Goal: Task Accomplishment & Management: Use online tool/utility

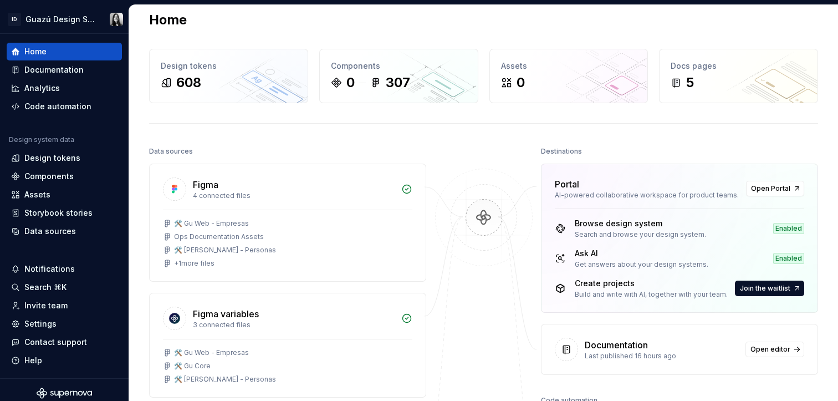
scroll to position [14, 0]
click at [771, 189] on span "Open Portal" at bounding box center [770, 188] width 39 height 9
click at [99, 19] on html "ID Guazú Design System Home Documentation Analytics Code automation Design syst…" at bounding box center [419, 200] width 838 height 401
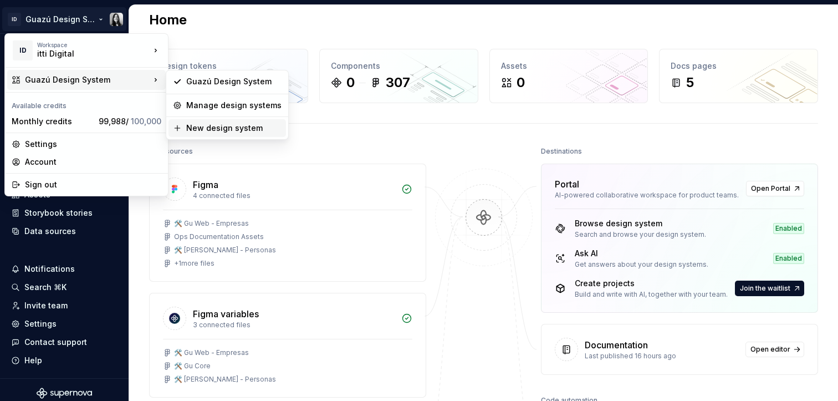
click at [219, 127] on div "New design system" at bounding box center [233, 127] width 95 height 11
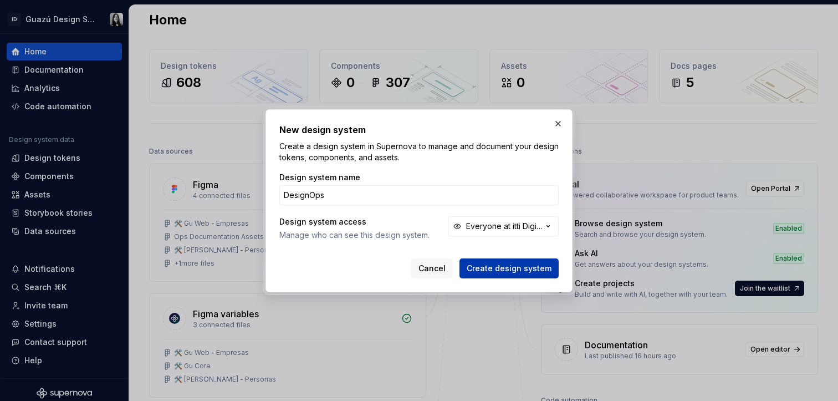
type input "DesignOps"
click at [488, 267] on span "Create design system" at bounding box center [509, 268] width 85 height 11
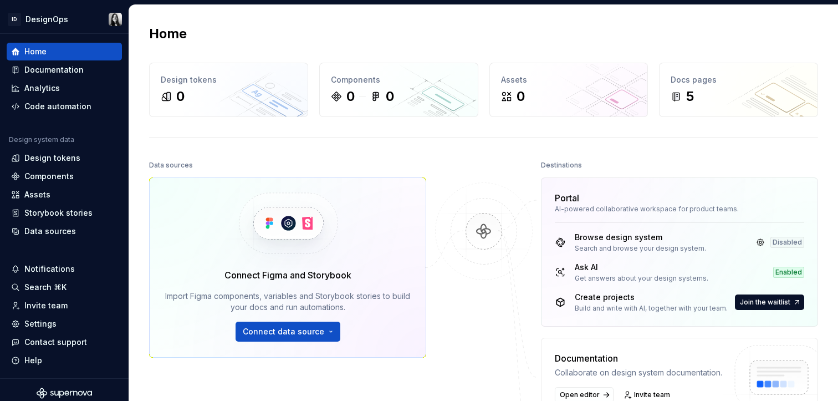
click at [504, 308] on div at bounding box center [483, 332] width 111 height 351
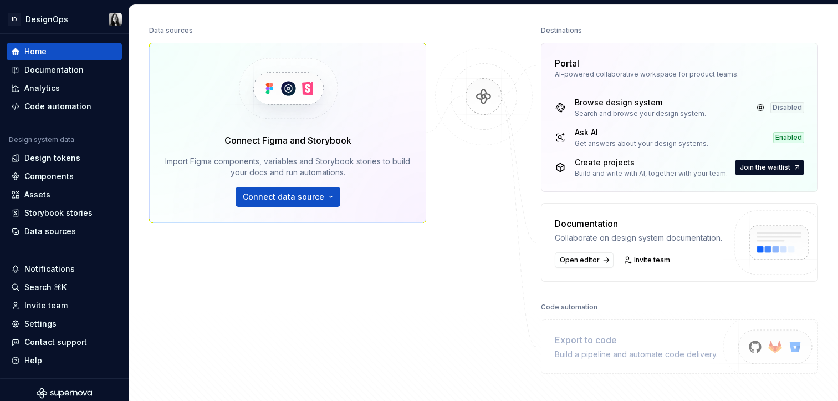
scroll to position [135, 0]
click at [570, 263] on link "Open editor" at bounding box center [584, 260] width 59 height 16
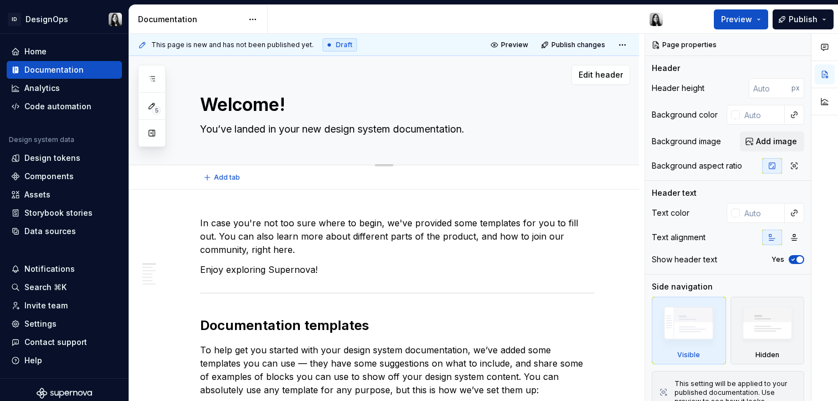
click at [246, 105] on textarea "Welcome!" at bounding box center [395, 104] width 395 height 27
type textarea "*"
type textarea "D"
type textarea "*"
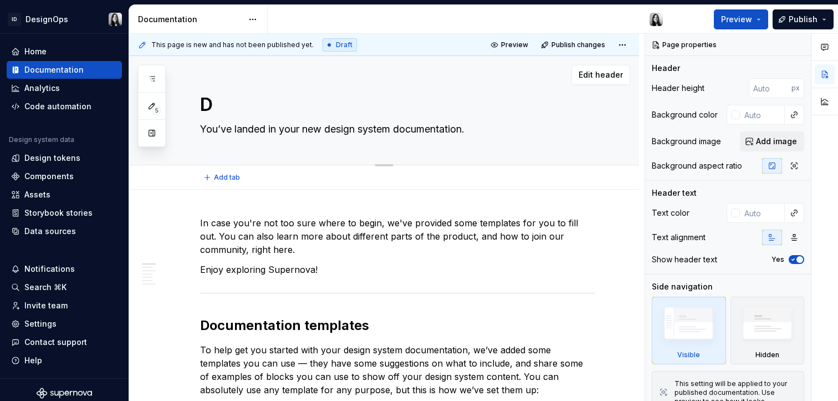
type textarea "De"
type textarea "*"
type textarea "Des"
type textarea "*"
type textarea "Desi"
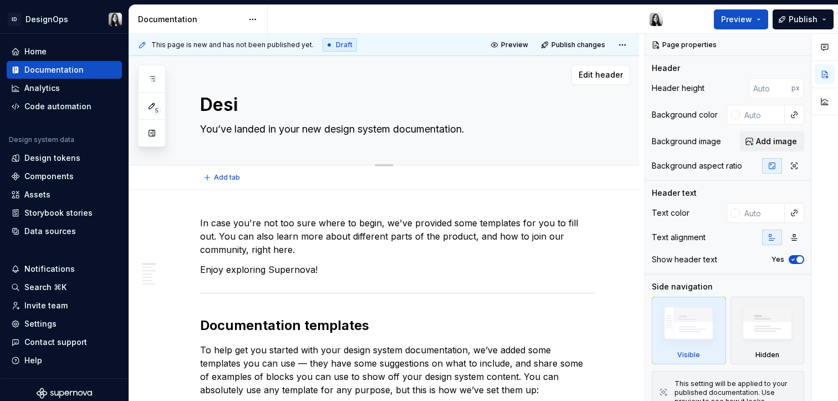
type textarea "*"
type textarea "Desig"
type textarea "*"
type textarea "Design"
type textarea "*"
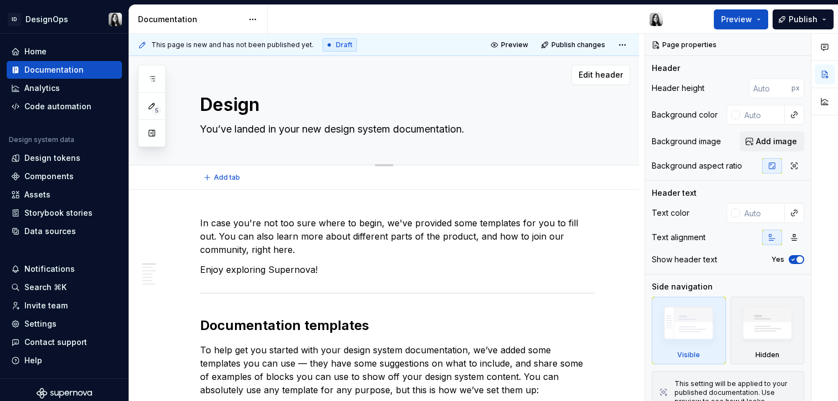
type textarea "DesignO"
type textarea "*"
type textarea "DesignOp"
type textarea "*"
type textarea "DesignOps"
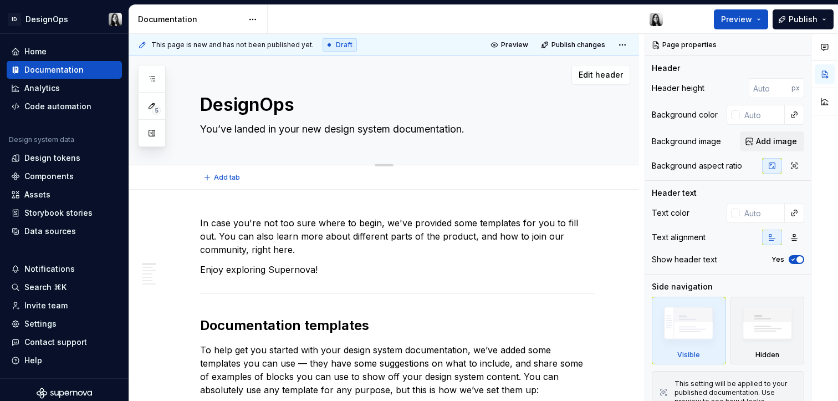
type textarea "*"
type textarea "DesignOps"
type textarea "*"
type textarea "DesignOps d"
type textarea "*"
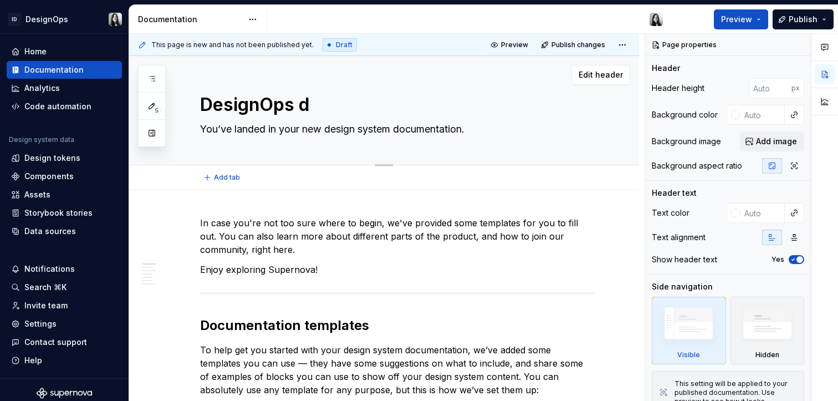
type textarea "DesignOps do"
type textarea "*"
type textarea "DesignOps dom"
type textarea "*"
type textarea "DesignOps doma"
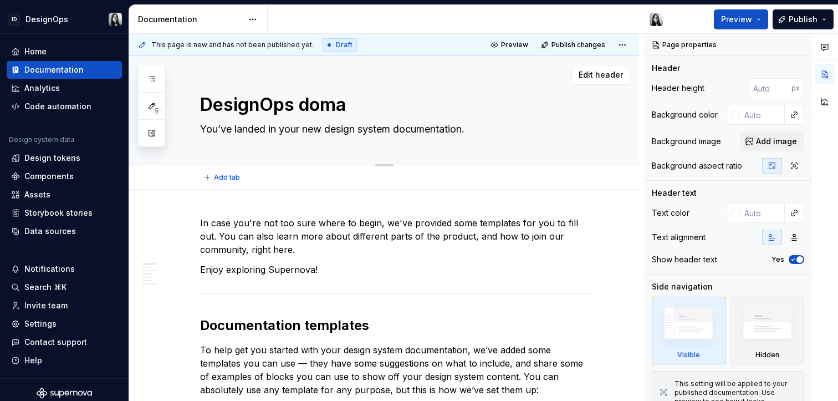
type textarea "*"
type textarea "DesignOps domai"
type textarea "*"
type textarea "DesignOps domain"
type textarea "*"
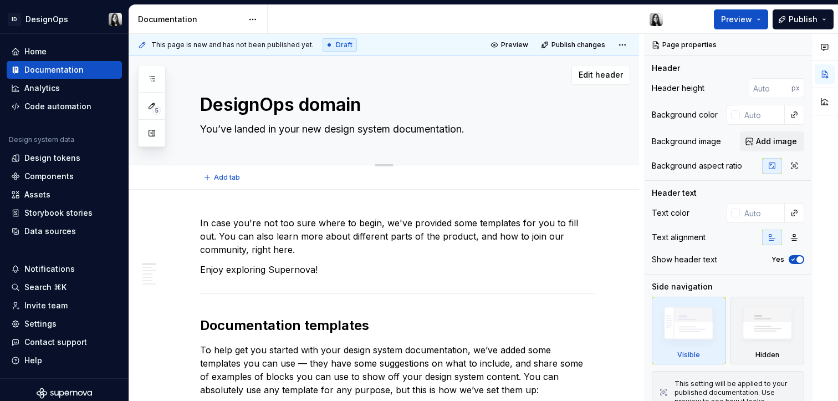
type textarea "DesignOps domain"
type textarea "*"
type textarea "E"
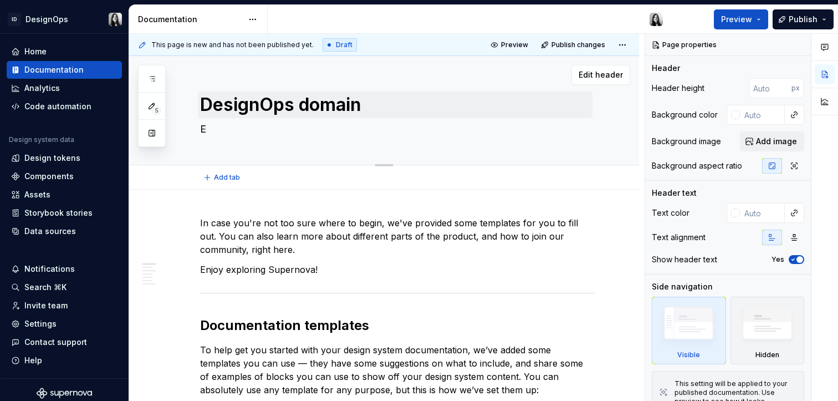
type textarea "*"
type textarea "En"
type textarea "*"
type textarea "Enc"
type textarea "*"
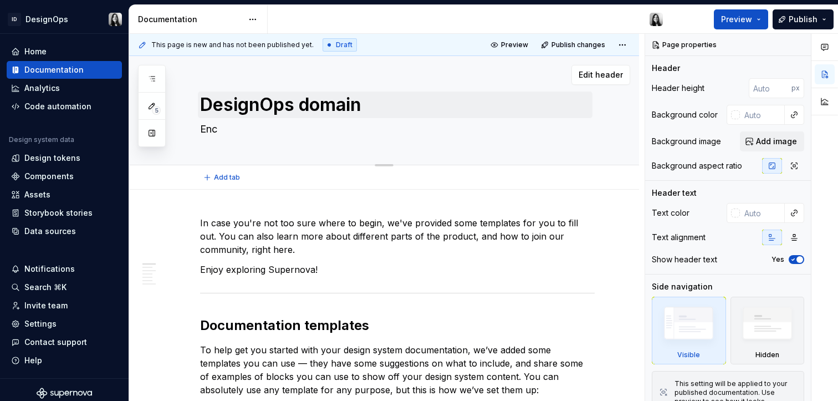
type textarea "Enco"
type textarea "*"
type textarea "Encon"
type textarea "*"
type textarea "Encont"
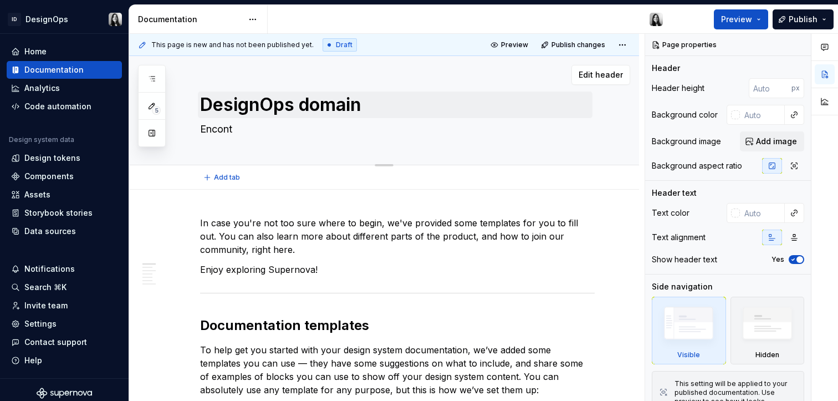
type textarea "*"
type textarea "Encontr"
type textarea "*"
type textarea "Encontr´"
type textarea "*"
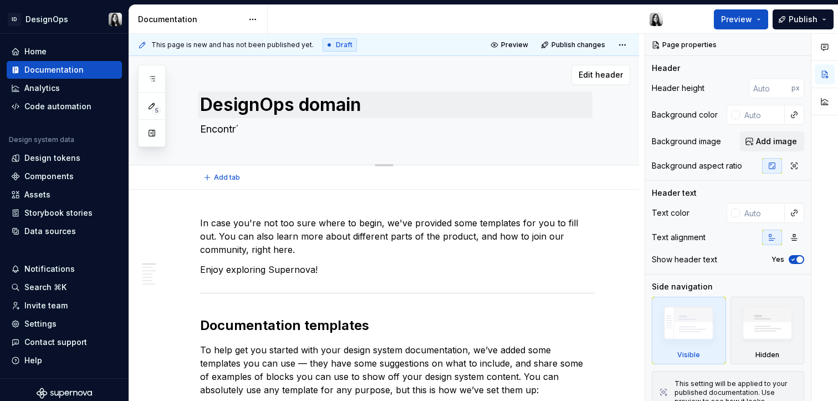
type textarea "Encontrá"
type textarea "*"
type textarea "Encontrá"
type textarea "*"
type textarea "Encontrá t"
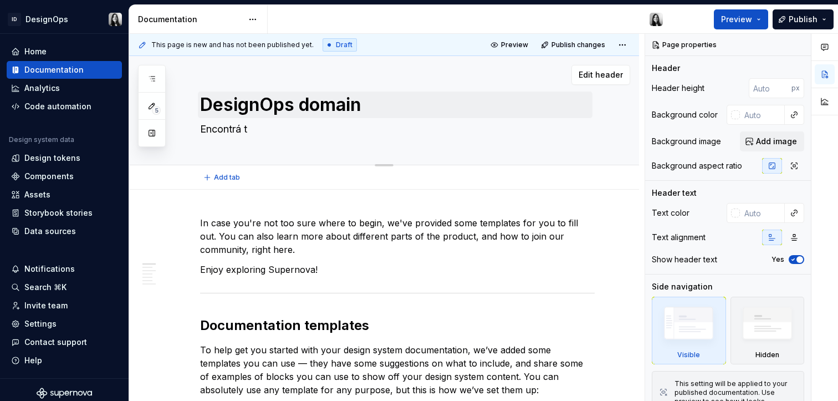
type textarea "*"
type textarea "Encontrá to"
type textarea "*"
type textarea "Encontrá [PERSON_NAME]"
type textarea "*"
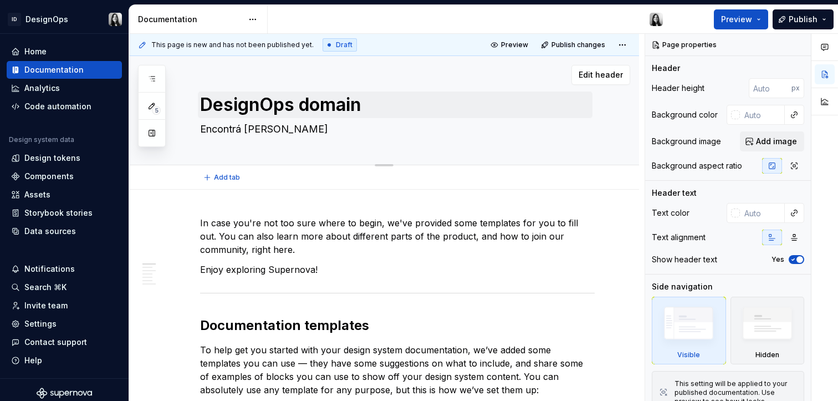
type textarea "Encontrá toda"
type textarea "*"
type textarea "Encontrá toda"
type textarea "*"
type textarea "Encontrá toda l"
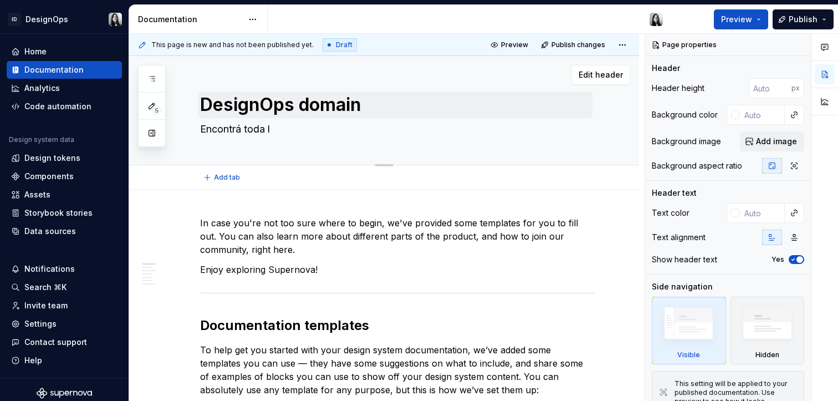
type textarea "*"
type textarea "Encontrá toda la"
type textarea "*"
type textarea "Encontrá toda la"
type textarea "*"
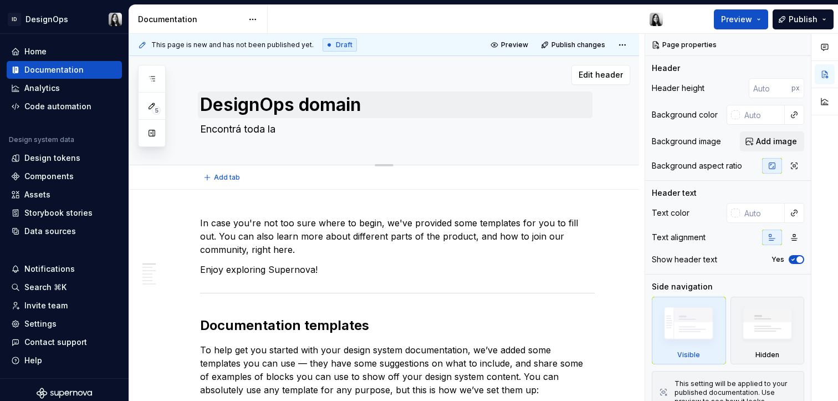
type textarea "Encontrá toda la d"
type textarea "*"
type textarea "Encontrá toda la do"
type textarea "*"
type textarea "Encontrá toda la doc"
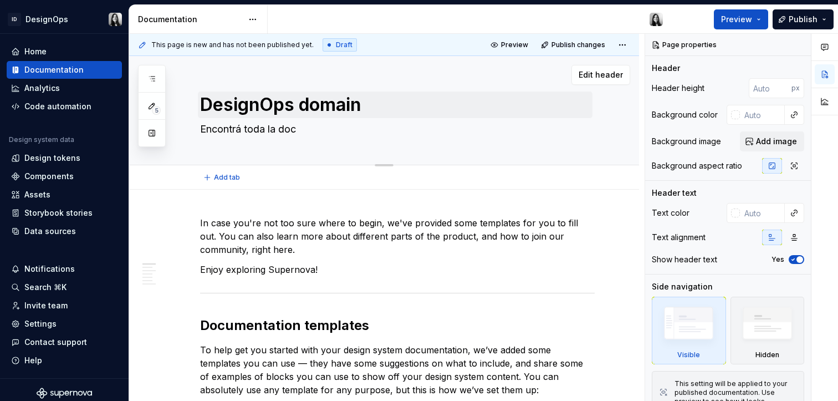
type textarea "*"
type textarea "Encontrá toda la docu"
type textarea "*"
type textarea "Encontrá toda la docum"
type textarea "*"
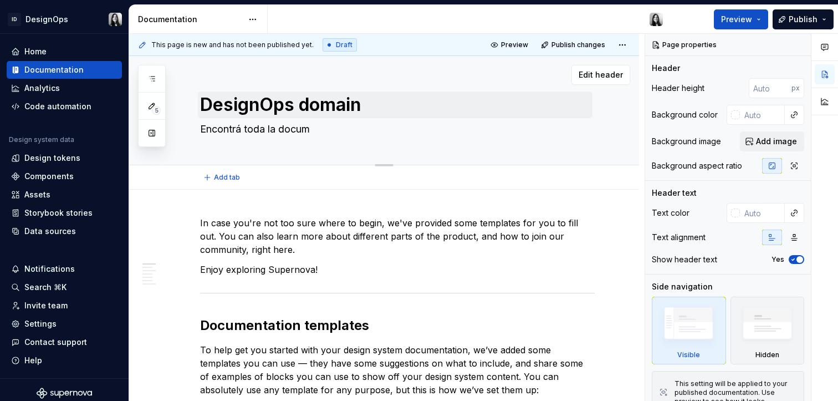
type textarea "Encontrá toda la docume"
type textarea "*"
type textarea "Encontrá toda la documen"
type textarea "*"
type textarea "Encontrá toda la document"
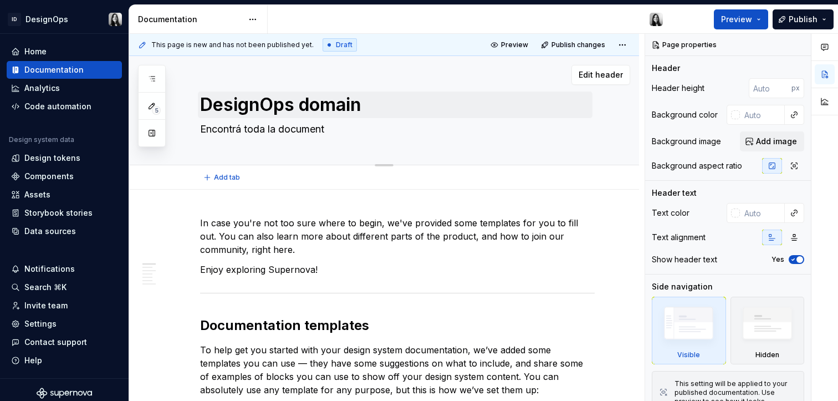
type textarea "*"
type textarea "Encontrá toda la documenta"
type textarea "*"
type textarea "Encontrá toda la documentac"
type textarea "*"
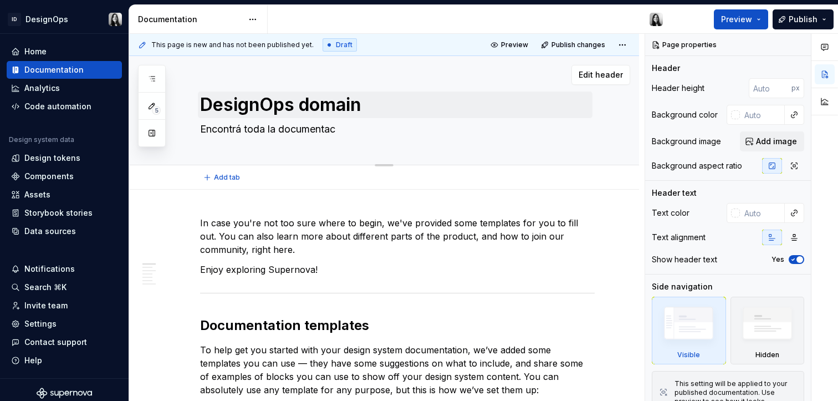
type textarea "Encontrá toda la documentaci"
type textarea "*"
type textarea "Encontrá toda la documentaci´"
type textarea "*"
type textarea "Encontrá toda la documentació"
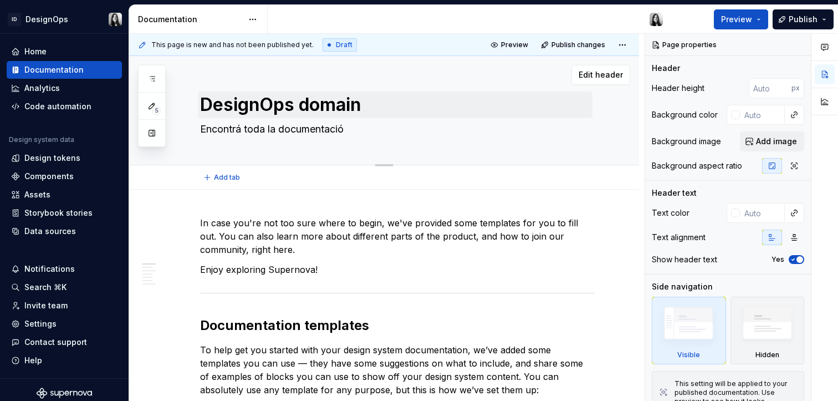
type textarea "*"
type textarea "Encontrá toda la documentación"
type textarea "*"
type textarea "Encontrá toda la documentación"
type textarea "*"
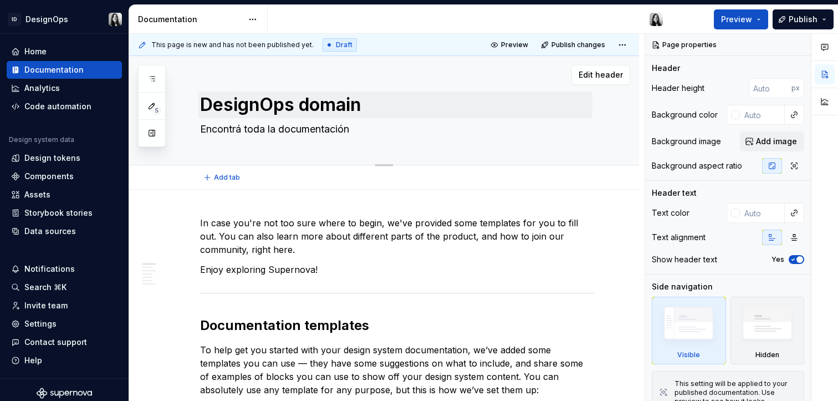
type textarea "Encontrá toda la documentación d"
type textarea "*"
type textarea "Encontrá toda la documentación de"
type textarea "*"
type textarea "Encontrá toda la documentación de"
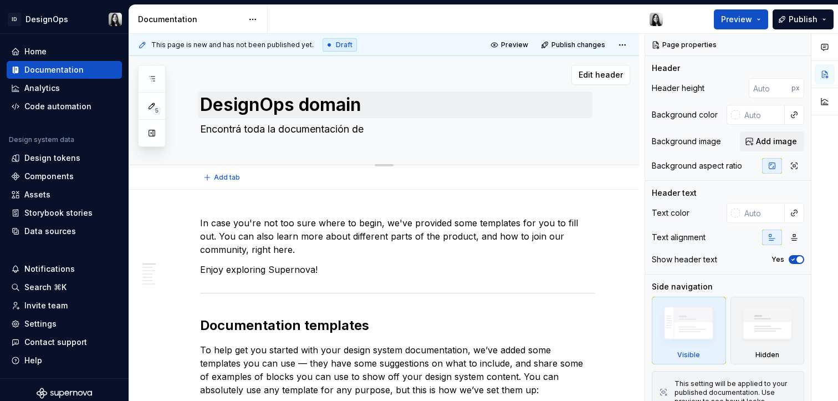
type textarea "*"
type textarea "Encontrá toda la documentación de p"
type textarea "*"
type textarea "Encontrá toda la documentación de pr"
type textarea "*"
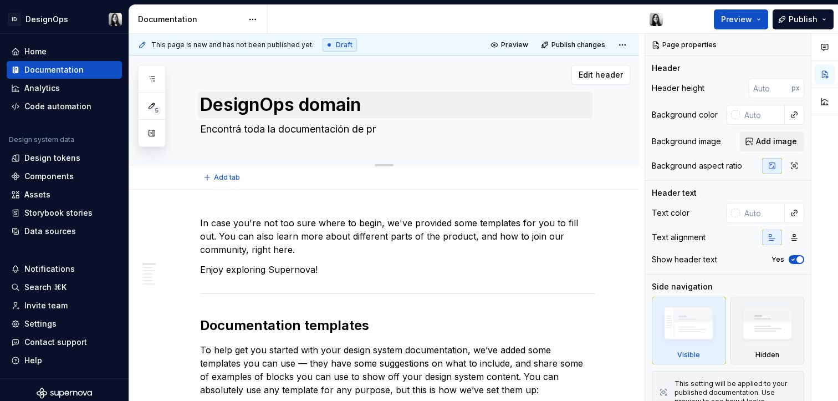
type textarea "Encontrá toda la documentación de pro"
type textarea "*"
type textarea "Encontrá toda la documentación de proye"
type textarea "*"
type textarea "Encontrá toda la documentación de proyec"
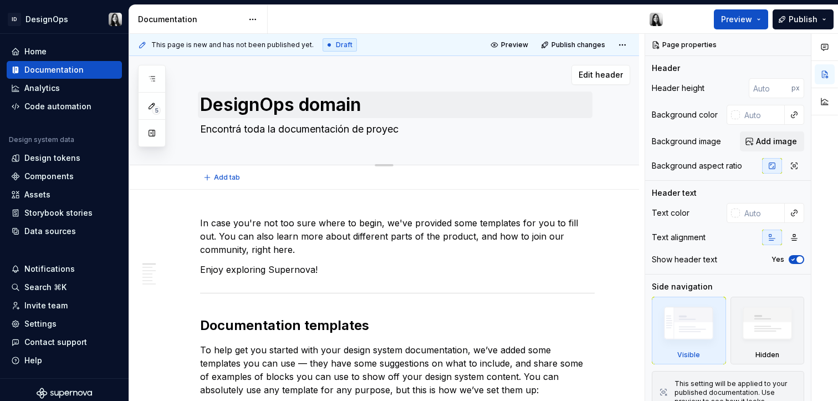
type textarea "*"
type textarea "Encontrá toda la documentación de proyect"
type textarea "*"
type textarea "Encontrá toda la documentación de proyecto"
type textarea "*"
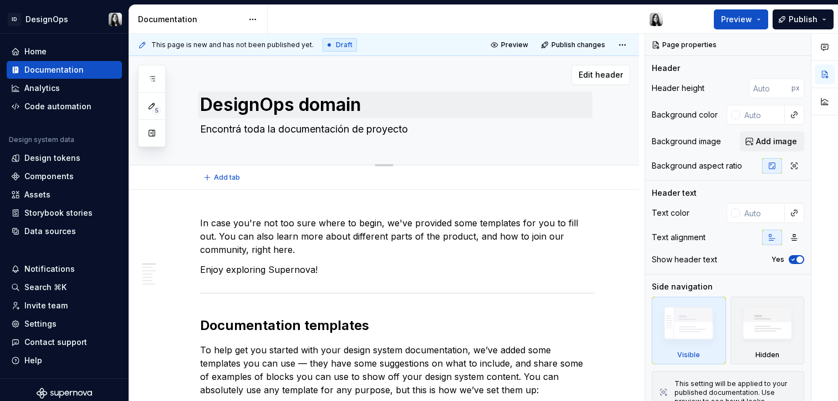
type textarea "Encontrá toda la documentación de proyectos"
type textarea "*"
type textarea "Encontrá toda la documentación de proyectos"
type textarea "*"
type textarea "Encontrá toda la documentación de proyectos y"
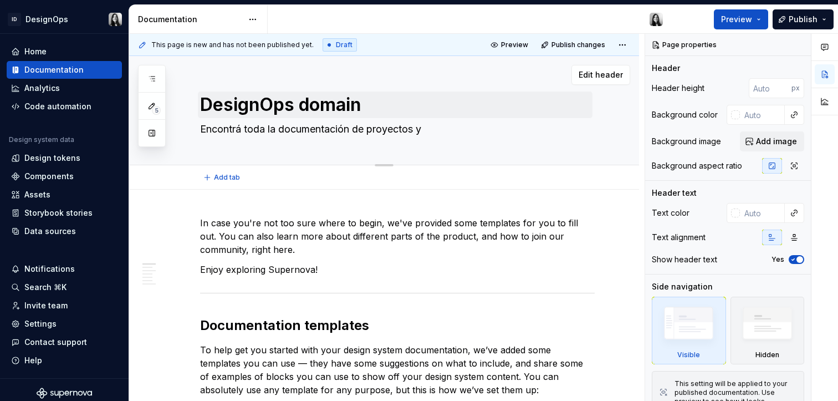
type textarea "*"
type textarea "Encontrá toda la documentación de proyectos y"
type textarea "*"
type textarea "Encontrá toda la documentación de proyectos y p"
type textarea "*"
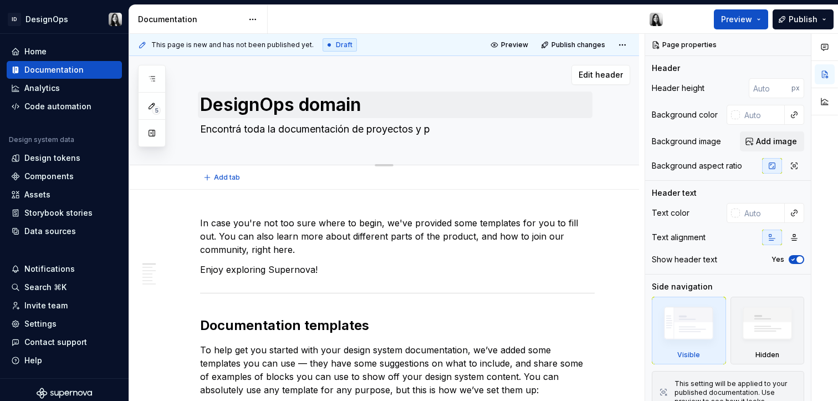
type textarea "Encontrá toda la documentación de proyectos y pr"
type textarea "*"
type textarea "Encontrá toda la documentación de proyectos y pro"
type textarea "*"
type textarea "Encontrá toda la documentación de proyectos y proc"
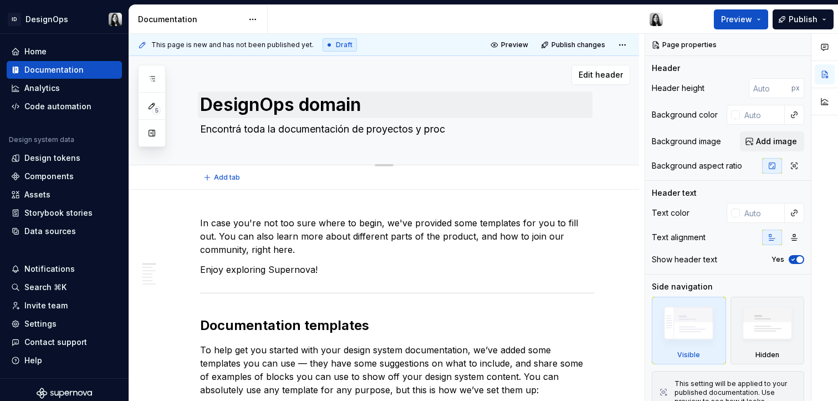
type textarea "*"
type textarea "Encontrá toda la documentación de proyectos y proce"
type textarea "*"
type textarea "Encontrá toda la documentación de proyectos y proces"
type textarea "*"
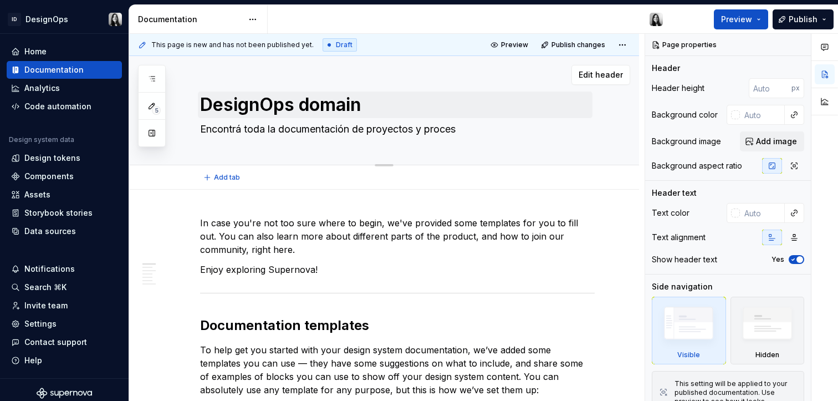
type textarea "Encontrá toda la documentación de proyectos y proceso"
type textarea "*"
type textarea "Encontrá toda la documentación de proyectos y procesos"
type textarea "*"
type textarea "Encontrá toda la documentación de proyectos y procesos"
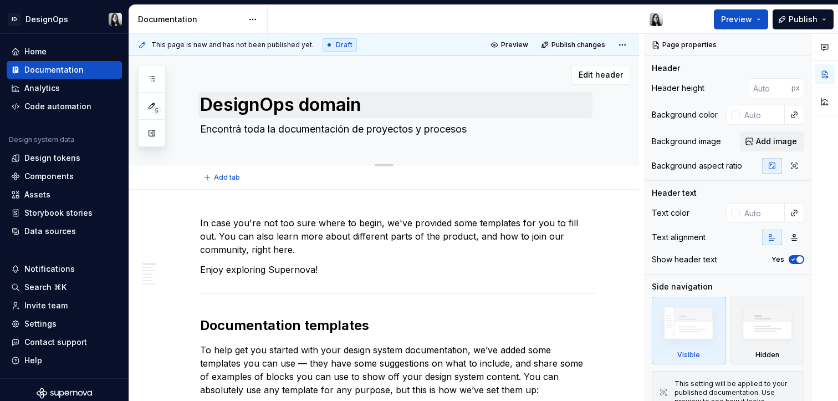
type textarea "*"
type textarea "Encontrá toda la documentación de proyectos y procesos d"
type textarea "*"
type textarea "Encontrá toda la documentación de proyectos y procesos de"
type textarea "*"
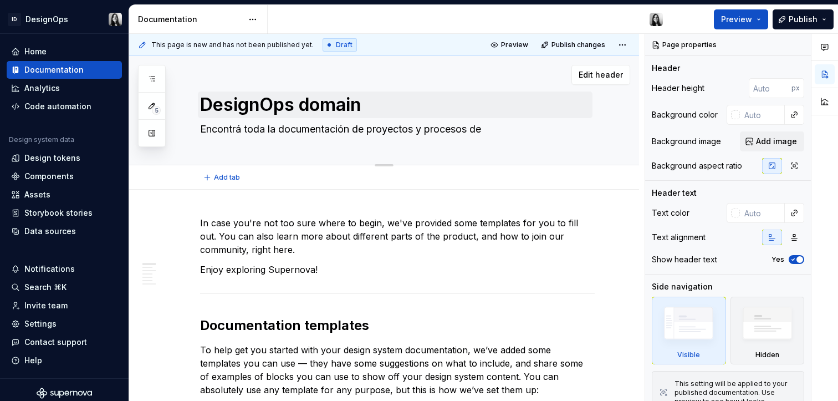
type textarea "Encontrá toda la documentación de proyectos y procesos de"
type textarea "*"
type textarea "Encontrá toda la documentación de proyectos y procesos de D"
type textarea "*"
type textarea "Encontrá toda la documentación de proyectos y procesos de De"
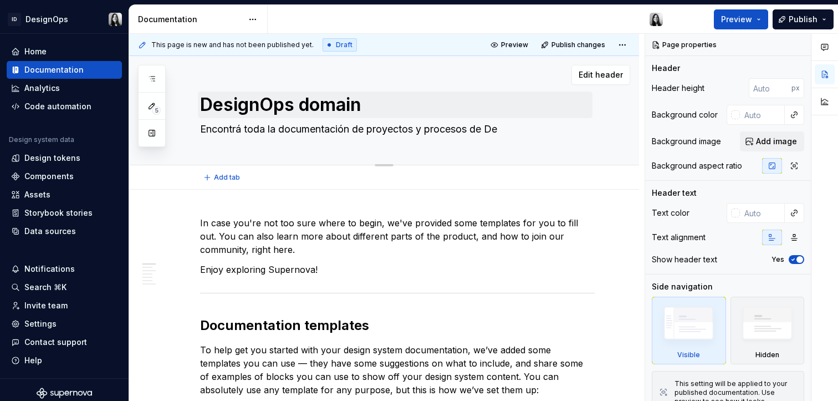
type textarea "*"
type textarea "Encontrá toda la documentación de proyectos y procesos de Des"
type textarea "*"
type textarea "Encontrá toda la documentación de proyectos y procesos de Desi"
type textarea "*"
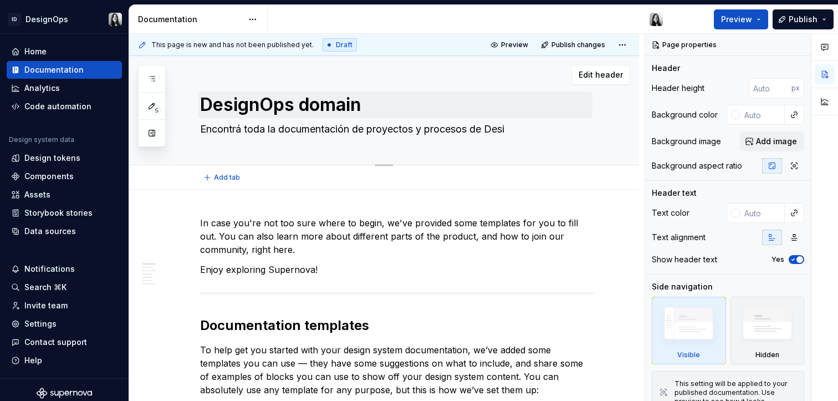
type textarea "Encontrá toda la documentación de proyectos y procesos de Desig"
type textarea "*"
type textarea "Encontrá toda la documentación de proyectos y procesos de Design"
type textarea "*"
type textarea "Encontrá toda la documentación de proyectos y procesos de DesignO"
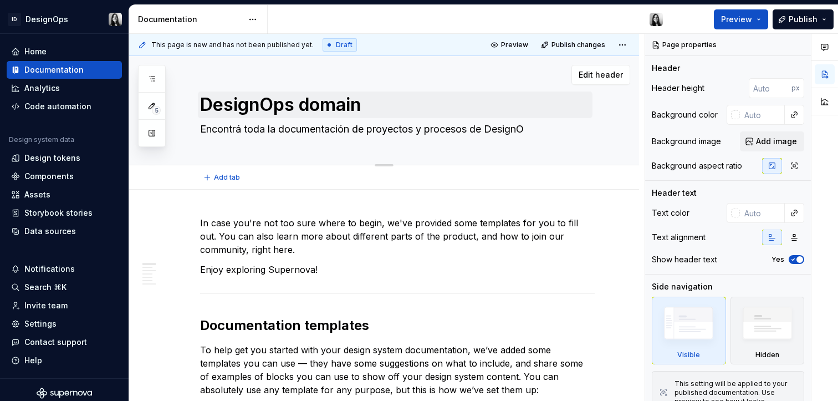
type textarea "*"
type textarea "Encontrá toda la documentación de proyectos y procesos de DesignOs"
type textarea "*"
type textarea "Encontrá toda la documentación de proyectos y procesos de DesignOs}"
type textarea "*"
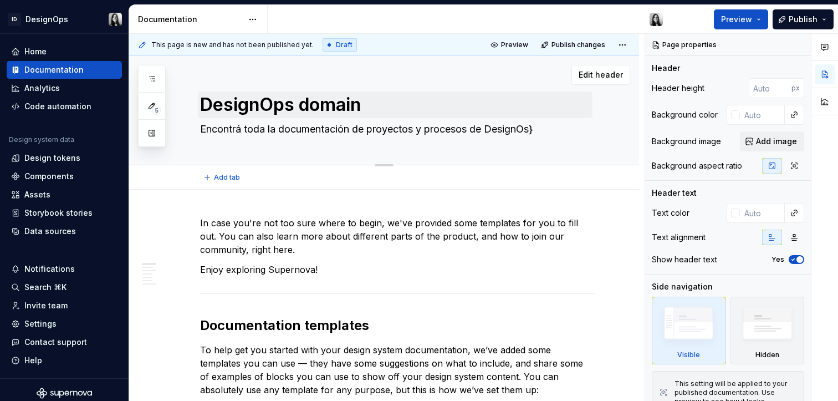
type textarea "Encontrá toda la documentación de proyectos y procesos de DesignOs"
type textarea "*"
type textarea "Encontrá toda la documentación de proyectos y procesos de DesignO"
type textarea "*"
type textarea "Encontrá toda la documentación de proyectos y procesos de DesignOp"
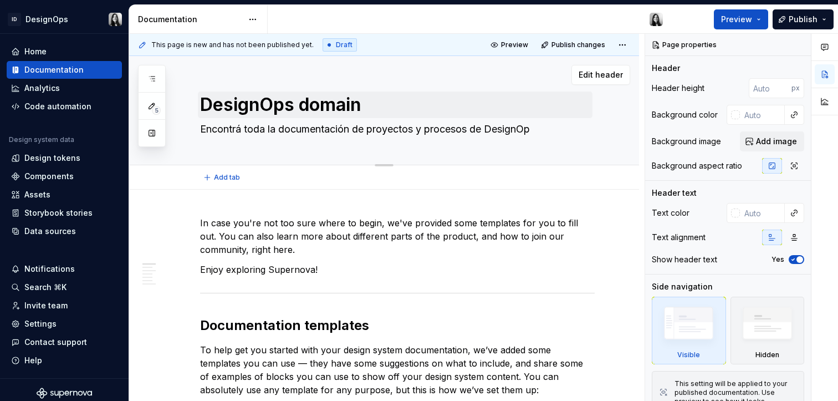
type textarea "*"
type textarea "Encontrá toda la documentación de proyectos y procesos de DesignOps"
type textarea "*"
type textarea "Encontrá toda la documentación de proyectos y procesos de DesignOps."
type textarea "*"
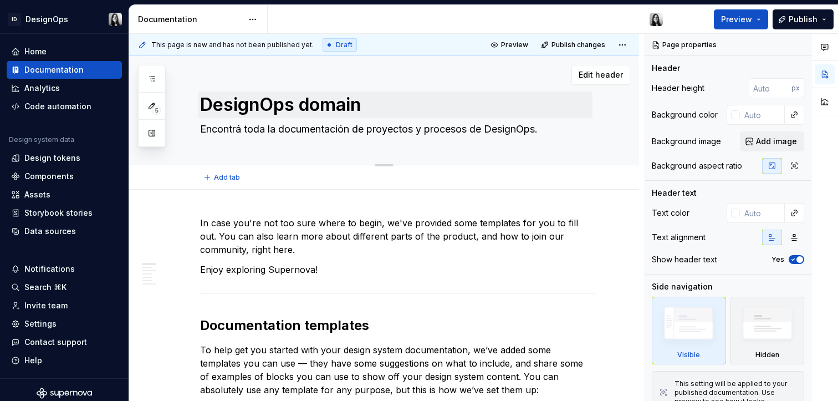
type textarea "Encontrá toda la documentación de proyectos y procesos de DesignOps."
type textarea "*"
type textarea "Encontrá toda la documentación de proyectos y procesos de DesignOps."
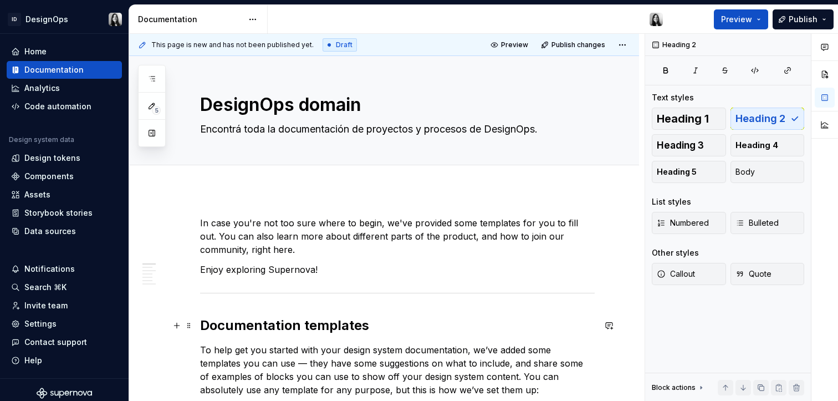
click at [511, 331] on h2 "Documentation templates" at bounding box center [397, 325] width 395 height 18
click at [734, 17] on span "Preview" at bounding box center [736, 19] width 31 height 11
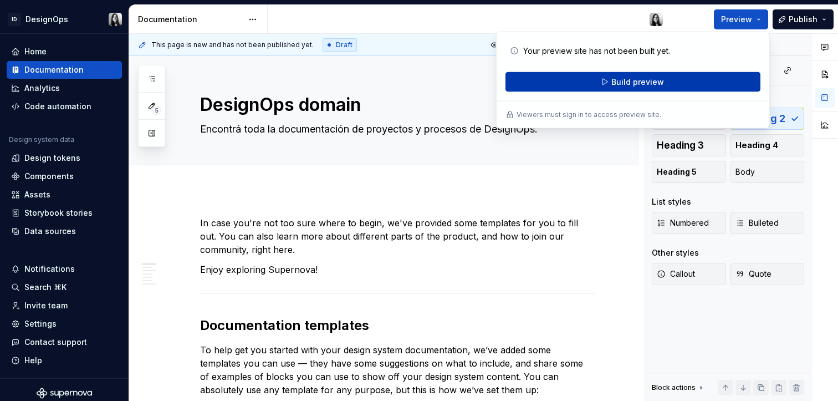
click at [647, 87] on button "Build preview" at bounding box center [632, 82] width 255 height 20
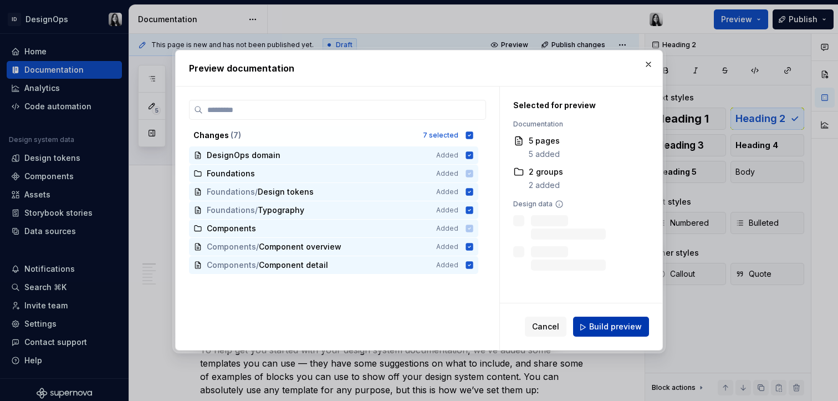
click at [632, 329] on span "Build preview" at bounding box center [615, 326] width 53 height 11
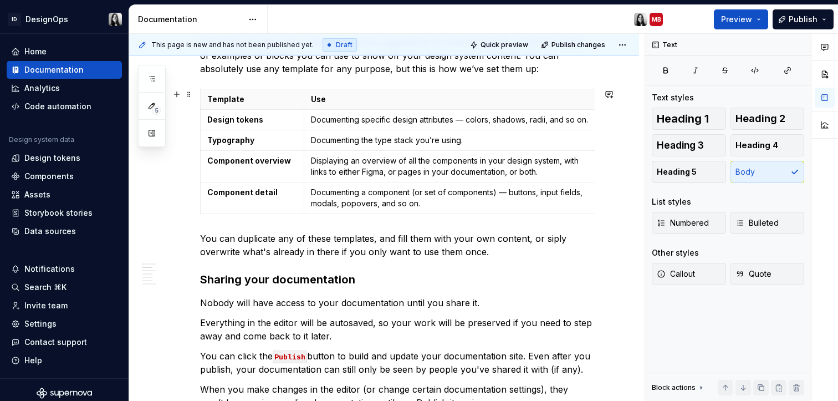
scroll to position [419, 0]
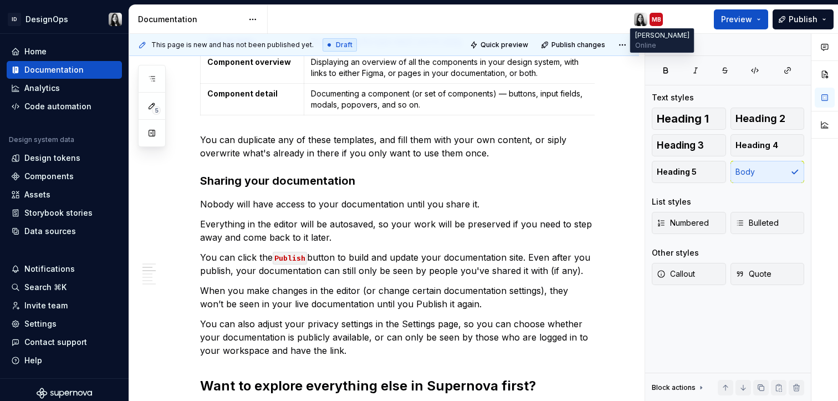
click at [656, 22] on div "MB" at bounding box center [656, 19] width 9 height 9
click at [70, 17] on html "ID DesignOps Home Documentation Analytics Code automation Design system data De…" at bounding box center [419, 200] width 838 height 401
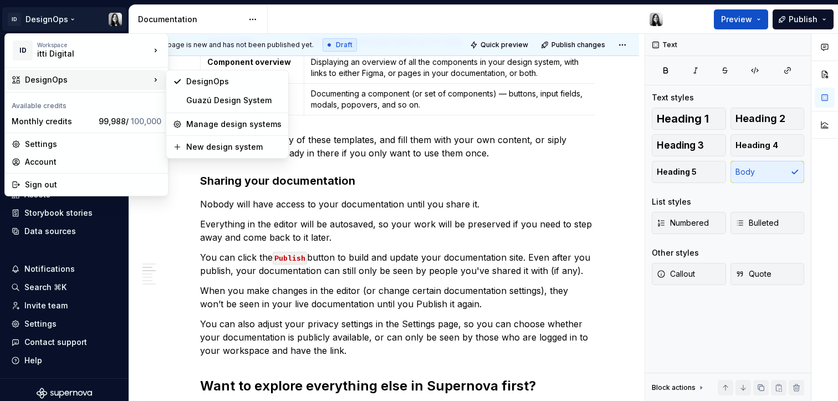
click at [734, 23] on html "ID DesignOps Home Documentation Analytics Code automation Design system data De…" at bounding box center [419, 200] width 838 height 401
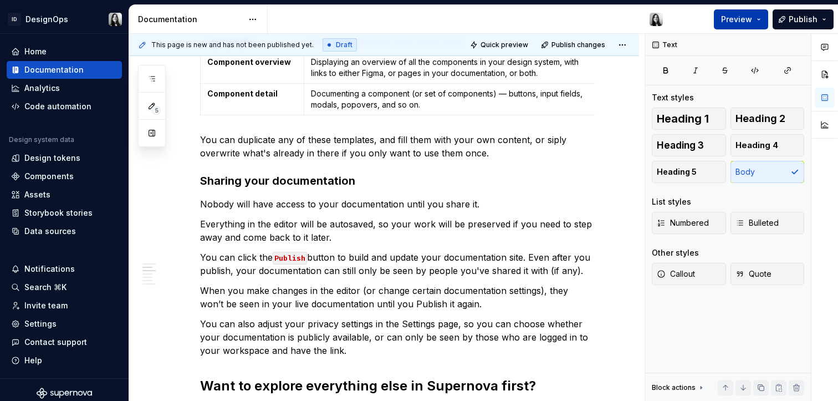
click at [754, 20] on button "Preview" at bounding box center [741, 19] width 54 height 20
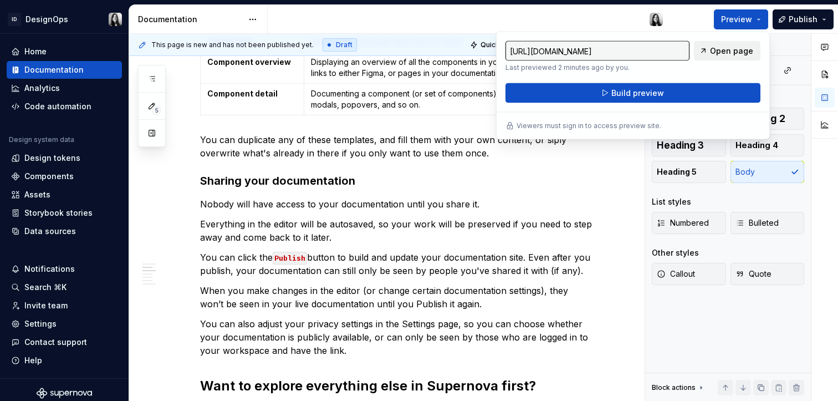
click at [738, 56] on span "Open page" at bounding box center [731, 50] width 43 height 11
type textarea "*"
click at [597, 13] on div at bounding box center [470, 19] width 404 height 29
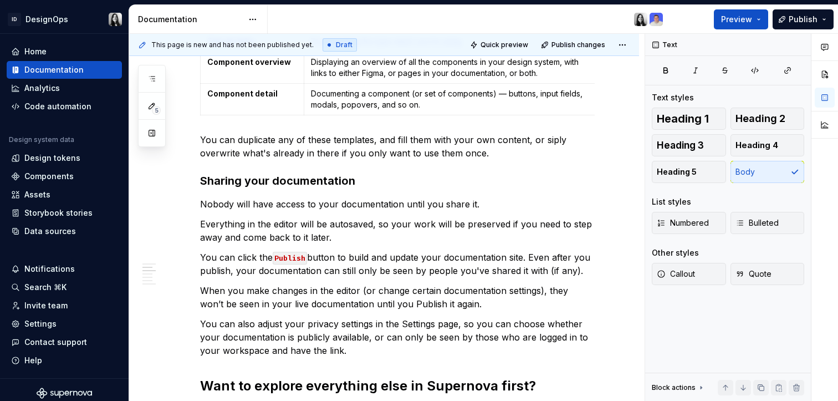
click at [171, 14] on div "Documentation" at bounding box center [190, 19] width 105 height 11
click at [53, 21] on html "ID DesignOps Home Documentation Analytics Code automation Design system data De…" at bounding box center [419, 200] width 838 height 401
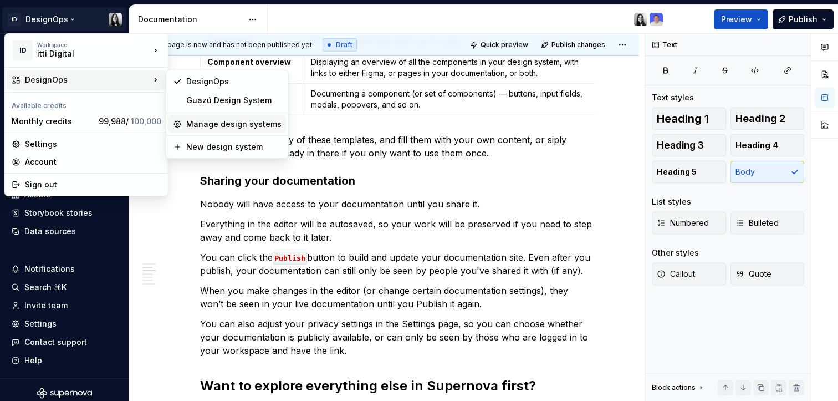
click at [187, 124] on div "Manage design systems" at bounding box center [233, 124] width 95 height 11
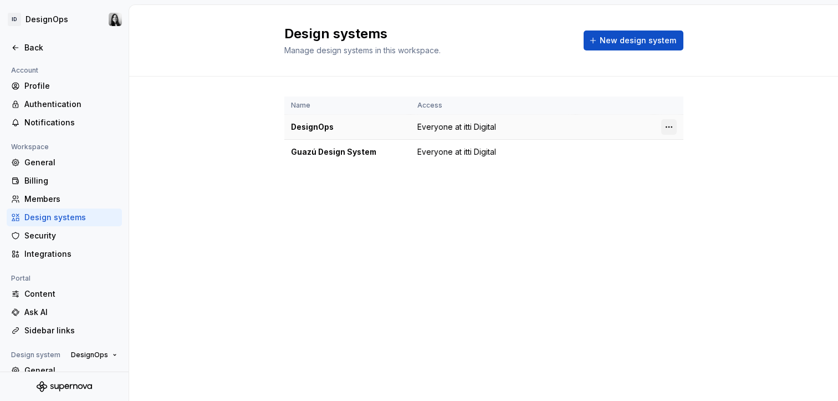
click at [674, 125] on html "ID DesignOps Back Account Profile Authentication Notifications Workspace Genera…" at bounding box center [419, 200] width 838 height 401
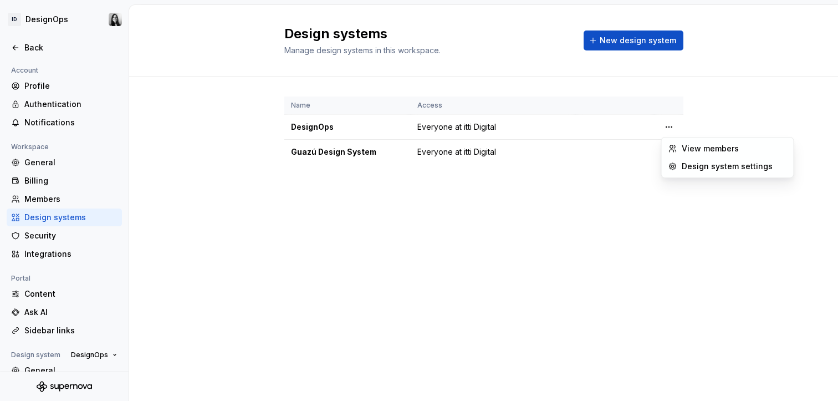
click at [573, 155] on html "ID DesignOps Back Account Profile Authentication Notifications Workspace Genera…" at bounding box center [419, 200] width 838 height 401
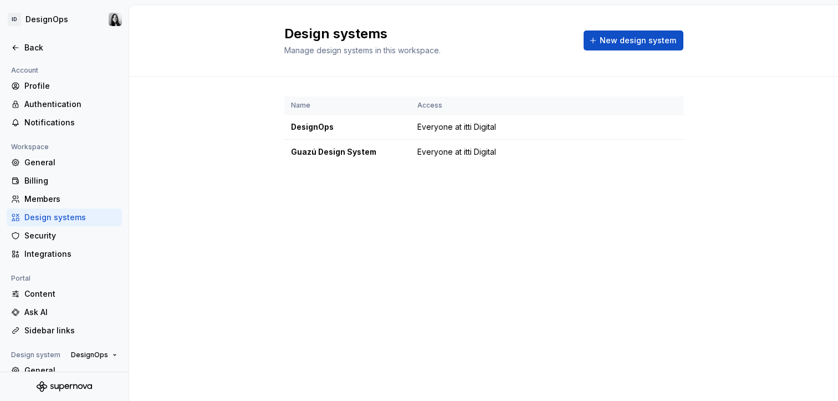
click at [333, 209] on div "Design systems Manage design systems in this workspace. New design system Name …" at bounding box center [483, 203] width 709 height 396
click at [341, 160] on td "Guazú Design System" at bounding box center [347, 152] width 126 height 25
click at [304, 127] on div "DesignOps" at bounding box center [347, 126] width 113 height 11
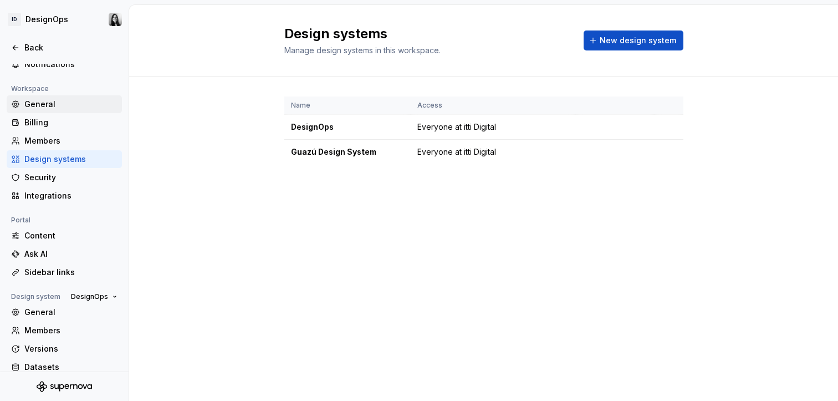
scroll to position [88, 0]
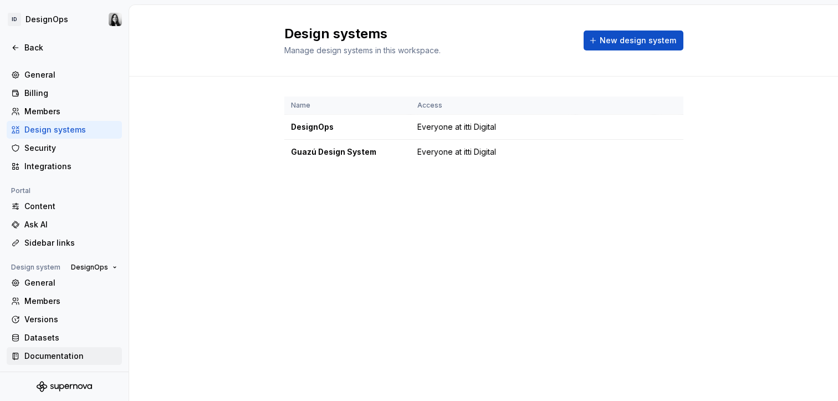
click at [69, 353] on div "Documentation" at bounding box center [70, 355] width 93 height 11
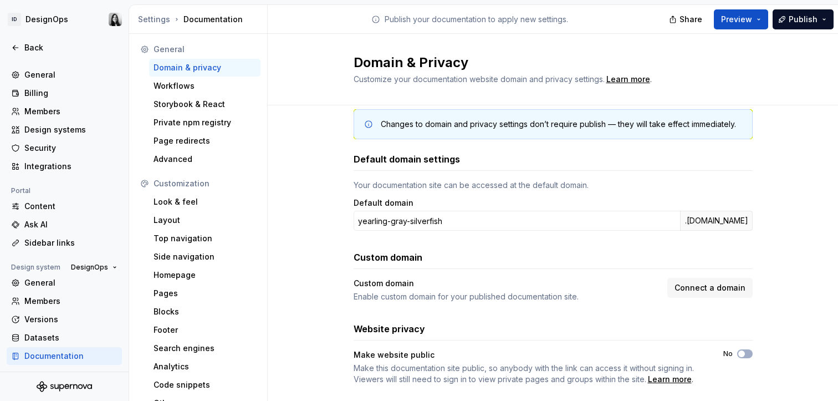
scroll to position [22, 0]
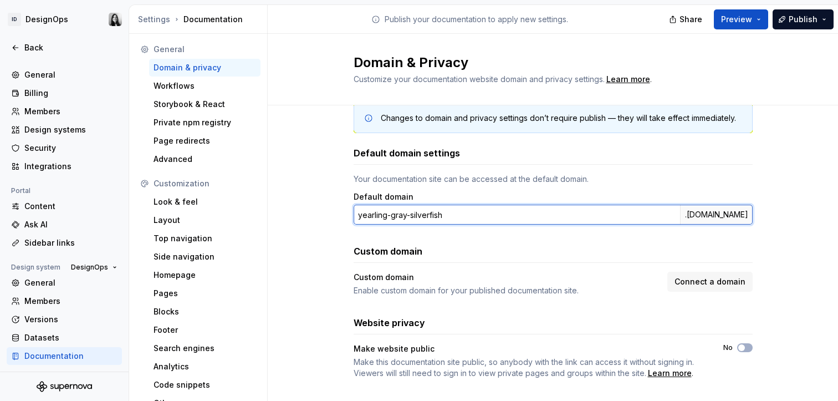
click at [419, 214] on input "yearling-gray-silverfish" at bounding box center [517, 214] width 326 height 20
type input "d"
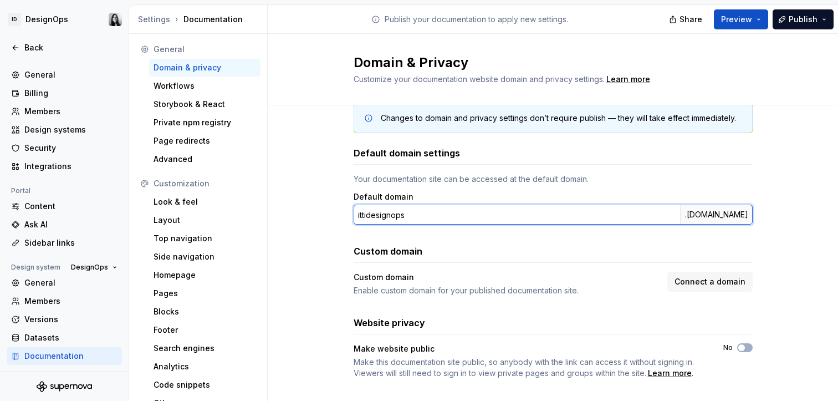
type input "ittidesignops"
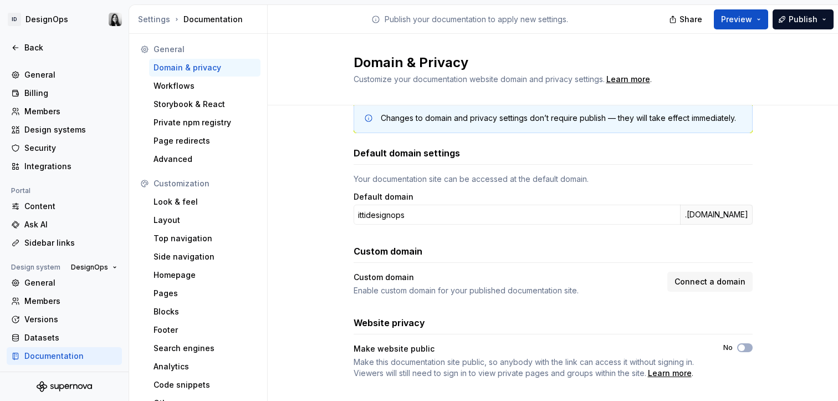
click at [543, 240] on div "Default domain settings Your documentation site can be accessed at the default …" at bounding box center [553, 262] width 399 height 232
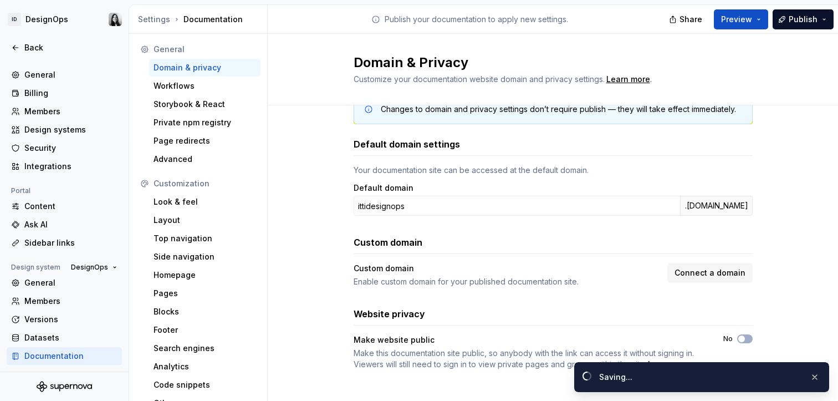
scroll to position [37, 0]
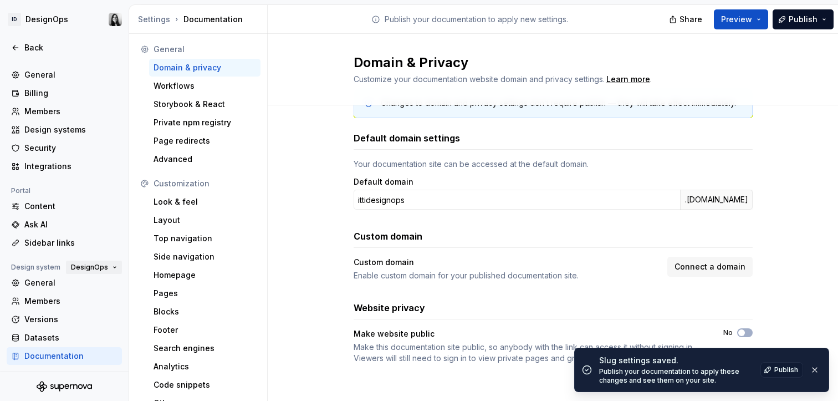
click at [98, 265] on span "DesignOps" at bounding box center [89, 267] width 37 height 9
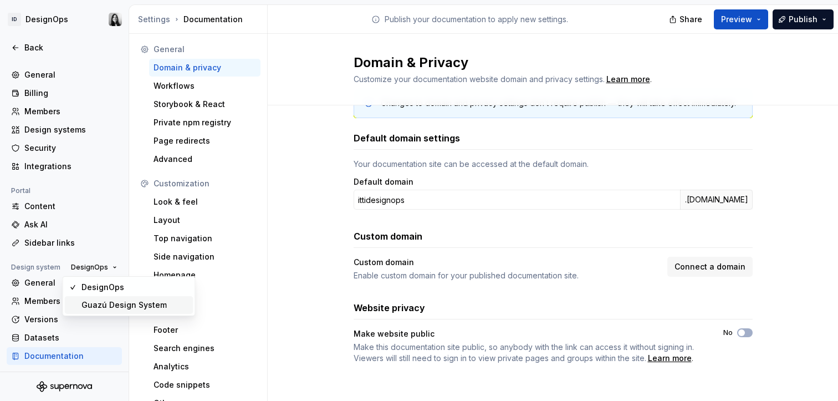
click at [102, 302] on div "Guazú Design System" at bounding box center [123, 304] width 85 height 11
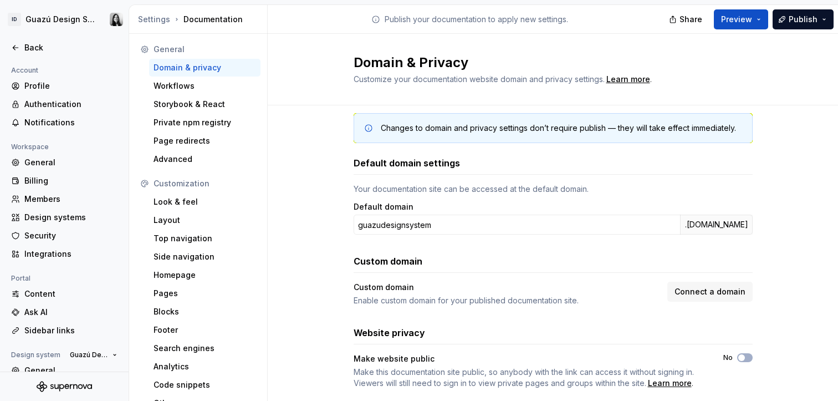
scroll to position [37, 0]
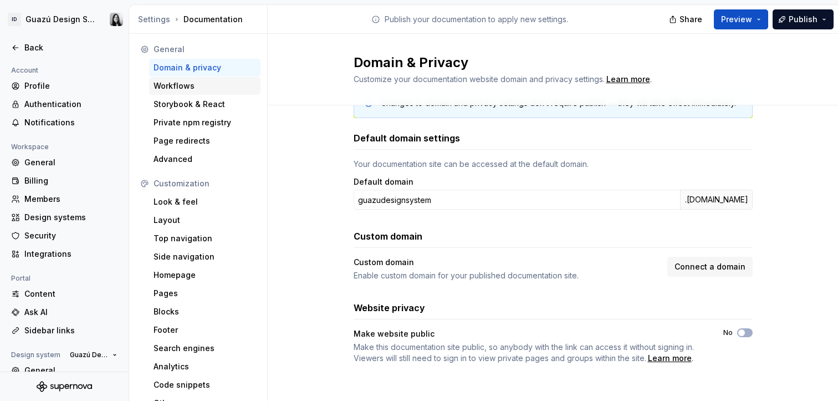
click at [183, 87] on div "Workflows" at bounding box center [204, 85] width 103 height 11
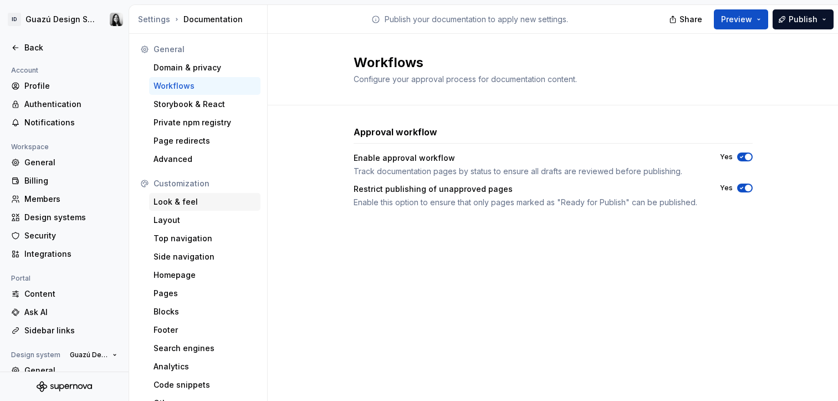
click at [173, 199] on div "Look & feel" at bounding box center [204, 201] width 103 height 11
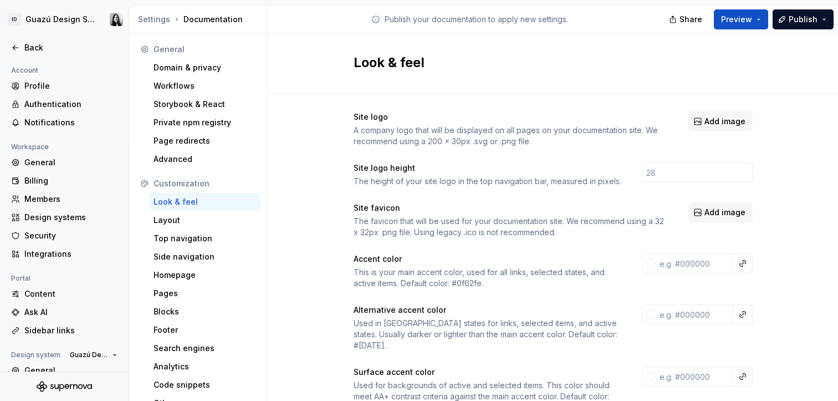
scroll to position [4, 0]
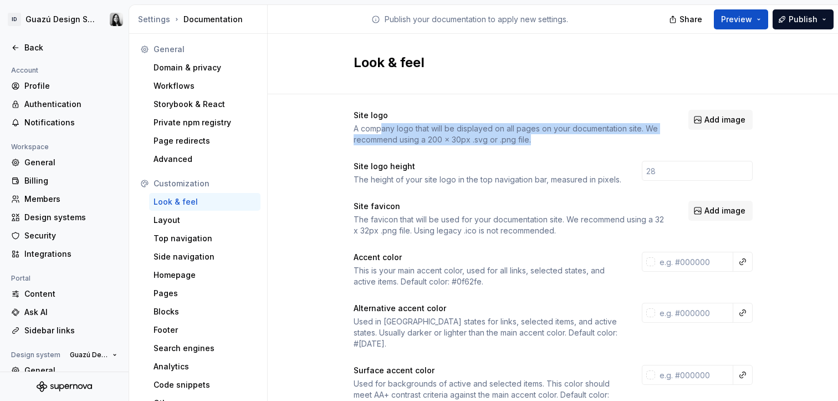
drag, startPoint x: 376, startPoint y: 130, endPoint x: 642, endPoint y: 137, distance: 265.5
click at [642, 137] on div "A company logo that will be displayed on all pages on your documentation site. …" at bounding box center [511, 134] width 315 height 22
click at [501, 137] on div "A company logo that will be displayed on all pages on your documentation site. …" at bounding box center [511, 134] width 315 height 22
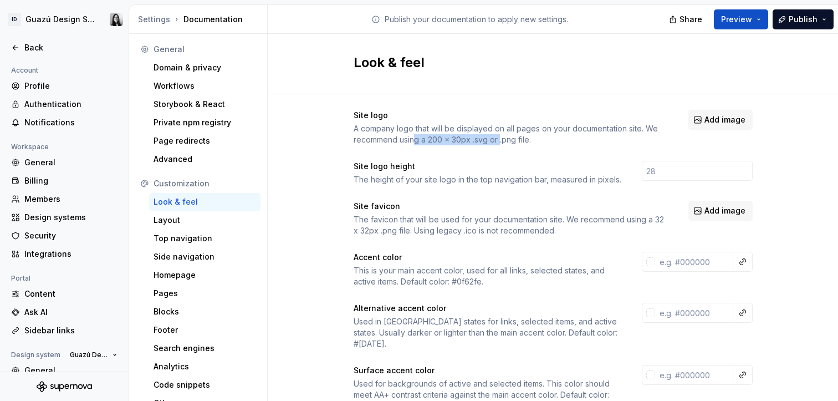
drag, startPoint x: 410, startPoint y: 137, endPoint x: 495, endPoint y: 138, distance: 85.3
click at [495, 138] on div "A company logo that will be displayed on all pages on your documentation site. …" at bounding box center [511, 134] width 315 height 22
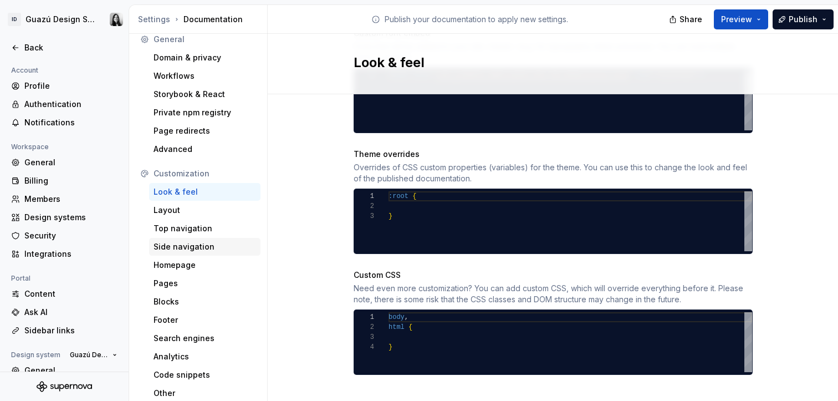
scroll to position [13, 0]
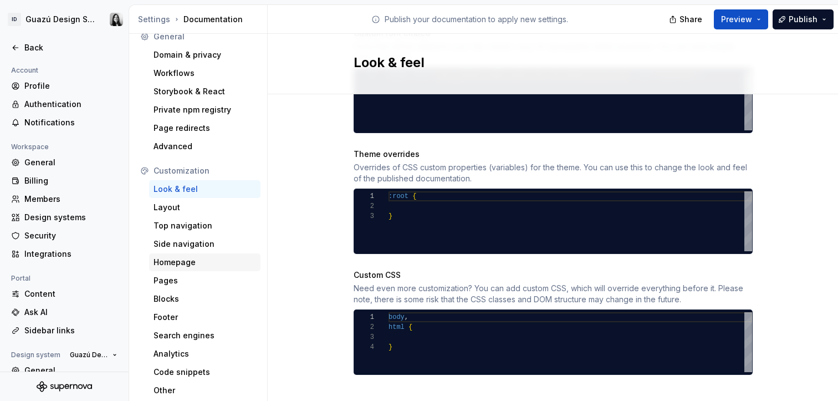
click at [233, 263] on div "Homepage" at bounding box center [204, 262] width 103 height 11
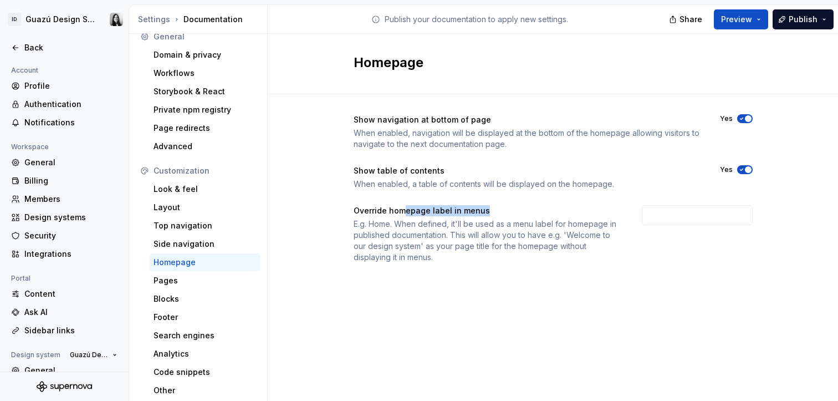
drag, startPoint x: 403, startPoint y: 211, endPoint x: 495, endPoint y: 212, distance: 92.0
click at [495, 212] on div "Override homepage label in menus" at bounding box center [488, 210] width 268 height 11
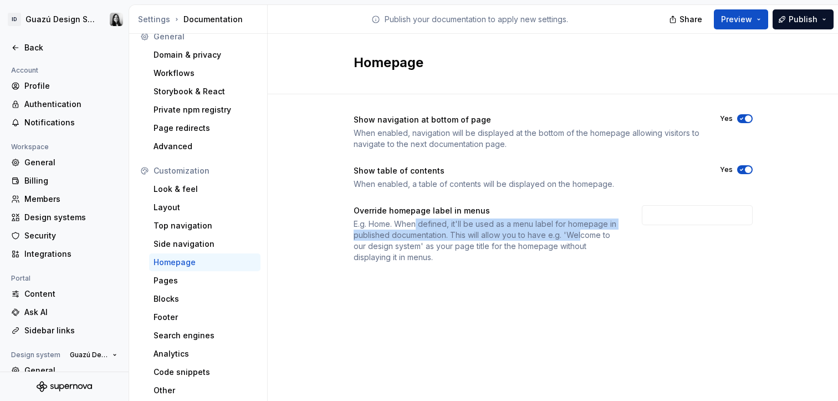
drag, startPoint x: 416, startPoint y: 227, endPoint x: 541, endPoint y: 232, distance: 124.8
click at [577, 233] on div "E.g. Home. When defined, it'll be used as a menu label for homepage in publishe…" at bounding box center [488, 240] width 268 height 44
click at [520, 232] on div "E.g. Home. When defined, it'll be used as a menu label for homepage in publishe…" at bounding box center [488, 240] width 268 height 44
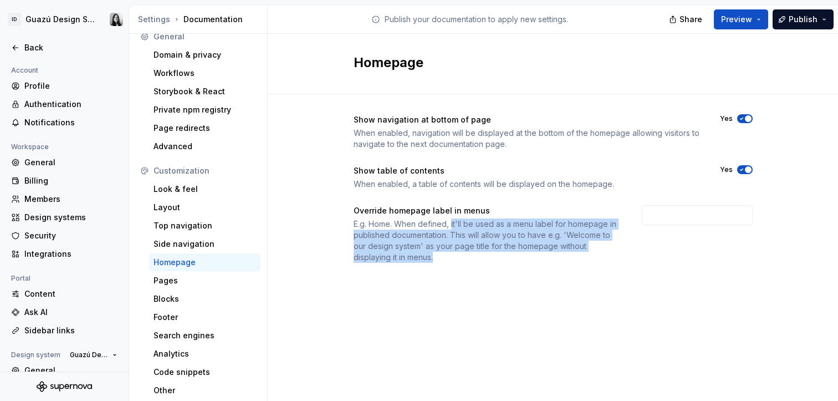
drag, startPoint x: 453, startPoint y: 223, endPoint x: 579, endPoint y: 257, distance: 130.3
click at [579, 257] on div "E.g. Home. When defined, it'll be used as a menu label for homepage in publishe…" at bounding box center [488, 240] width 268 height 44
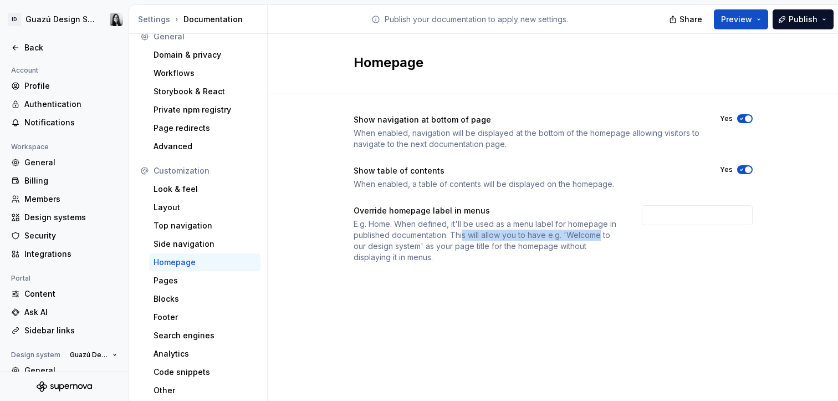
drag, startPoint x: 464, startPoint y: 233, endPoint x: 601, endPoint y: 240, distance: 137.1
click at [601, 240] on div "E.g. Home. When defined, it'll be used as a menu label for homepage in publishe…" at bounding box center [488, 240] width 268 height 44
click at [659, 219] on input "text" at bounding box center [697, 215] width 111 height 20
type input "Home"
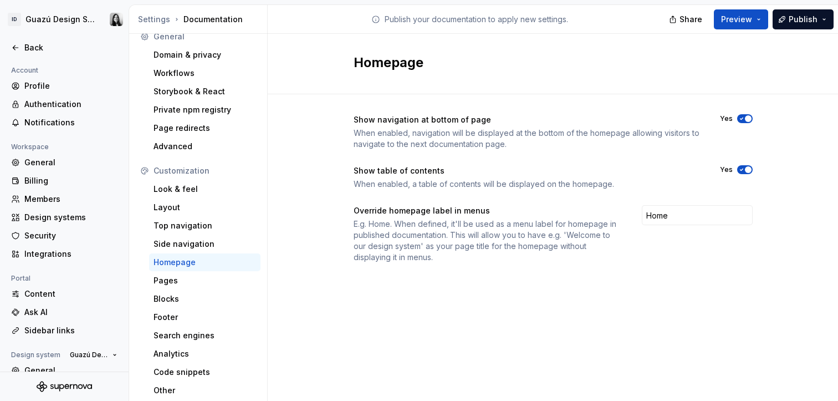
click at [765, 323] on div "Homepage Show navigation at bottom of page When enabled, navigation will be dis…" at bounding box center [553, 220] width 570 height 372
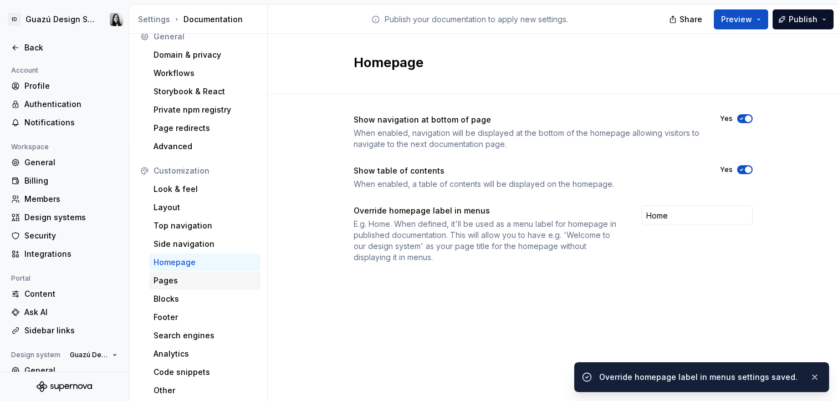
click at [218, 276] on div "Pages" at bounding box center [204, 280] width 103 height 11
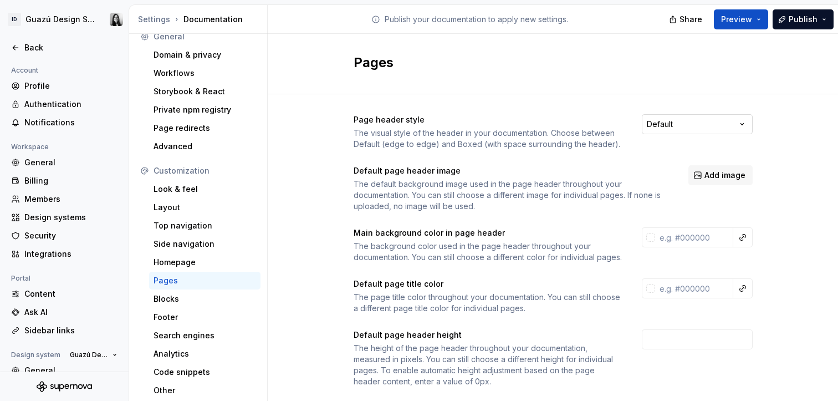
click at [696, 121] on html "ID Guazú Design System Back Account Profile Authentication Notifications Worksp…" at bounding box center [419, 200] width 838 height 401
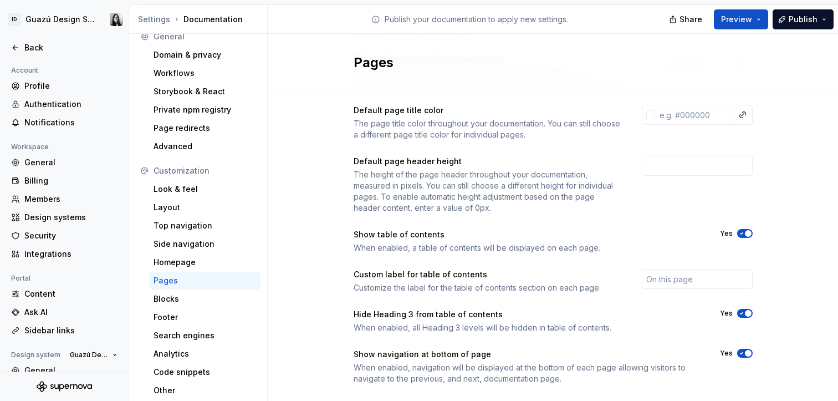
scroll to position [205, 0]
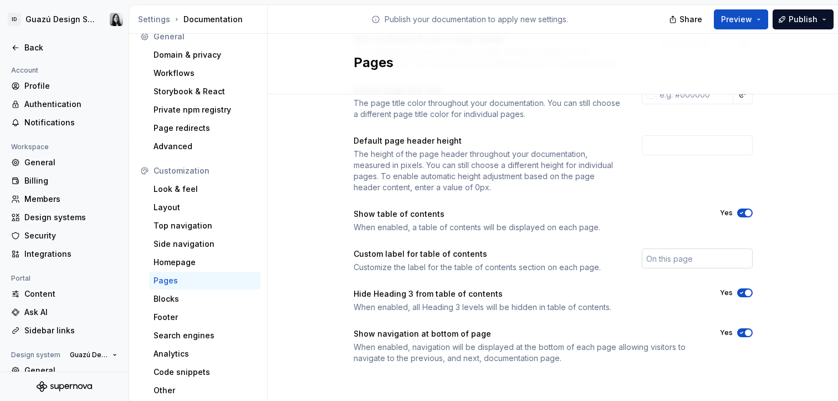
click at [666, 259] on input "text" at bounding box center [697, 258] width 111 height 20
type input "En esta página"
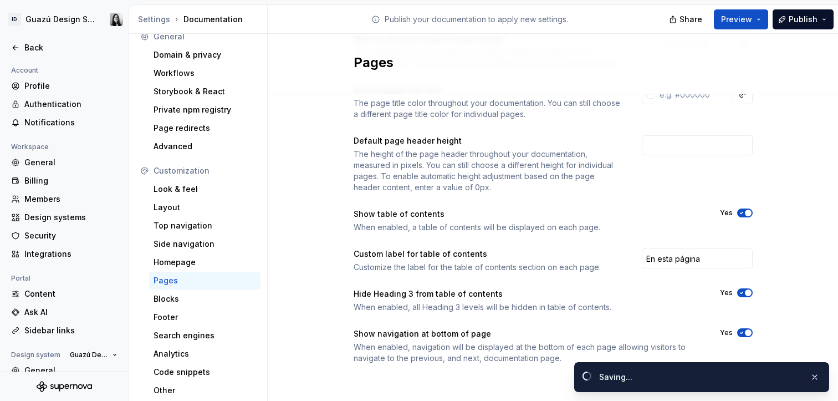
click at [827, 271] on div "Page header style The visual style of the header in your documentation. Choose …" at bounding box center [553, 152] width 570 height 505
drag, startPoint x: 474, startPoint y: 351, endPoint x: 538, endPoint y: 347, distance: 63.8
click at [538, 347] on div "When enabled, navigation will be displayed at the bottom of each page allowing …" at bounding box center [527, 352] width 346 height 22
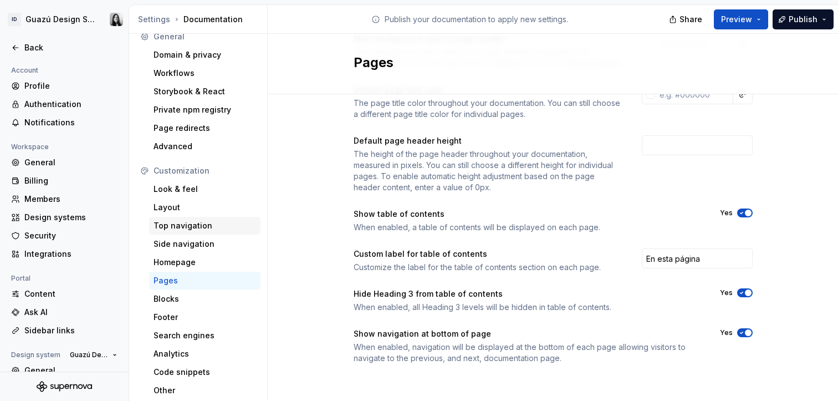
click at [176, 225] on div "Top navigation" at bounding box center [204, 225] width 103 height 11
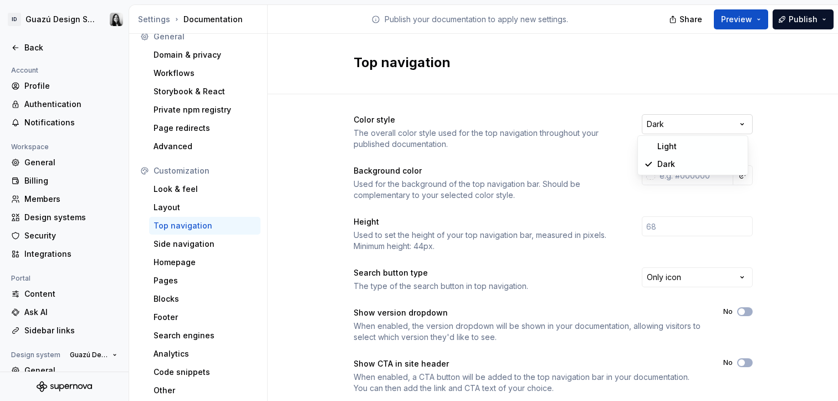
click at [714, 125] on html "ID Guazú Design System Back Account Profile Authentication Notifications Worksp…" at bounding box center [419, 200] width 838 height 401
click at [520, 145] on div "The overall color style used for the top navigation throughout your published d…" at bounding box center [488, 138] width 268 height 22
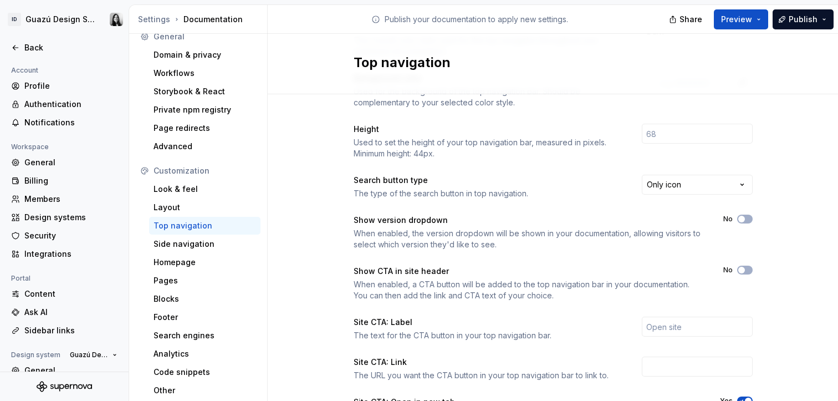
scroll to position [95, 0]
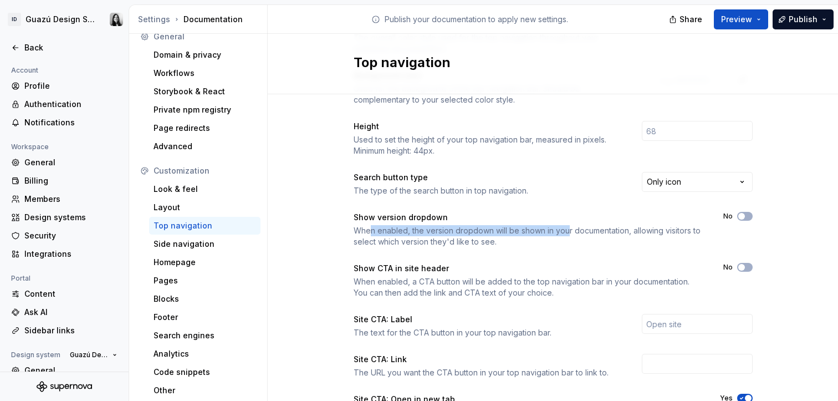
drag, startPoint x: 367, startPoint y: 232, endPoint x: 562, endPoint y: 231, distance: 195.1
click at [562, 231] on div "When enabled, the version dropdown will be shown in your documentation, allowin…" at bounding box center [529, 236] width 350 height 22
drag, startPoint x: 562, startPoint y: 231, endPoint x: 728, endPoint y: 219, distance: 166.1
click at [562, 231] on div "When enabled, the version dropdown will be shown in your documentation, allowin…" at bounding box center [529, 236] width 350 height 22
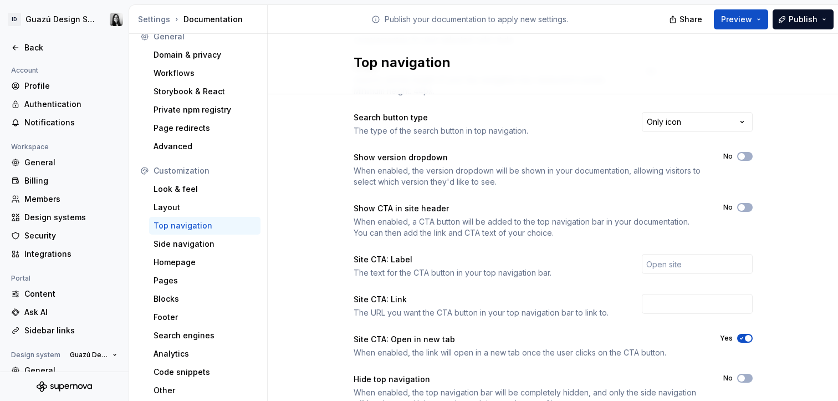
scroll to position [156, 0]
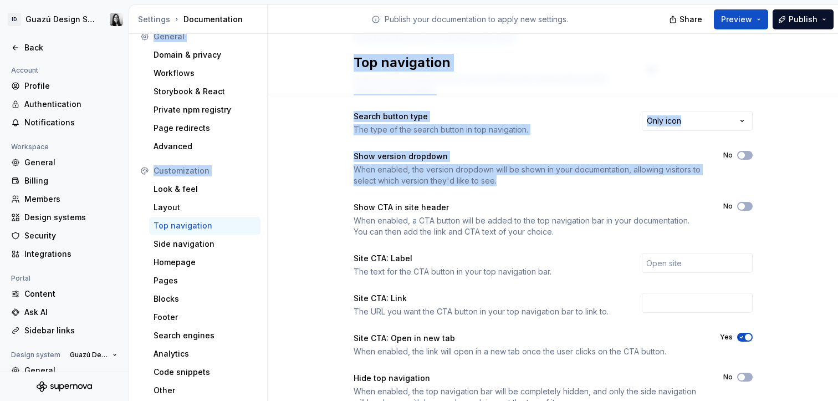
drag, startPoint x: 666, startPoint y: 144, endPoint x: 517, endPoint y: -44, distance: 239.5
click at [517, 0] on html "ID Guazú Design System Back Account Profile Authentication Notifications Worksp…" at bounding box center [419, 200] width 838 height 401
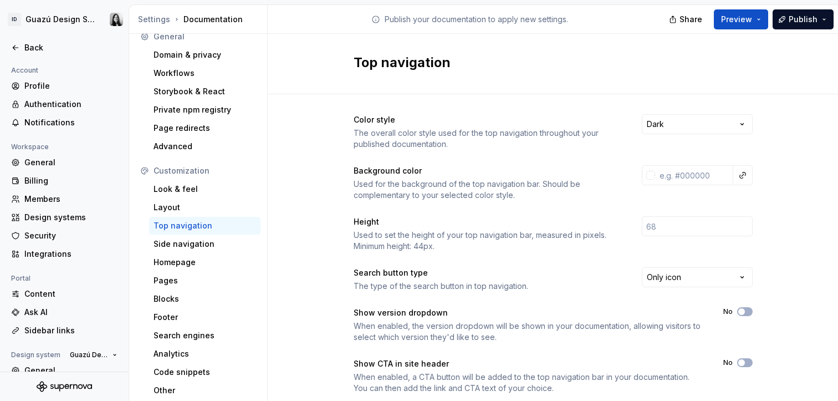
click at [770, 313] on div "Color style The overall color style used for the top navigation throughout your…" at bounding box center [553, 350] width 570 height 512
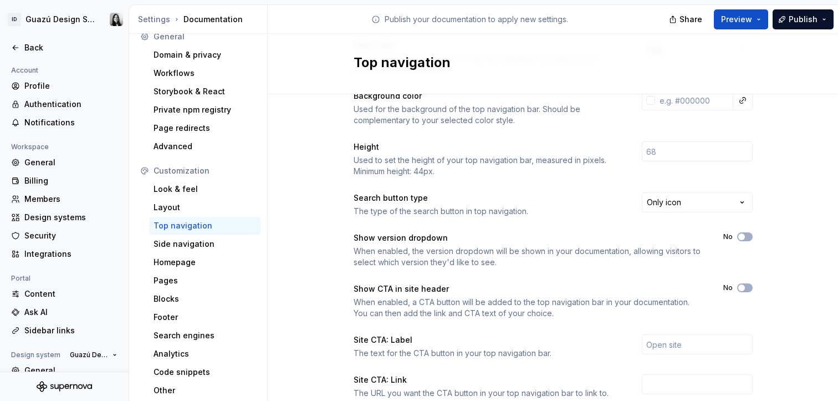
scroll to position [86, 0]
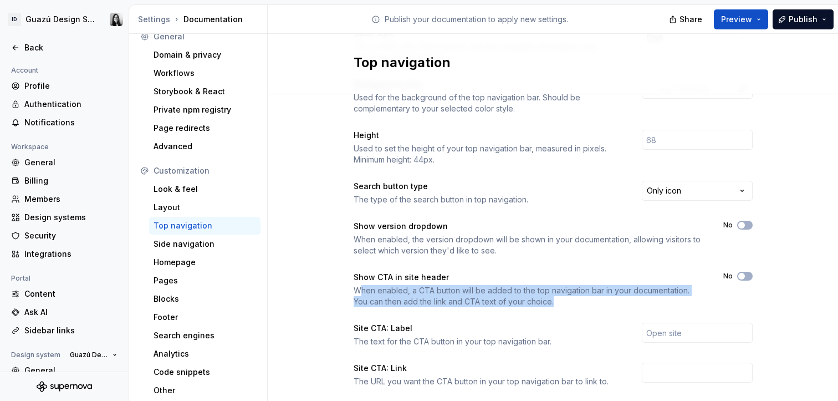
drag, startPoint x: 359, startPoint y: 291, endPoint x: 596, endPoint y: 306, distance: 237.7
click at [596, 306] on div "When enabled, a CTA button will be added to the top navigation bar in your docu…" at bounding box center [529, 296] width 350 height 22
click at [552, 301] on div "When enabled, a CTA button will be added to the top navigation bar in your docu…" at bounding box center [529, 296] width 350 height 22
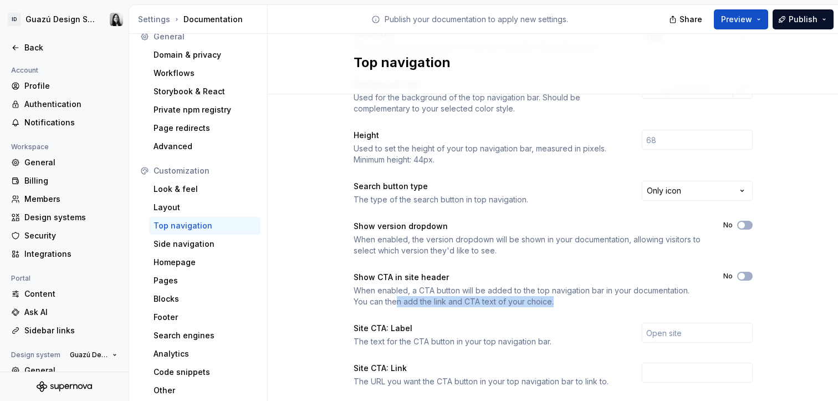
drag, startPoint x: 376, startPoint y: 303, endPoint x: 544, endPoint y: 296, distance: 168.6
click at [544, 296] on div "When enabled, a CTA button will be added to the top navigation bar in your docu…" at bounding box center [529, 296] width 350 height 22
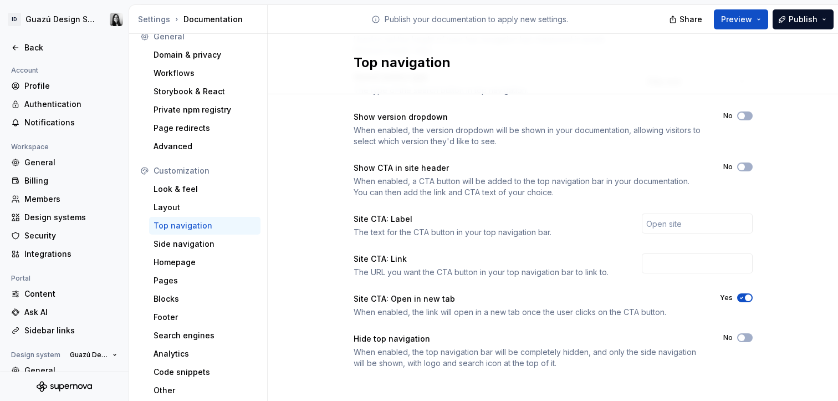
scroll to position [201, 0]
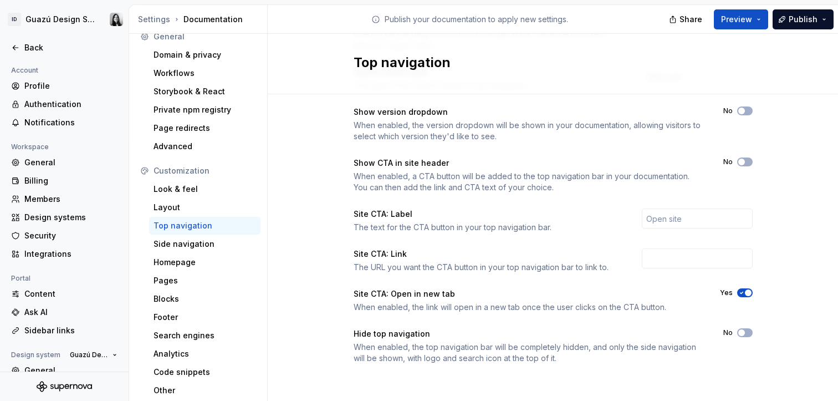
drag, startPoint x: 435, startPoint y: 347, endPoint x: 605, endPoint y: 357, distance: 170.4
click at [605, 357] on div "When enabled, the top navigation bar will be completely hidden, and only the si…" at bounding box center [529, 352] width 350 height 22
drag, startPoint x: 605, startPoint y: 357, endPoint x: 556, endPoint y: 326, distance: 57.8
click at [606, 357] on div "When enabled, the top navigation bar will be completely hidden, and only the si…" at bounding box center [529, 352] width 350 height 22
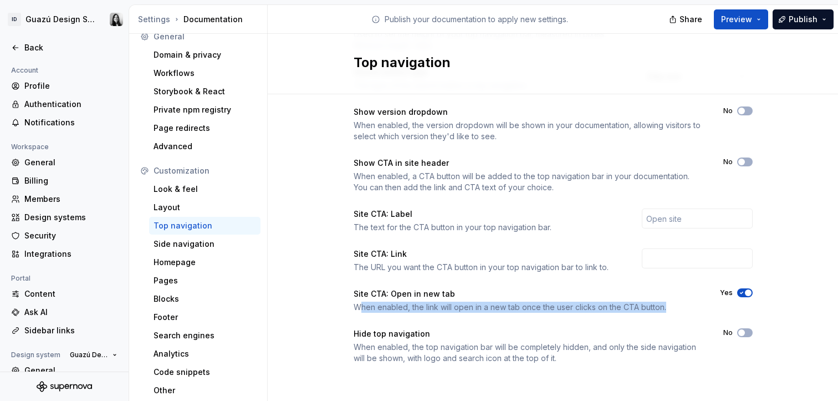
drag, startPoint x: 359, startPoint y: 309, endPoint x: 673, endPoint y: 302, distance: 314.3
click at [673, 302] on div "When enabled, the link will open in a new tab once the user clicks on the CTA b…" at bounding box center [527, 306] width 346 height 11
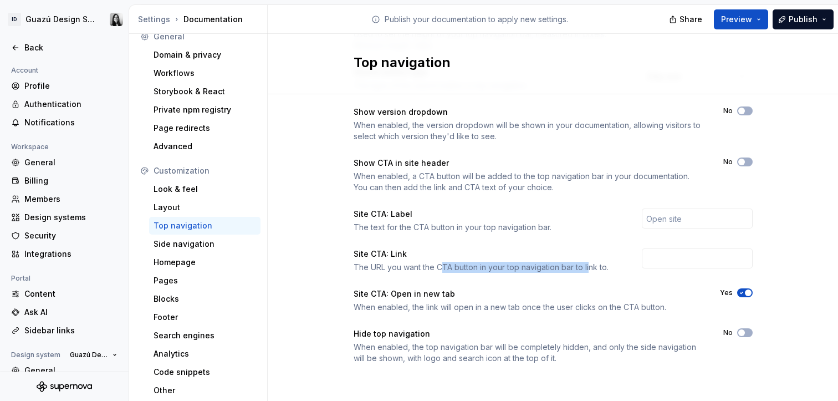
drag, startPoint x: 436, startPoint y: 267, endPoint x: 586, endPoint y: 269, distance: 150.2
click at [586, 269] on div "The URL you want the CTA button in your top navigation bar to link to." at bounding box center [488, 267] width 268 height 11
click at [613, 269] on div "The URL you want the CTA button in your top navigation bar to link to." at bounding box center [488, 267] width 268 height 11
click at [188, 245] on div "Side navigation" at bounding box center [204, 243] width 103 height 11
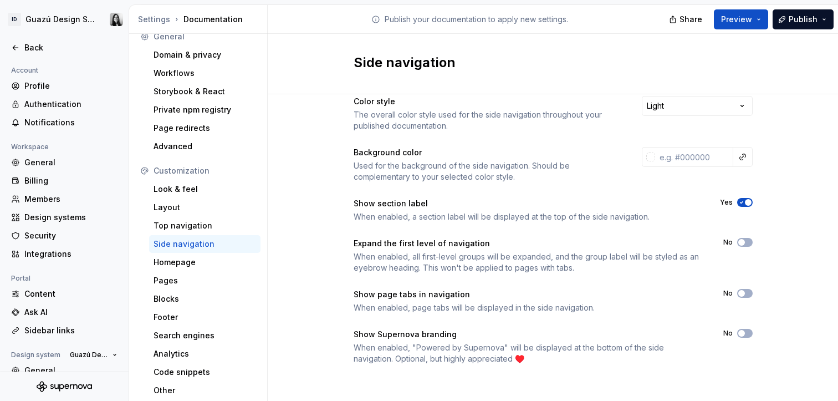
scroll to position [19, 0]
drag, startPoint x: 438, startPoint y: 213, endPoint x: 653, endPoint y: 214, distance: 215.0
click at [653, 214] on div "When enabled, a section label will be displayed at the top of the side navigati…" at bounding box center [527, 216] width 346 height 11
drag, startPoint x: 381, startPoint y: 245, endPoint x: 558, endPoint y: 241, distance: 177.4
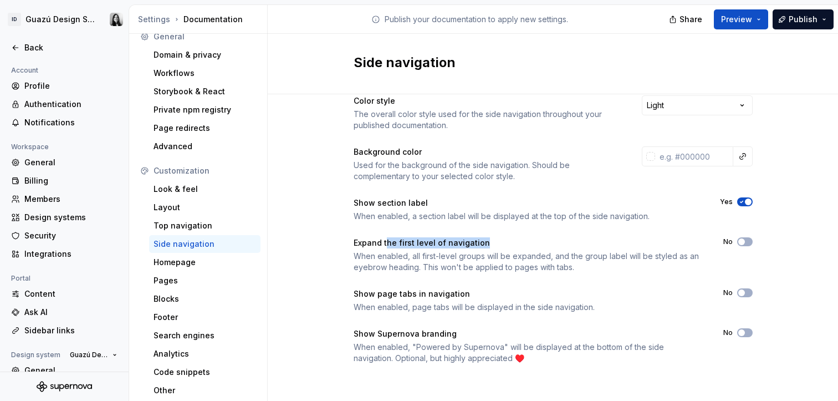
click at [558, 241] on div "Expand the first level of navigation" at bounding box center [529, 242] width 350 height 11
click at [563, 240] on div "Expand the first level of navigation" at bounding box center [529, 242] width 350 height 11
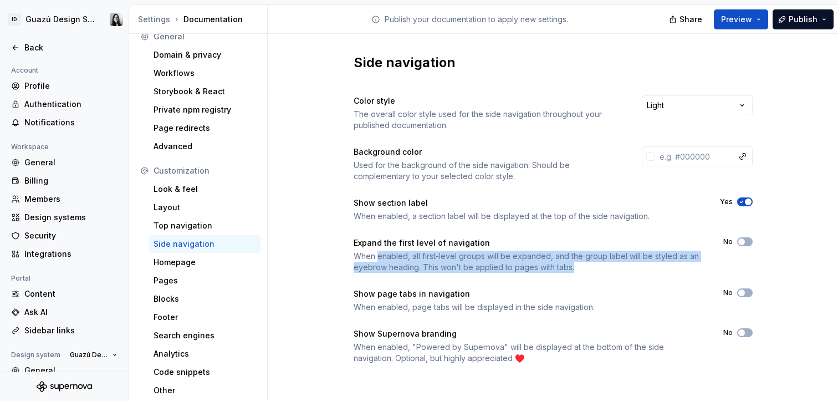
drag, startPoint x: 371, startPoint y: 257, endPoint x: 629, endPoint y: 277, distance: 259.0
click at [629, 277] on div "Color style The overall color style used for the side navigation throughout you…" at bounding box center [553, 229] width 399 height 268
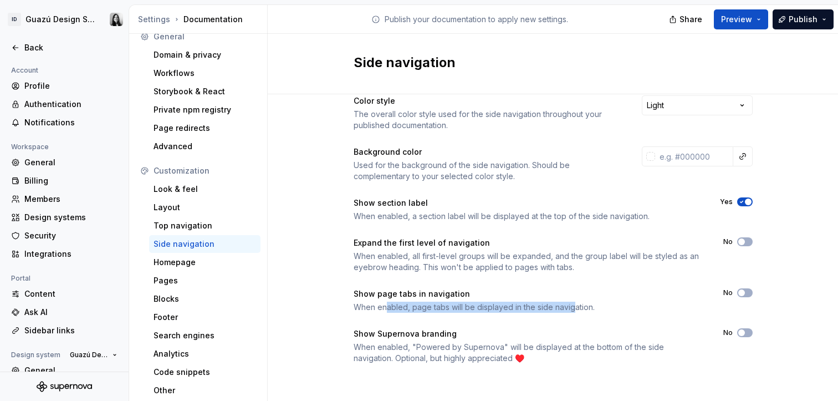
drag, startPoint x: 389, startPoint y: 303, endPoint x: 566, endPoint y: 303, distance: 176.8
click at [566, 303] on div "When enabled, page tabs will be displayed in the side navigation." at bounding box center [529, 306] width 350 height 11
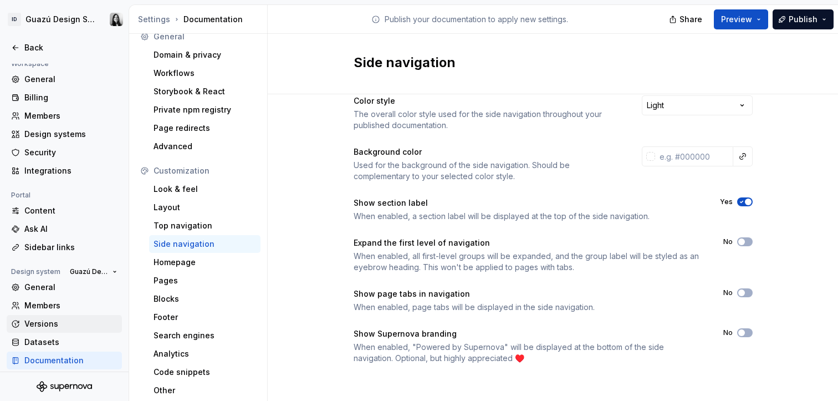
scroll to position [88, 0]
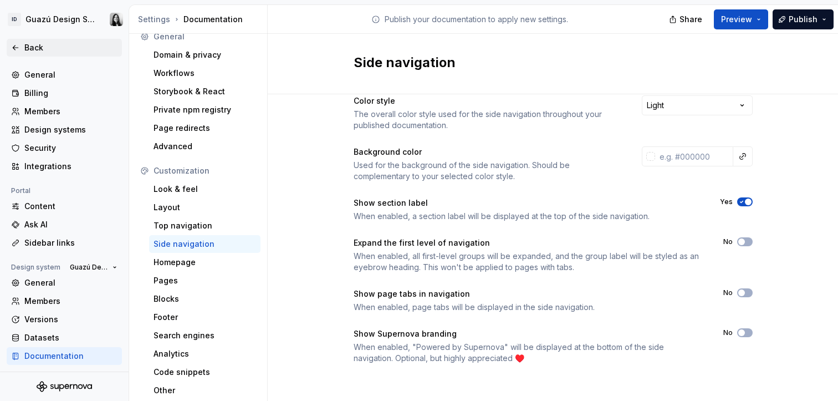
click at [17, 44] on icon at bounding box center [15, 47] width 9 height 9
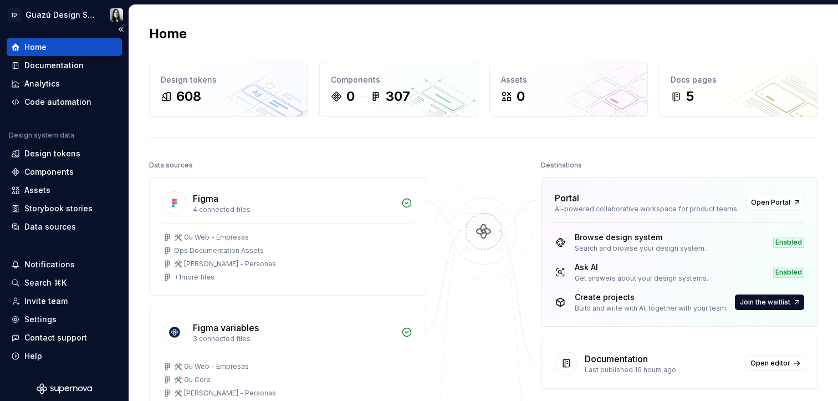
scroll to position [7, 0]
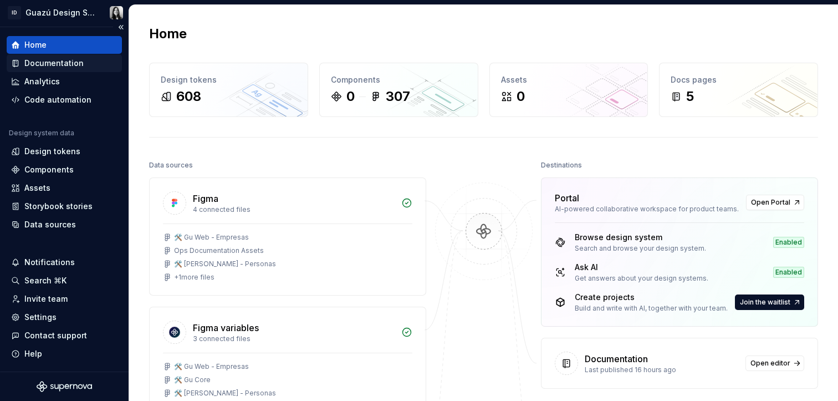
click at [58, 63] on div "Documentation" at bounding box center [53, 63] width 59 height 11
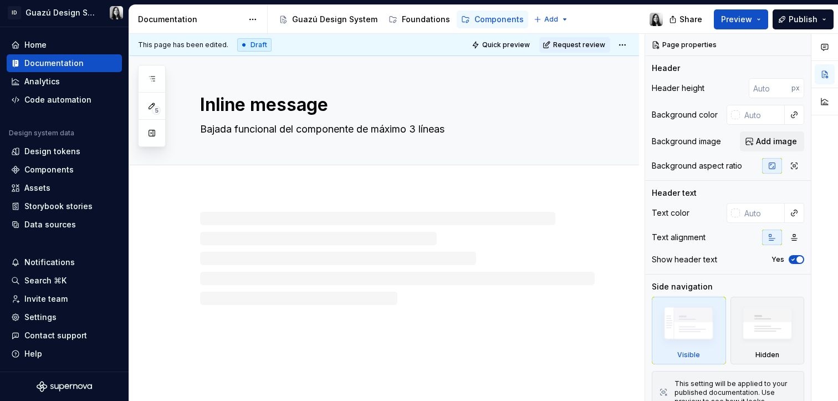
click at [161, 22] on div "Documentation" at bounding box center [190, 19] width 105 height 11
click at [251, 16] on html "ID Guazú Design System Home Documentation Analytics Code automation Design syst…" at bounding box center [419, 200] width 838 height 401
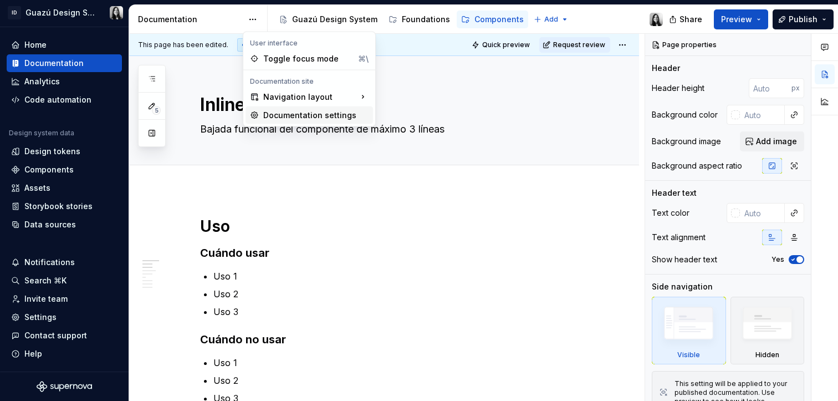
click at [295, 116] on div "Documentation settings" at bounding box center [315, 115] width 105 height 11
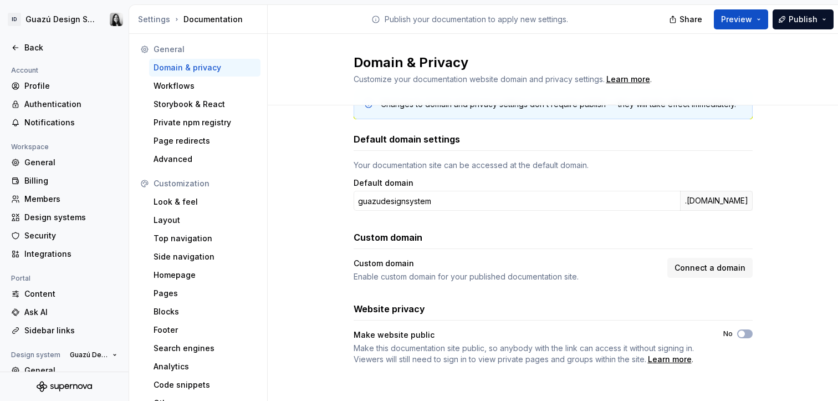
scroll to position [37, 0]
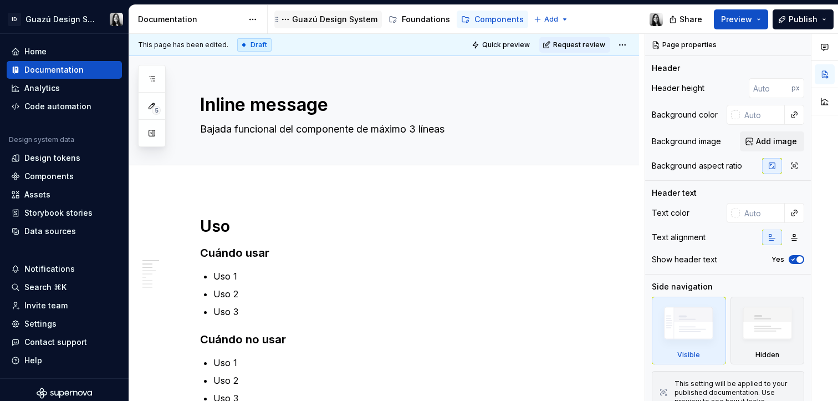
click at [324, 22] on div "Guazú Design System" at bounding box center [334, 19] width 85 height 11
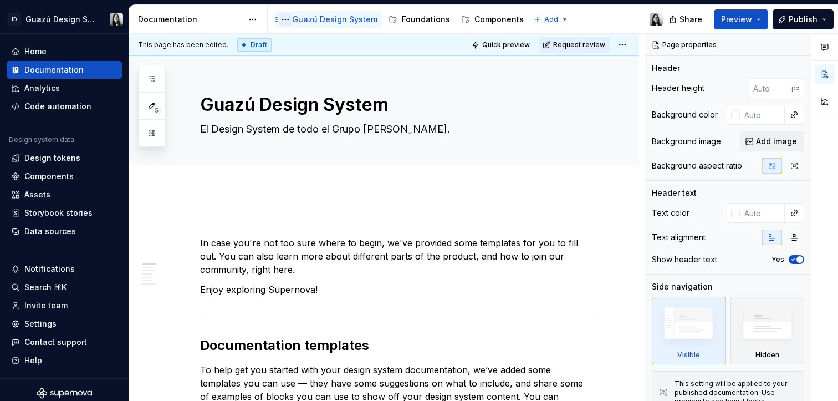
click at [283, 17] on button "Page tree" at bounding box center [285, 19] width 13 height 13
click at [561, 210] on html "ID Guazú Design System Home Documentation Analytics Code automation Design syst…" at bounding box center [419, 200] width 838 height 401
click at [411, 226] on p at bounding box center [397, 222] width 395 height 13
click at [806, 21] on span "Publish" at bounding box center [803, 19] width 29 height 11
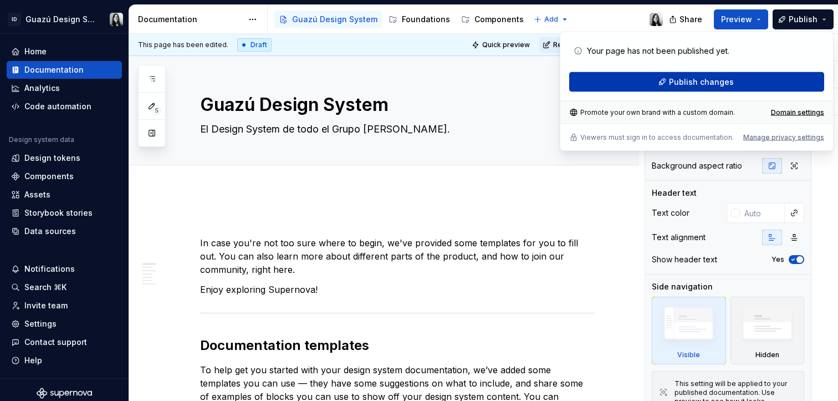
click at [684, 80] on span "Publish changes" at bounding box center [701, 81] width 65 height 11
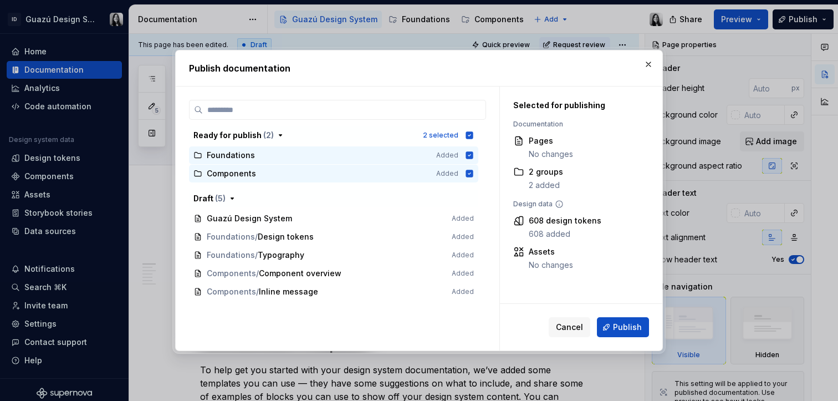
click at [459, 334] on div "Ready for publish ( 2 ) 2 selected Foundations Added Components Added Draft ( 5…" at bounding box center [337, 225] width 297 height 250
click at [653, 68] on button "button" at bounding box center [649, 65] width 16 height 16
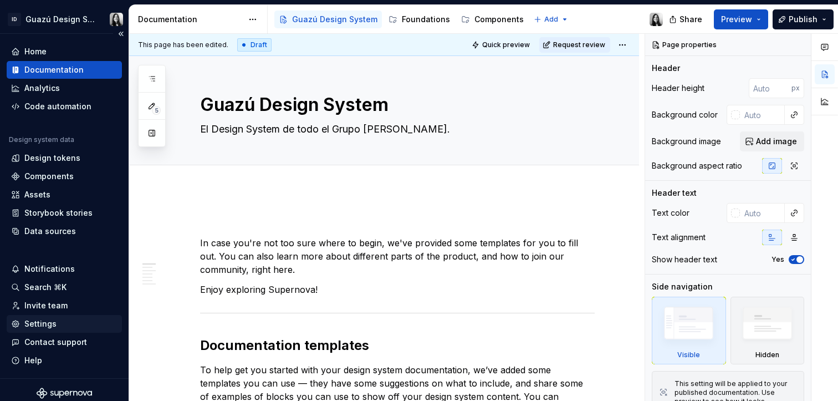
click at [35, 324] on div "Settings" at bounding box center [40, 323] width 32 height 11
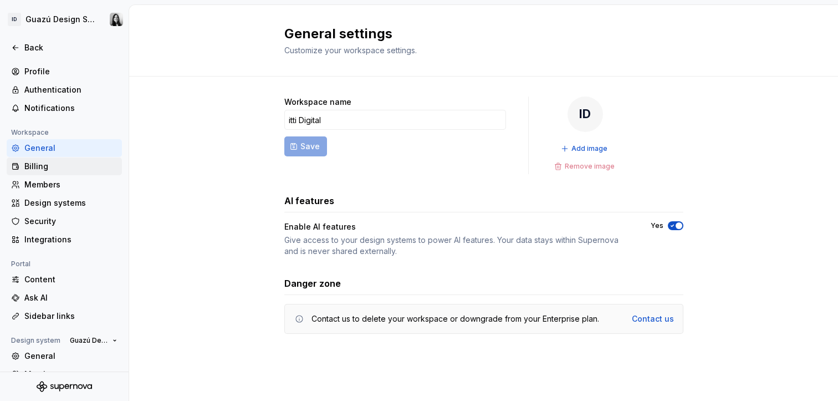
scroll to position [54, 0]
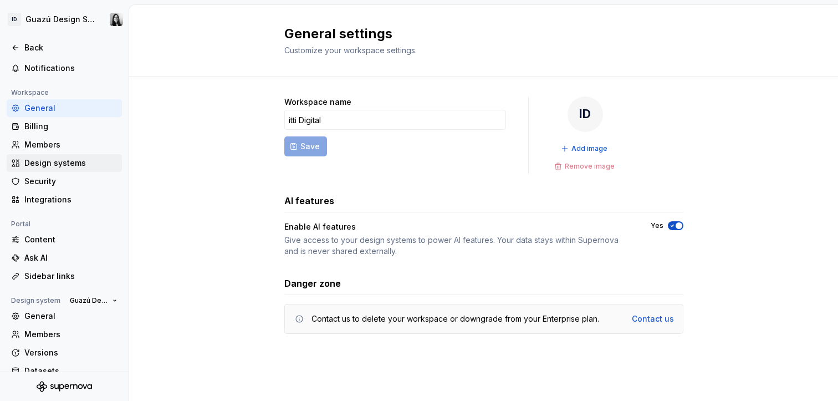
click at [62, 162] on div "Design systems" at bounding box center [70, 162] width 93 height 11
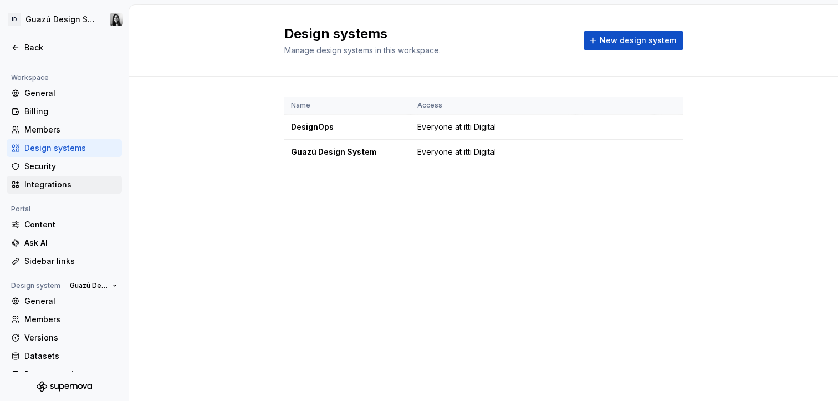
scroll to position [88, 0]
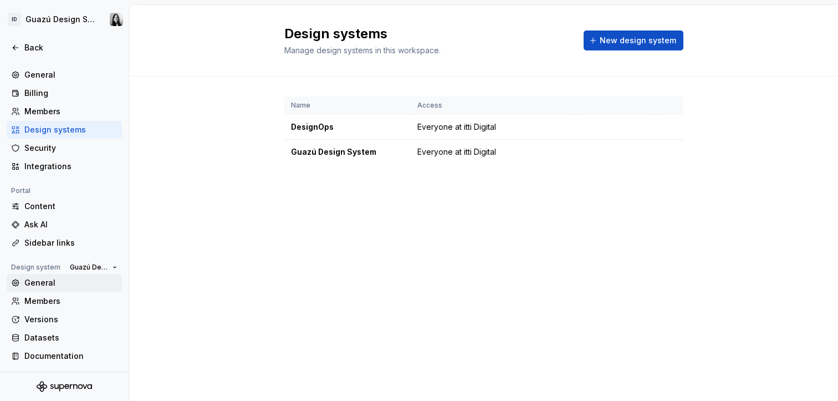
click at [64, 278] on div "General" at bounding box center [70, 282] width 93 height 11
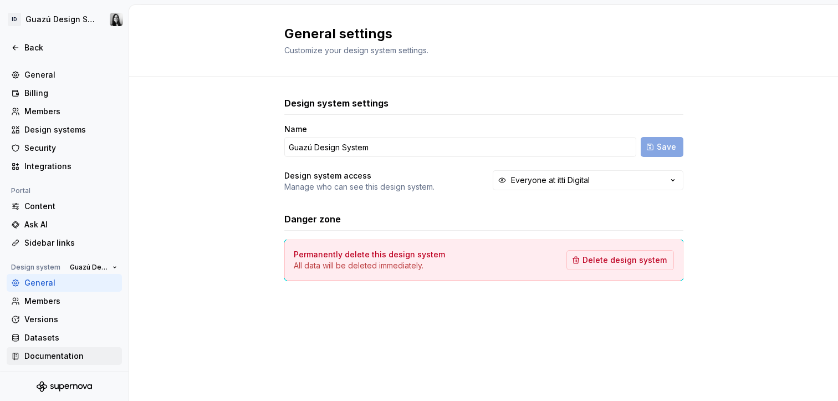
click at [72, 353] on div "Documentation" at bounding box center [70, 355] width 93 height 11
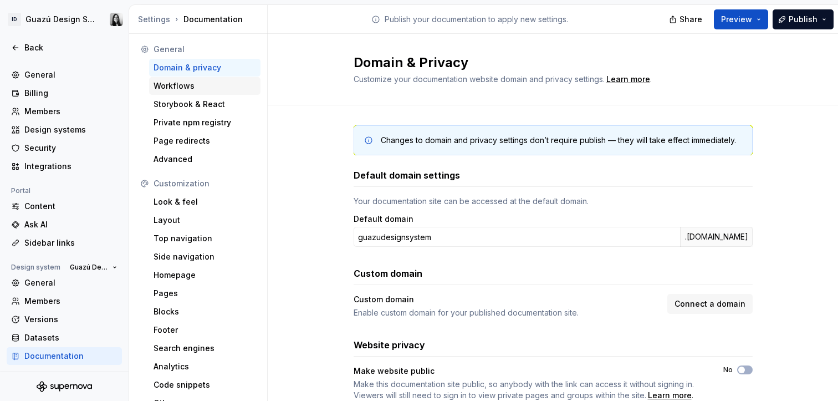
click at [152, 86] on div "Workflows" at bounding box center [204, 86] width 111 height 18
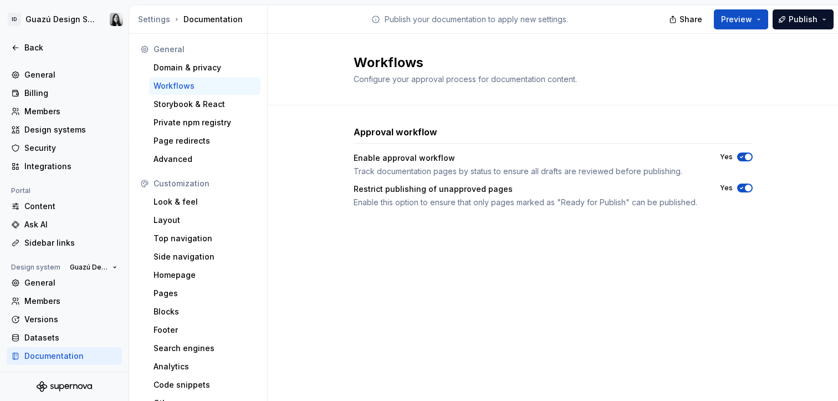
click at [745, 158] on icon "button" at bounding box center [741, 156] width 9 height 7
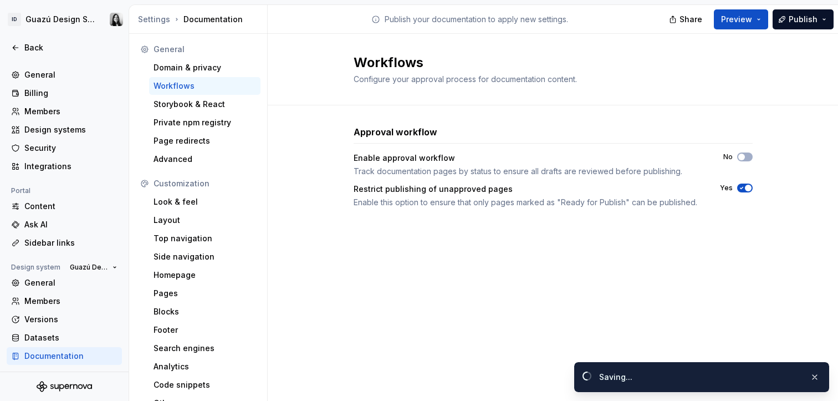
click at [744, 190] on icon "button" at bounding box center [741, 188] width 9 height 7
click at [768, 186] on div "Approval workflow Enable approval workflow Track documentation pages by status …" at bounding box center [553, 177] width 570 height 145
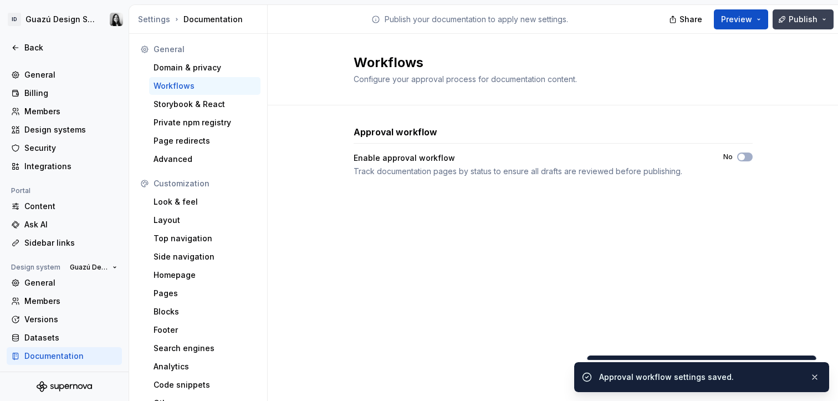
click at [817, 19] on span "Publish" at bounding box center [803, 19] width 29 height 11
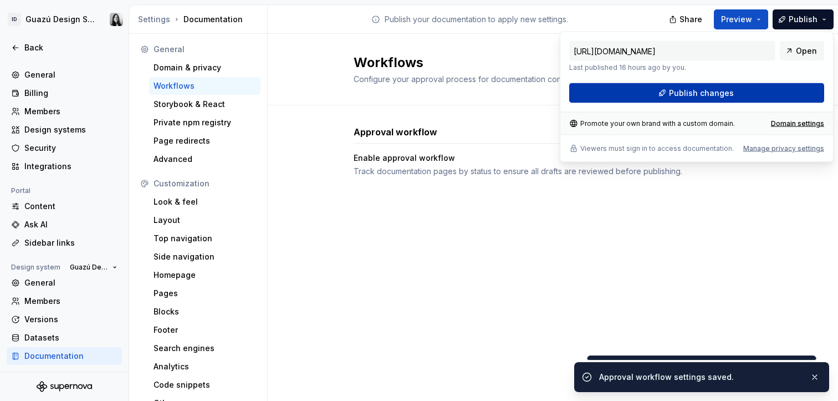
click at [716, 94] on span "Publish changes" at bounding box center [701, 93] width 65 height 11
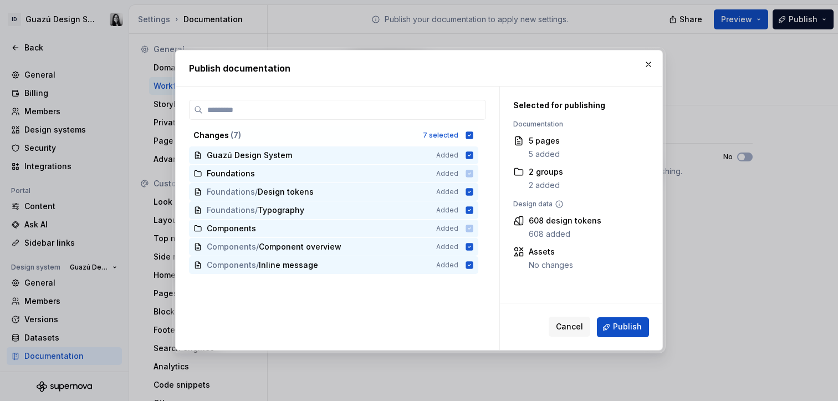
drag, startPoint x: 638, startPoint y: 328, endPoint x: 741, endPoint y: 324, distance: 103.2
click at [638, 328] on span "Publish" at bounding box center [627, 326] width 29 height 11
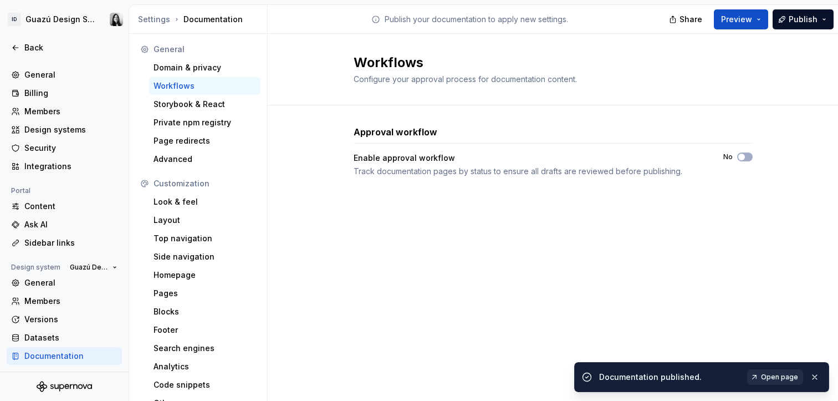
click at [764, 379] on span "Open page" at bounding box center [779, 376] width 37 height 9
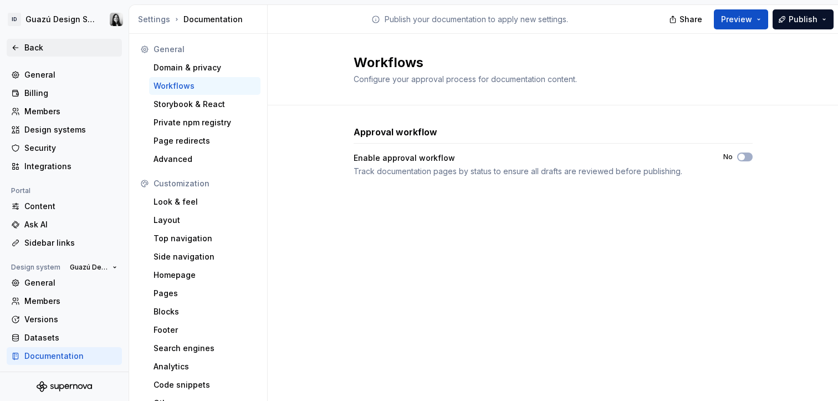
click at [13, 50] on icon at bounding box center [15, 47] width 9 height 9
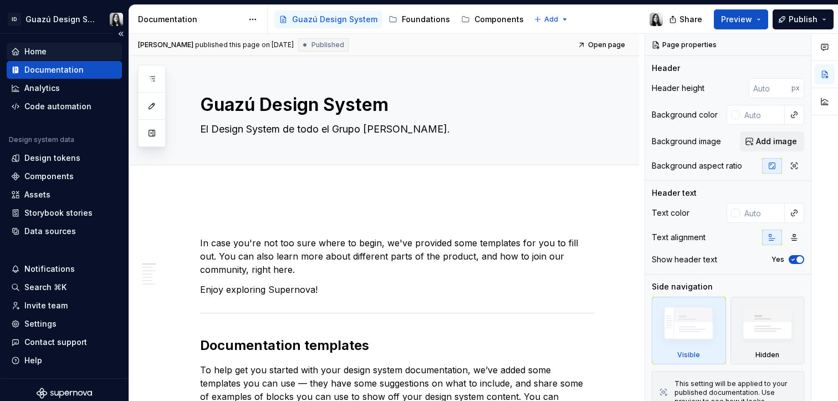
click at [50, 51] on div "Home" at bounding box center [64, 51] width 106 height 11
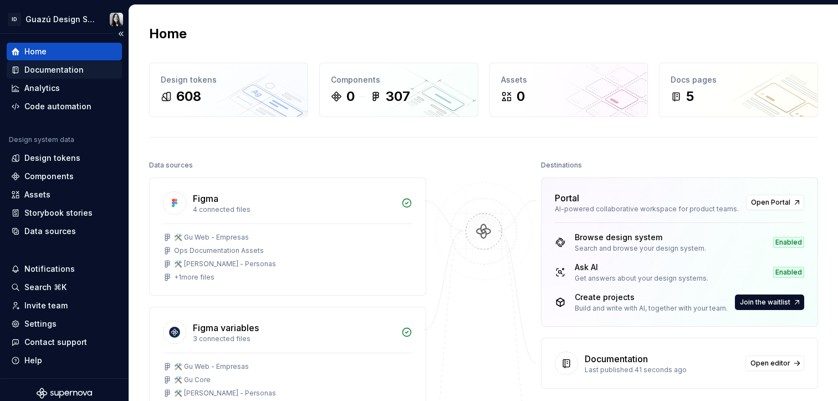
click at [46, 71] on div "Documentation" at bounding box center [53, 69] width 59 height 11
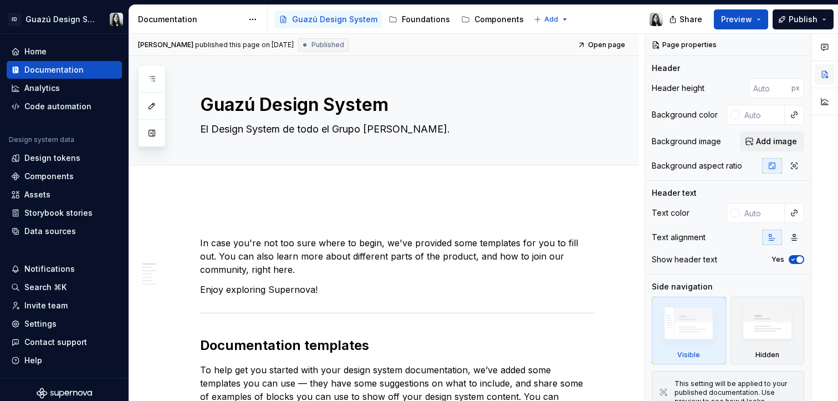
click at [826, 78] on button "button" at bounding box center [825, 74] width 20 height 20
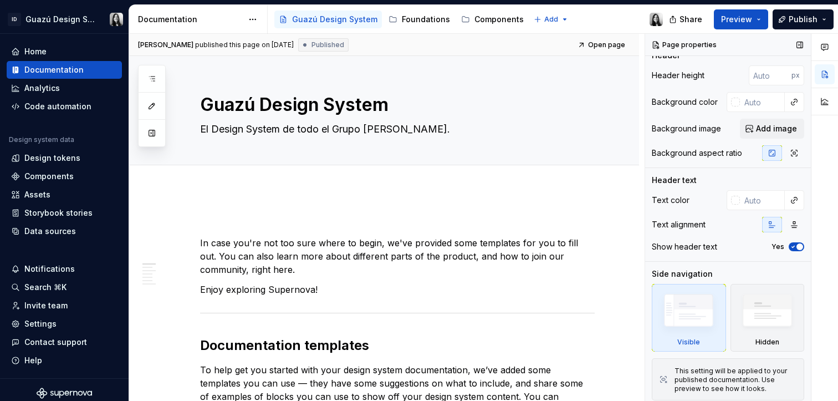
scroll to position [16, 0]
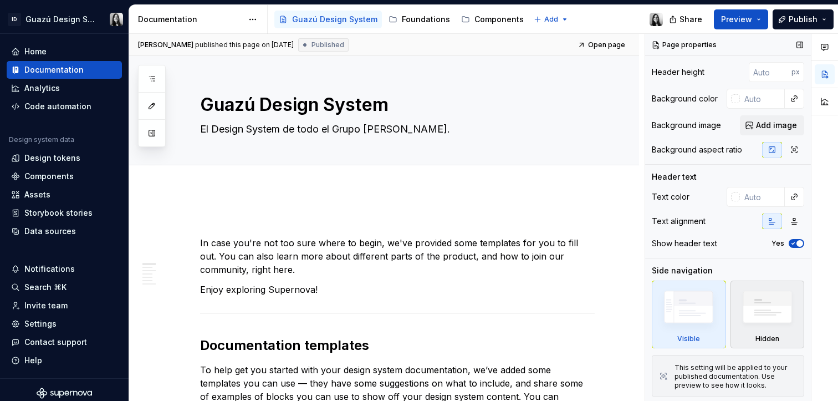
click at [771, 321] on img at bounding box center [767, 309] width 64 height 49
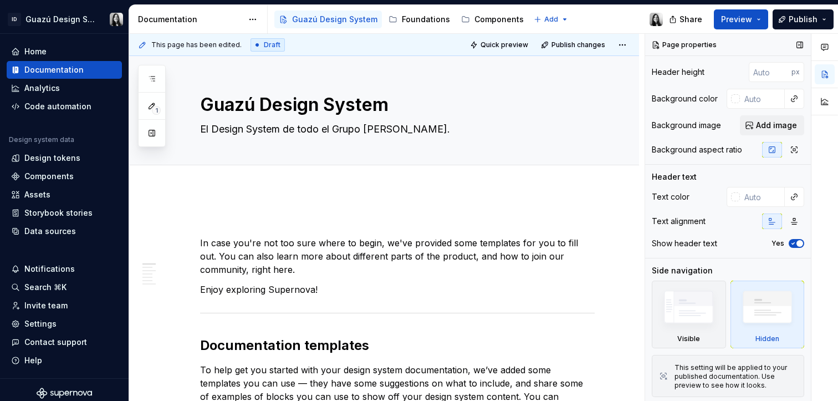
click at [796, 242] on span "button" at bounding box center [799, 243] width 7 height 7
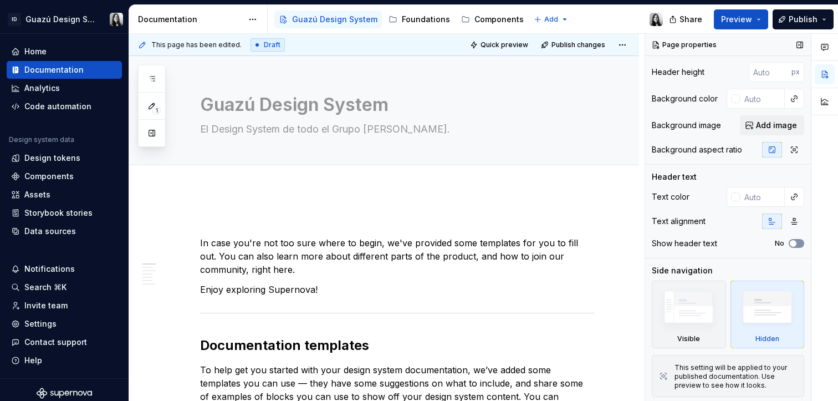
click at [794, 242] on button "No" at bounding box center [797, 243] width 16 height 9
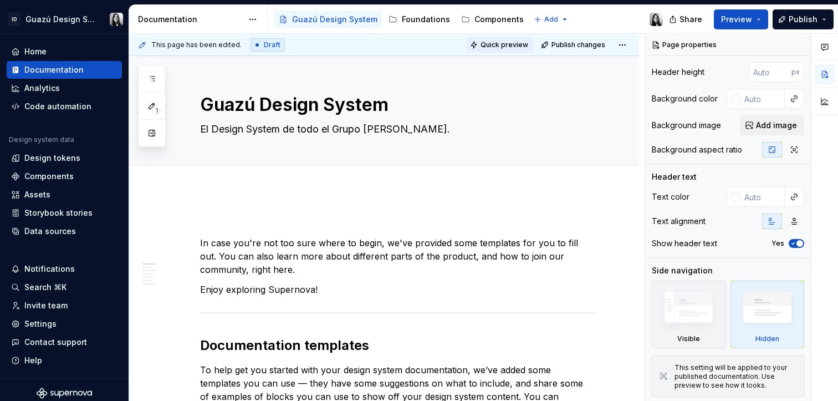
click at [520, 42] on span "Quick preview" at bounding box center [504, 44] width 48 height 9
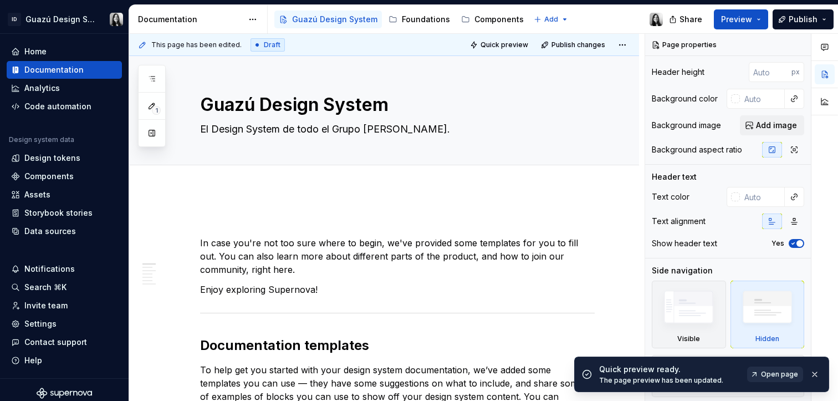
click at [788, 377] on span "Open page" at bounding box center [779, 374] width 37 height 9
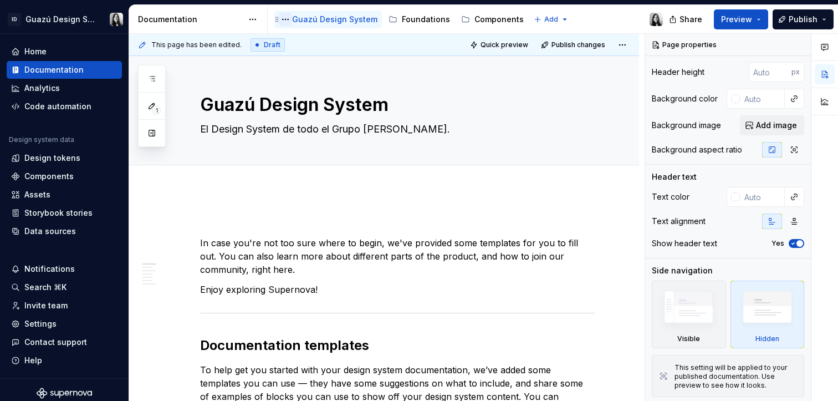
click at [290, 22] on button "Page tree" at bounding box center [285, 19] width 13 height 13
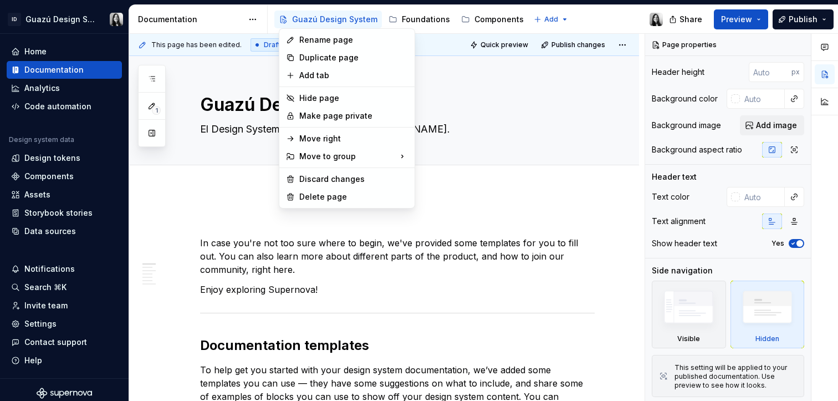
click at [436, 21] on html "ID Guazú Design System Home Documentation Analytics Code automation Design syst…" at bounding box center [419, 200] width 838 height 401
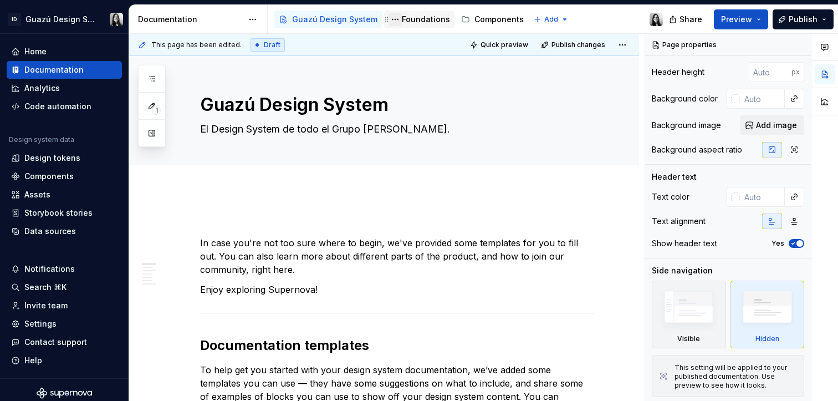
click at [388, 19] on button "Page tree" at bounding box center [394, 19] width 13 height 13
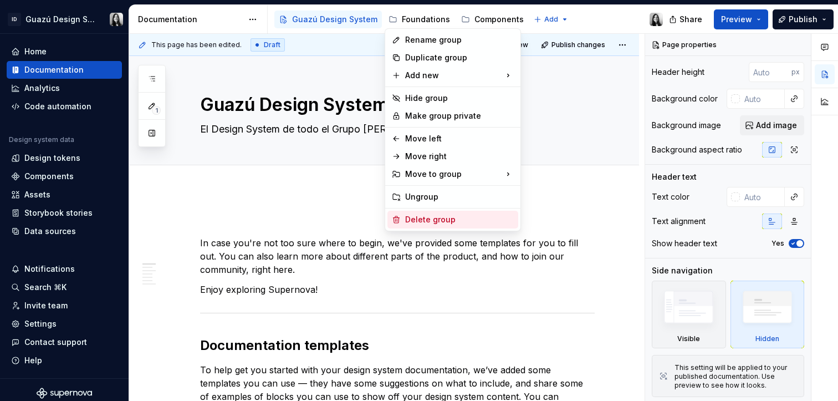
click at [441, 222] on div "Delete group" at bounding box center [459, 219] width 109 height 11
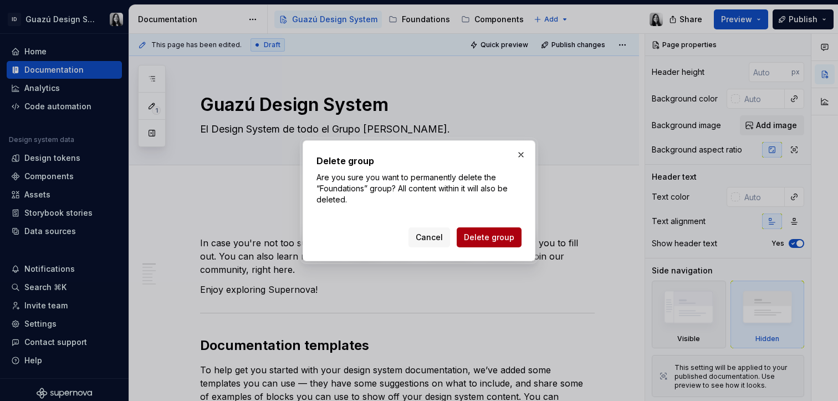
click at [492, 239] on span "Delete group" at bounding box center [489, 237] width 50 height 11
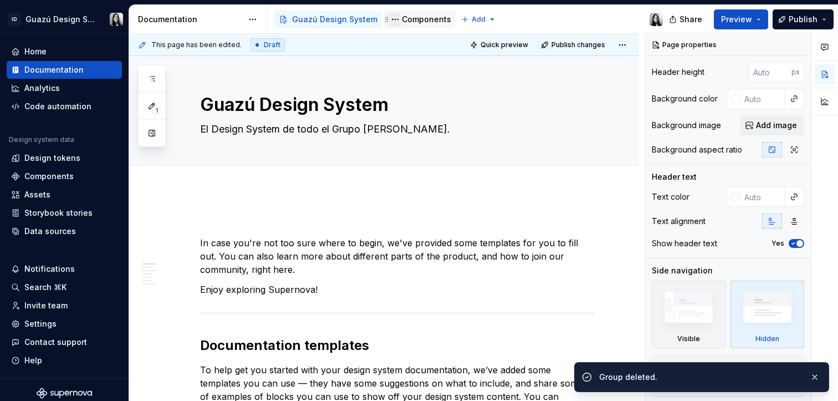
click at [392, 22] on button "Page tree" at bounding box center [394, 19] width 13 height 13
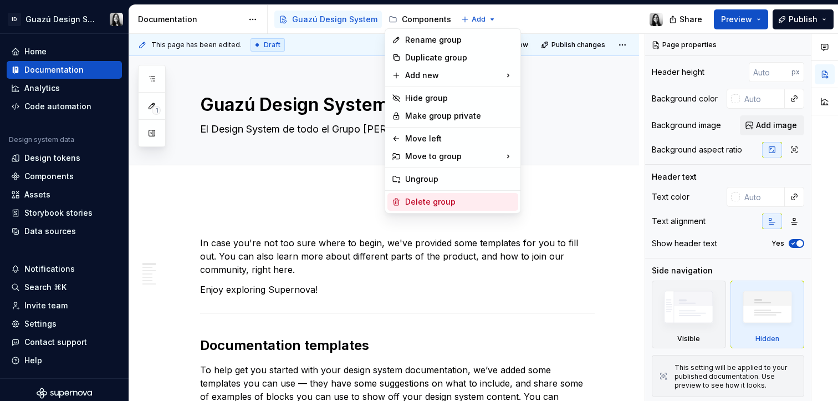
click at [443, 197] on div "Delete group" at bounding box center [459, 201] width 109 height 11
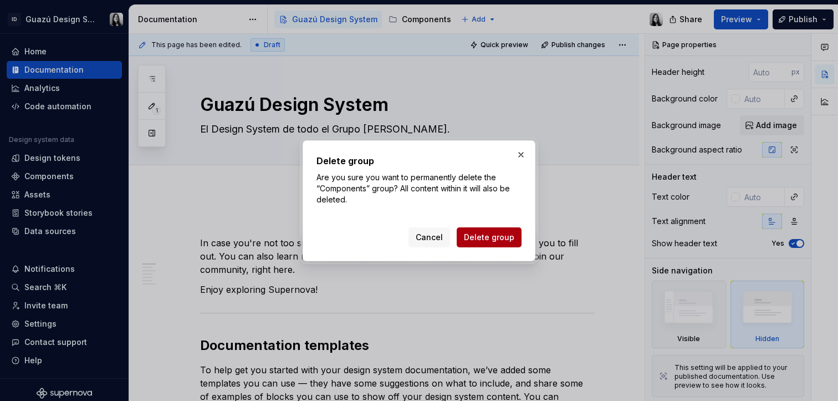
click at [503, 239] on span "Delete group" at bounding box center [489, 237] width 50 height 11
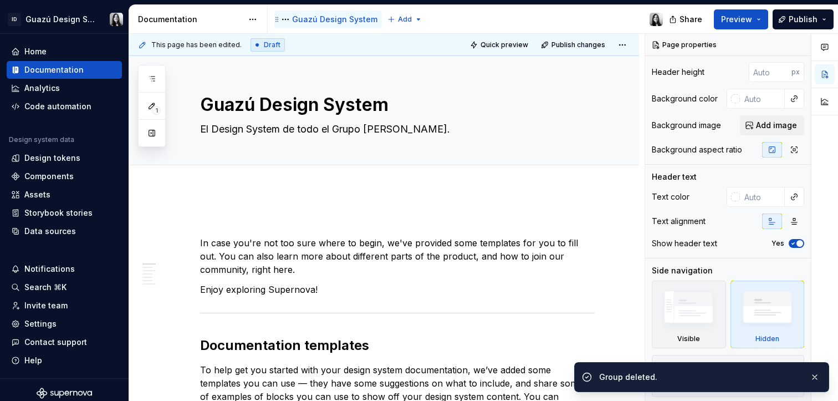
click at [332, 16] on div "Guazú Design System" at bounding box center [334, 19] width 85 height 11
click at [283, 19] on button "Page tree" at bounding box center [285, 19] width 13 height 13
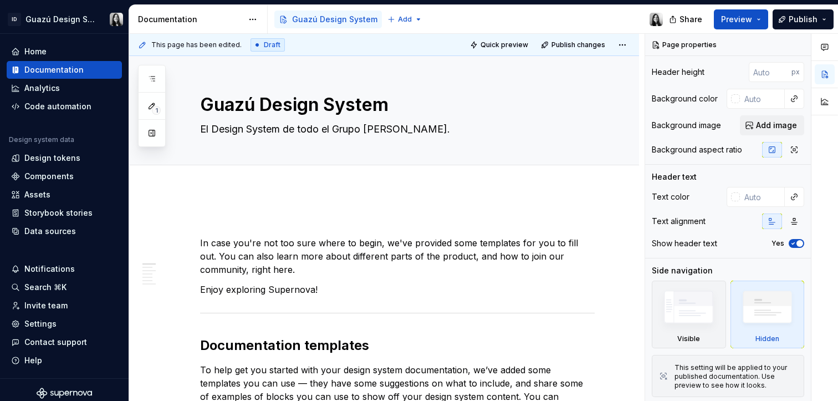
click at [736, 267] on div "Comments Open comments No comments yet Select ‘Comment’ from the block context …" at bounding box center [741, 217] width 193 height 367
click at [286, 19] on button "Page tree" at bounding box center [285, 19] width 13 height 13
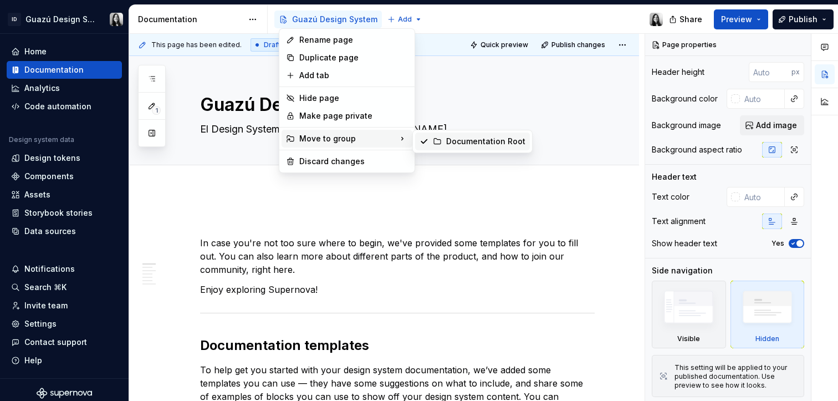
click at [460, 146] on div "Documentation Root" at bounding box center [485, 141] width 79 height 11
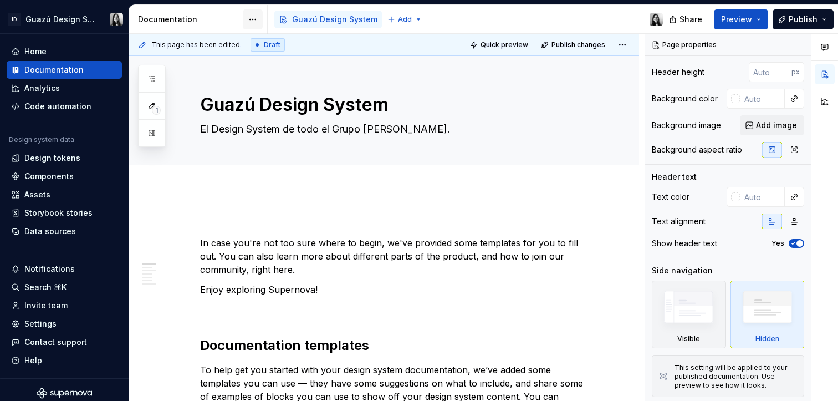
click at [252, 22] on html "ID Guazú Design System Home Documentation Analytics Code automation Design syst…" at bounding box center [419, 200] width 838 height 401
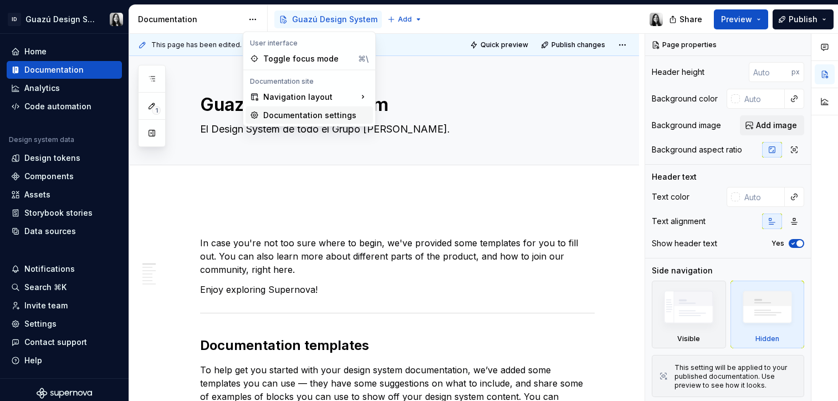
click at [315, 108] on div "Documentation settings" at bounding box center [308, 115] width 127 height 18
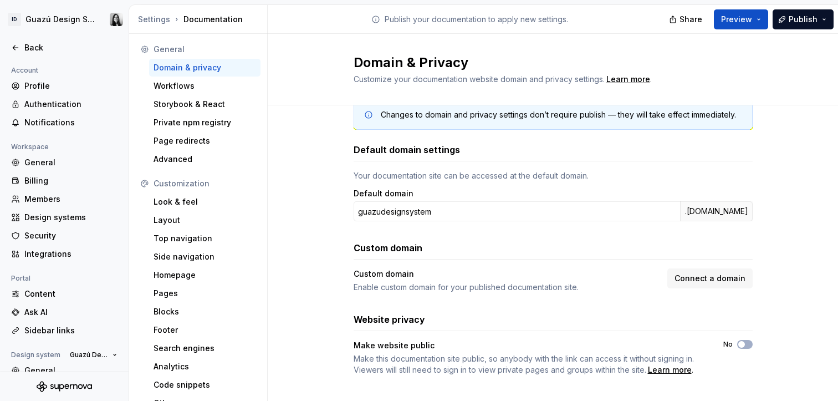
scroll to position [37, 0]
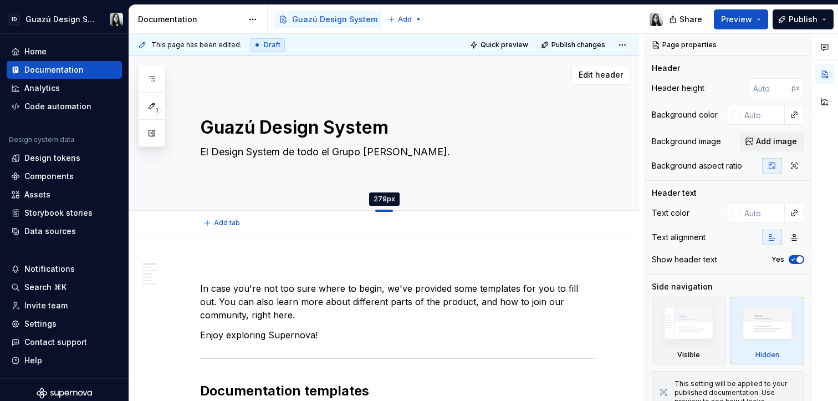
drag, startPoint x: 383, startPoint y: 164, endPoint x: 381, endPoint y: 211, distance: 46.6
click at [381, 211] on div at bounding box center [384, 210] width 18 height 2
type textarea "*"
type input "279"
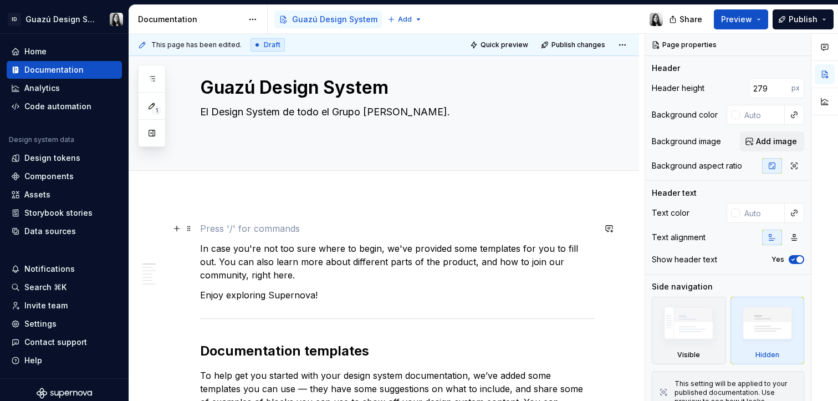
scroll to position [42, 0]
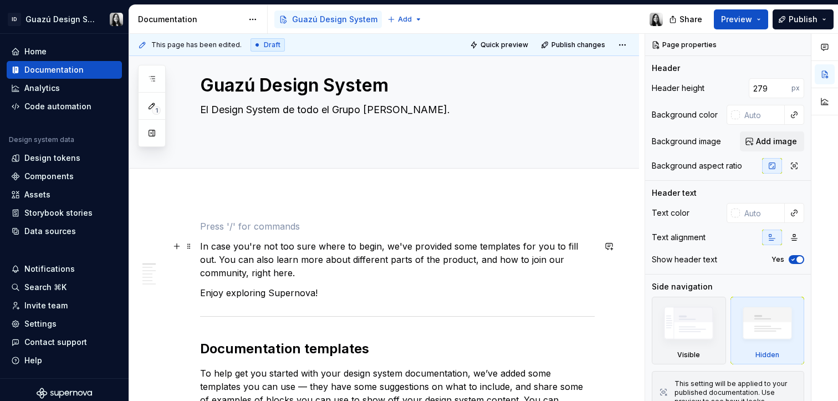
drag, startPoint x: 200, startPoint y: 245, endPoint x: 376, endPoint y: 196, distance: 183.1
click at [200, 245] on p "In case you're not too sure where to begin, we've provided some templates for y…" at bounding box center [397, 259] width 395 height 40
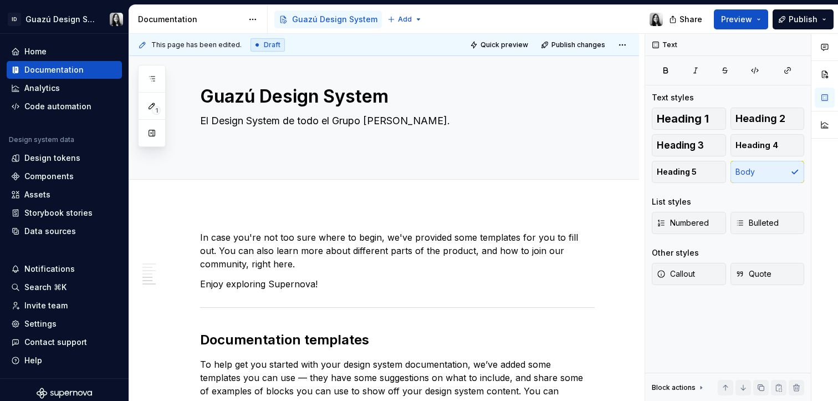
scroll to position [0, 0]
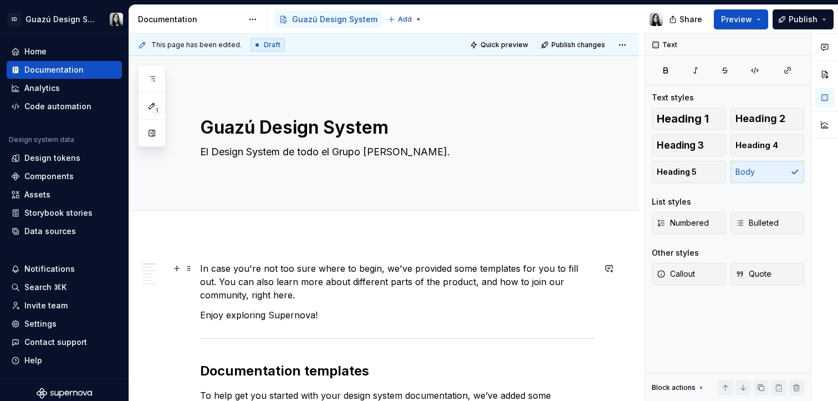
click at [269, 281] on p "In case you're not too sure where to begin, we've provided some templates for y…" at bounding box center [397, 282] width 395 height 40
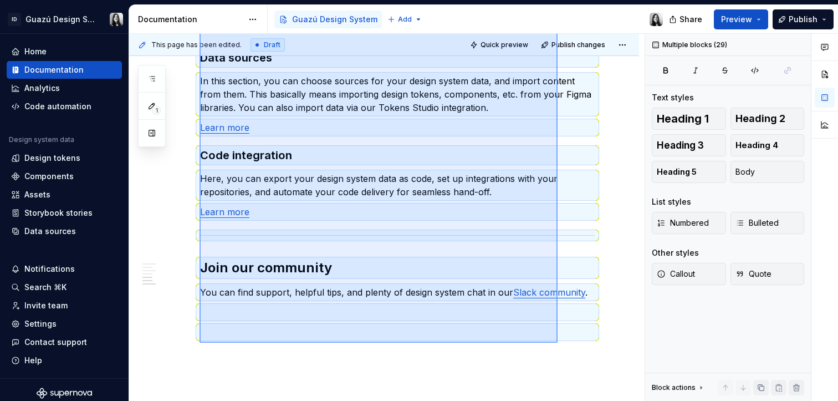
scroll to position [997, 0]
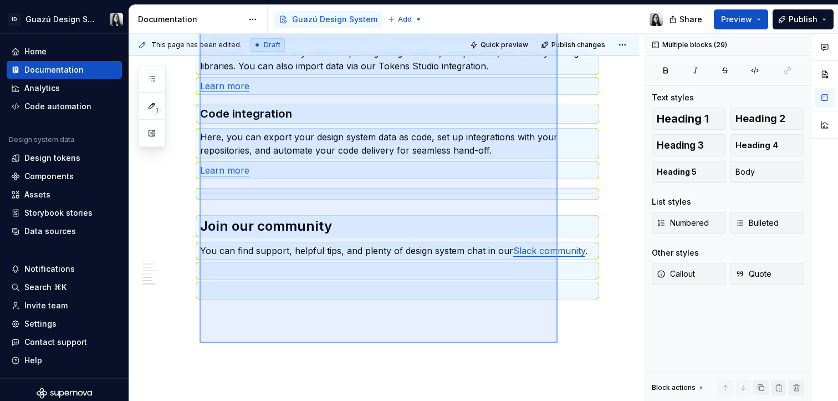
drag, startPoint x: 199, startPoint y: 268, endPoint x: 557, endPoint y: 342, distance: 365.6
click at [557, 342] on div "This page has been edited. Draft Quick preview Publish changes Guazú Design Sys…" at bounding box center [386, 217] width 515 height 367
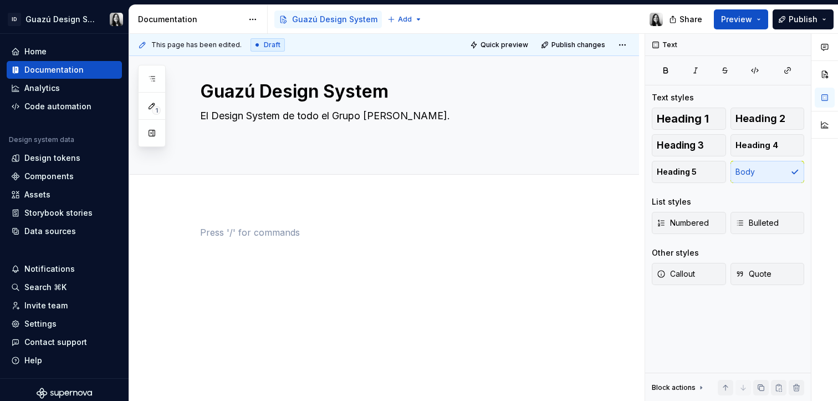
scroll to position [0, 0]
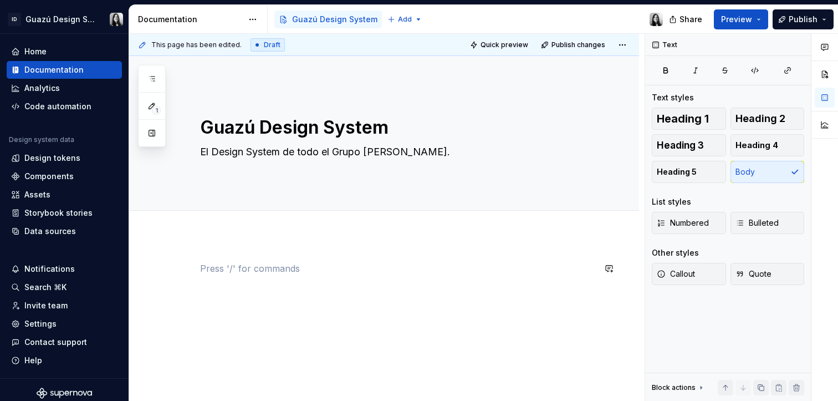
click at [300, 256] on div at bounding box center [384, 336] width 510 height 202
click at [273, 246] on div "This page has been edited. Draft Quick preview Publish changes Guazú Design Sys…" at bounding box center [386, 217] width 515 height 367
click at [268, 272] on p at bounding box center [397, 268] width 395 height 13
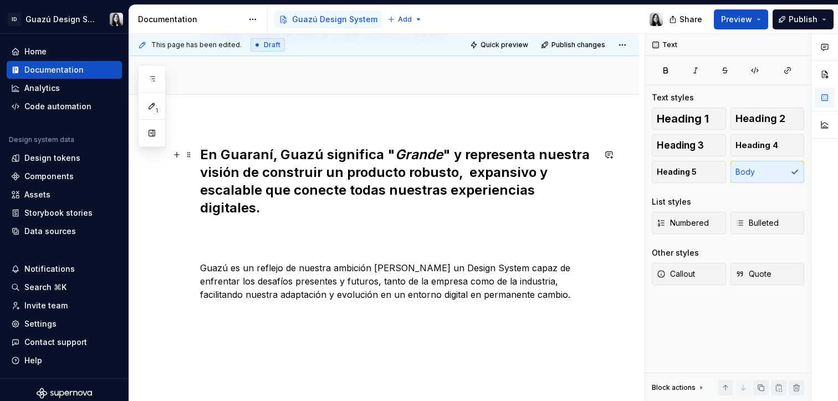
scroll to position [149, 0]
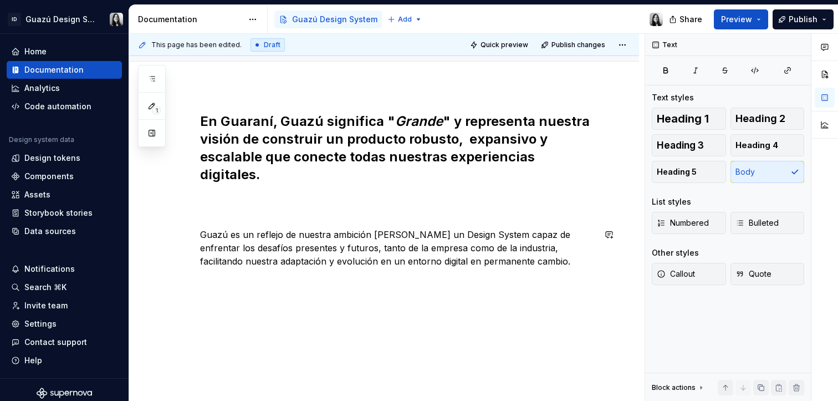
click at [296, 221] on div "En Guaraní, Guazú significa " Grande " y representa nuestra visión de construir…" at bounding box center [397, 189] width 395 height 155
click at [264, 209] on h2 "En Guaraní, Guazú significa " Grande " y representa nuestra visión de construir…" at bounding box center [397, 165] width 395 height 106
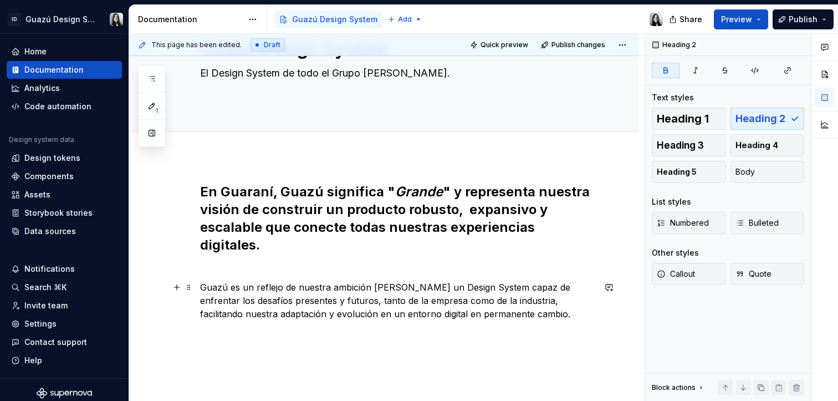
scroll to position [78, 0]
click at [246, 224] on strong "En Guaraní, Guazú significa " Grande " y representa nuestra visión de construir…" at bounding box center [396, 218] width 393 height 69
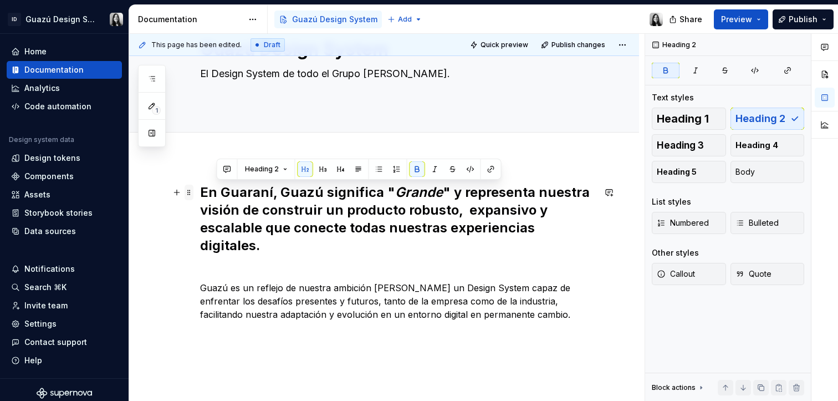
drag, startPoint x: 273, startPoint y: 248, endPoint x: 190, endPoint y: 194, distance: 99.3
click at [200, 194] on div "En Guaraní, Guazú significa " Grande " y representa nuestra visión de construir…" at bounding box center [397, 258] width 395 height 151
click at [235, 201] on h2 "En Guaraní, Guazú significa " Grande " y representa nuestra visión de construir…" at bounding box center [397, 227] width 395 height 89
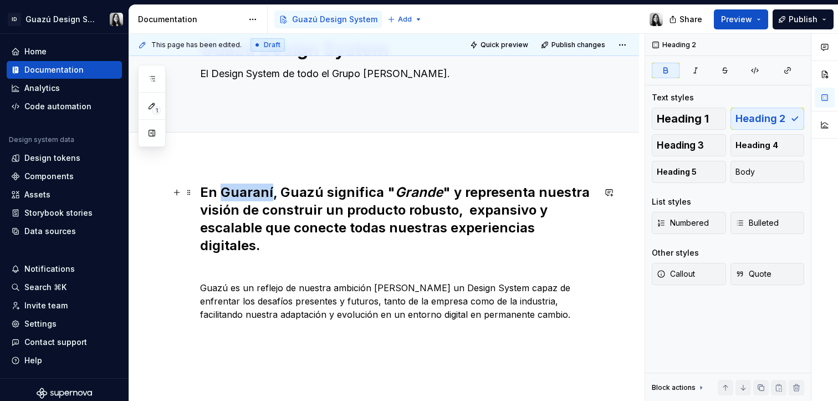
click at [235, 201] on h2 "En Guaraní, Guazú significa " Grande " y representa nuestra visión de construir…" at bounding box center [397, 227] width 395 height 89
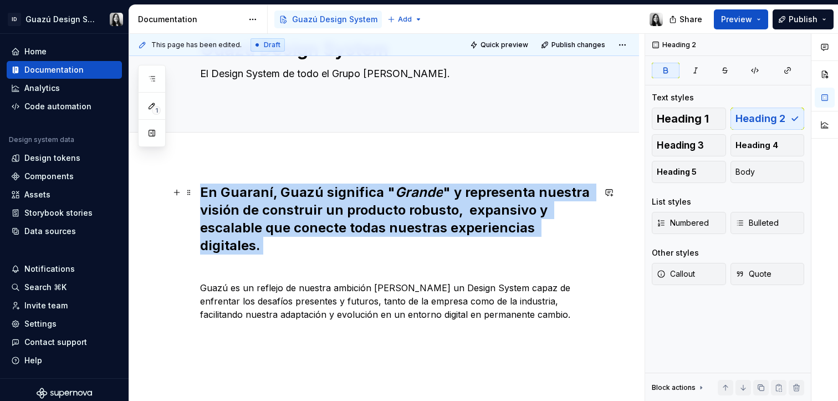
click at [235, 201] on h2 "En Guaraní, Guazú significa " Grande " y representa nuestra visión de construir…" at bounding box center [397, 227] width 395 height 89
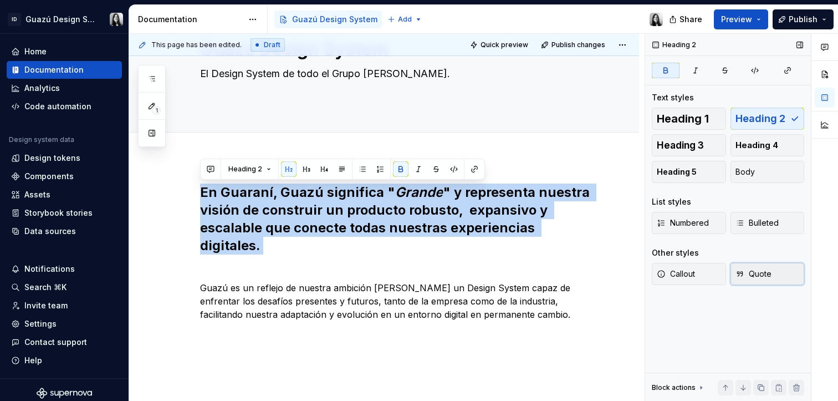
click at [757, 277] on span "Quote" at bounding box center [753, 273] width 36 height 11
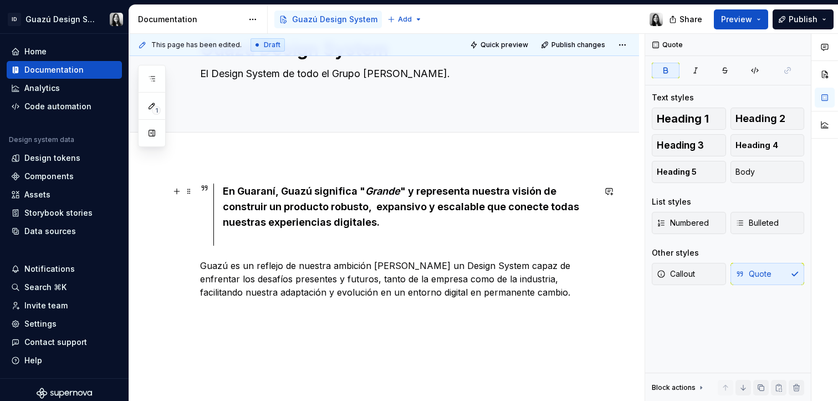
click at [280, 239] on div "En Guaraní, Guazú significa " Grande " y representa nuestra visión de construir…" at bounding box center [409, 214] width 372 height 62
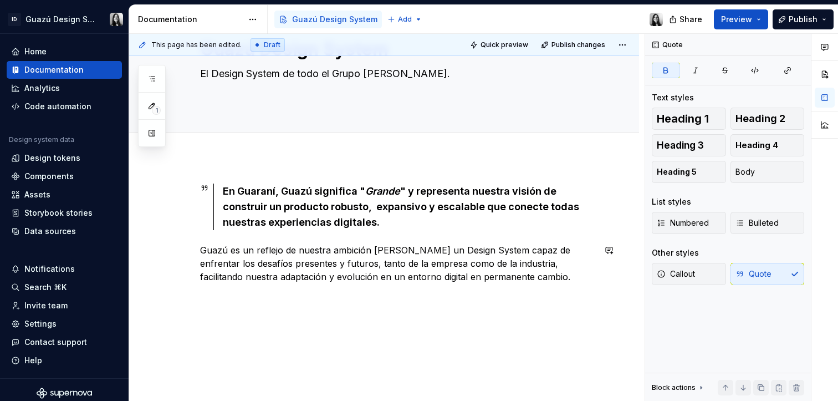
click at [390, 325] on div "En Guaraní, Guazú significa " Grande " y representa nuestra visión de construir…" at bounding box center [384, 287] width 510 height 260
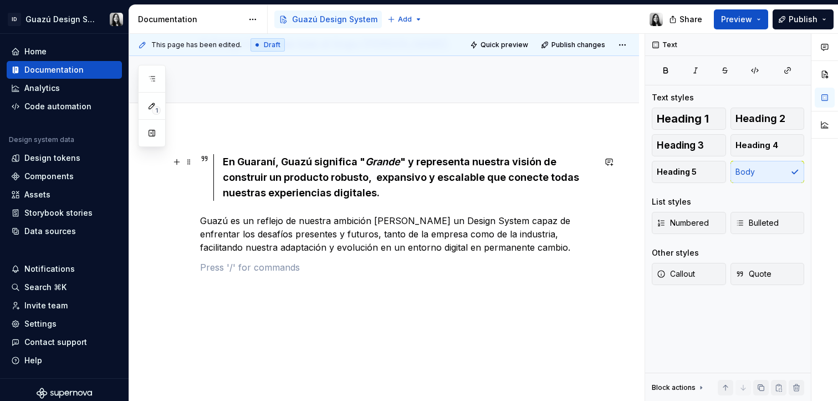
scroll to position [114, 0]
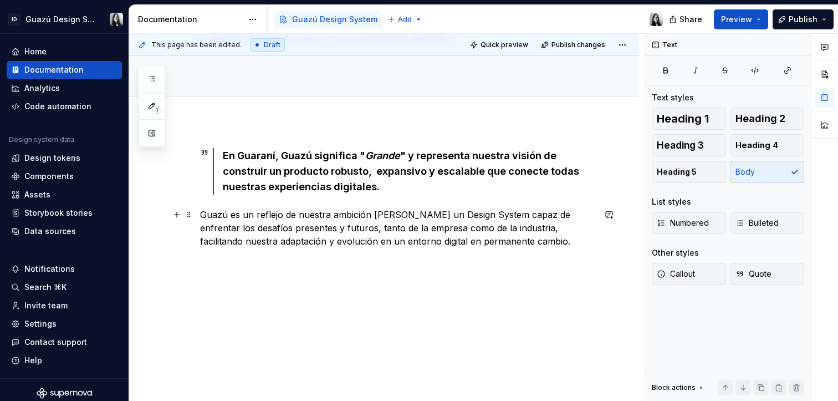
click at [269, 220] on p "Guazú es un reflejo de nuestra ambición [PERSON_NAME] un Design System capaz de…" at bounding box center [397, 228] width 395 height 40
click at [443, 189] on div "En Guaraní, Guazú significa " Grande " y representa nuestra visión de construir…" at bounding box center [409, 171] width 372 height 47
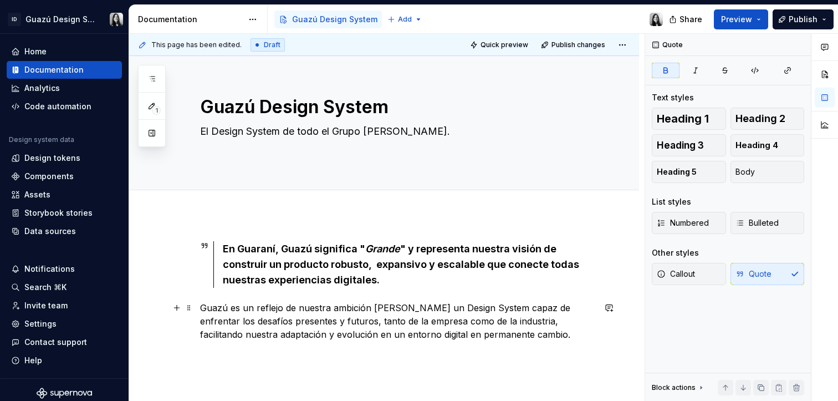
scroll to position [0, 0]
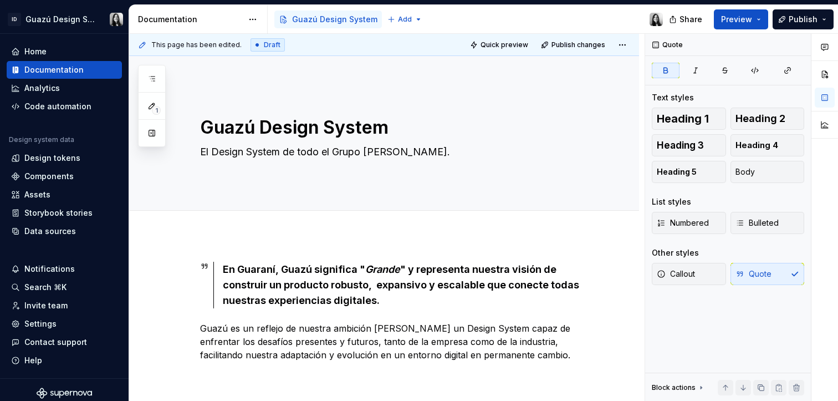
click at [268, 243] on div "En Guaraní, Guazú significa " Grande " y representa nuestra visión de construir…" at bounding box center [384, 375] width 510 height 280
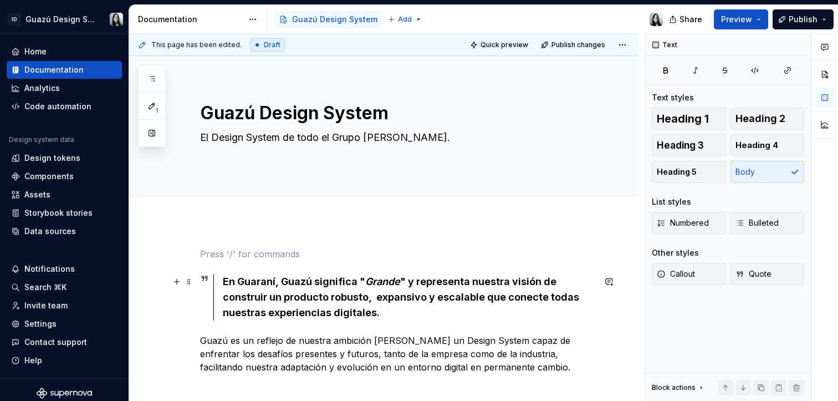
scroll to position [60, 0]
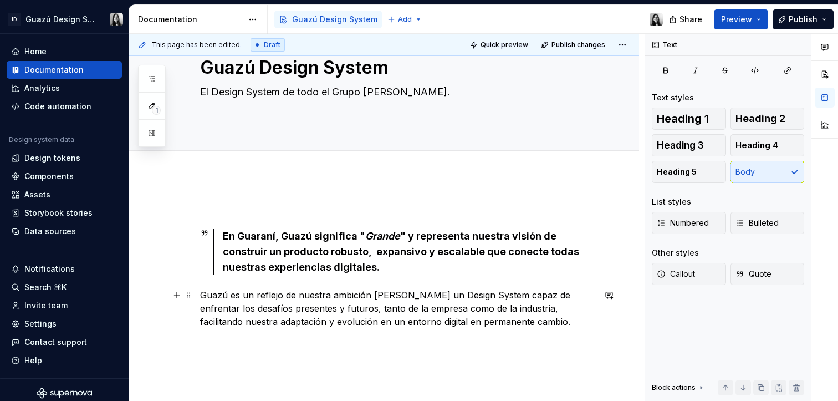
click at [513, 325] on p "Guazú es un reflejo de nuestra ambición [PERSON_NAME] un Design System capaz de…" at bounding box center [397, 308] width 395 height 40
click at [254, 204] on p at bounding box center [397, 208] width 395 height 13
click at [366, 349] on div "En Guaraní, Guazú significa " Grande " y representa nuestra visión de construir…" at bounding box center [397, 282] width 395 height 160
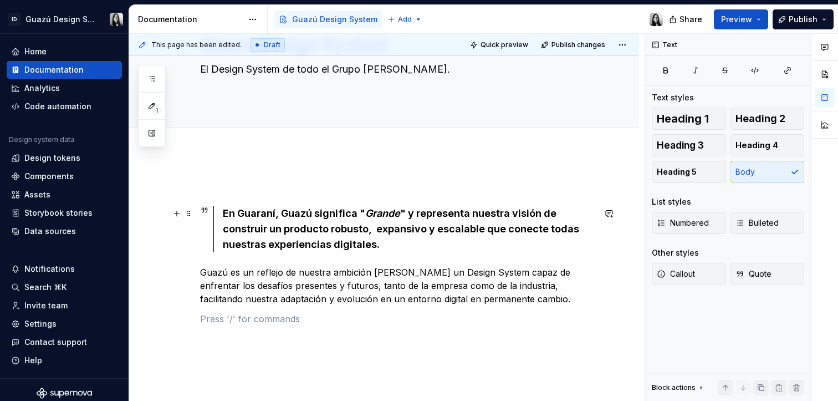
scroll to position [122, 0]
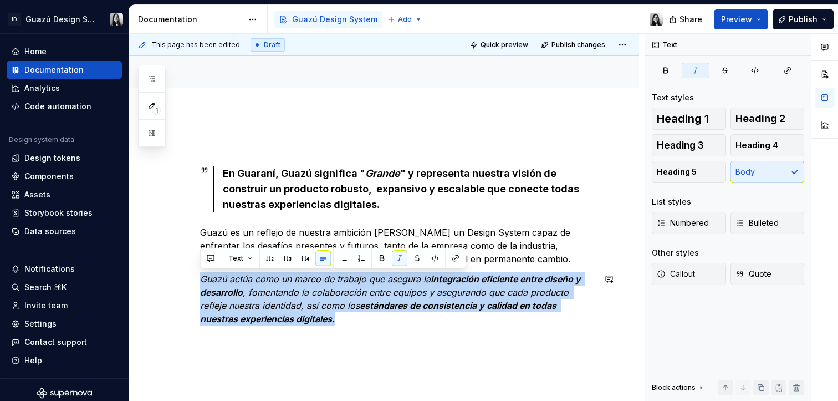
drag, startPoint x: 352, startPoint y: 321, endPoint x: 187, endPoint y: 269, distance: 173.5
click at [187, 269] on div "En Guaraní, Guazú significa " Grande " y representa nuestra visión de construir…" at bounding box center [384, 285] width 510 height 346
click at [703, 275] on button "Callout" at bounding box center [689, 274] width 74 height 22
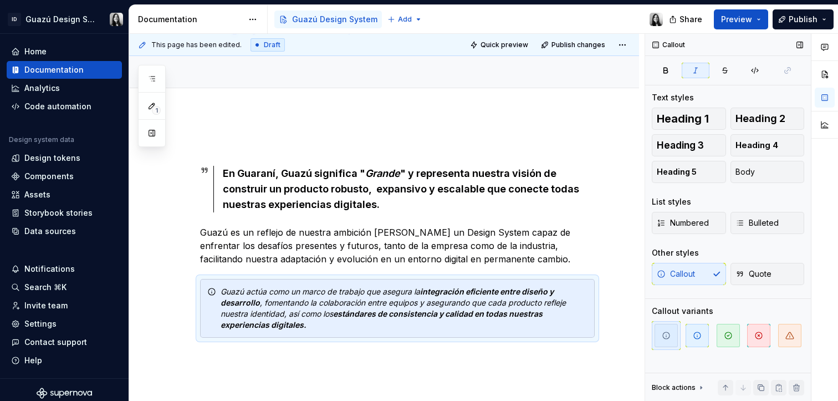
click at [721, 364] on div "Callout Text styles Heading 1 Heading 2 Heading 3 Heading 4 Heading 5 Body List…" at bounding box center [728, 217] width 166 height 367
click at [697, 337] on icon "button" at bounding box center [697, 335] width 9 height 9
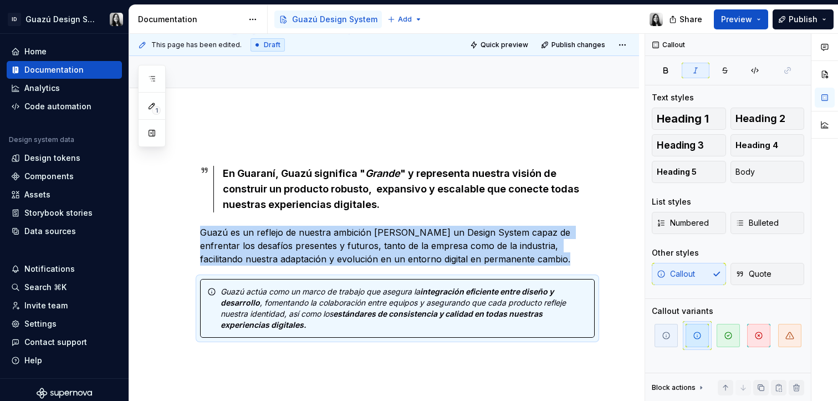
click at [494, 342] on div "En Guaraní, Guazú significa " Grande " y representa nuestra visión de construir…" at bounding box center [397, 245] width 395 height 212
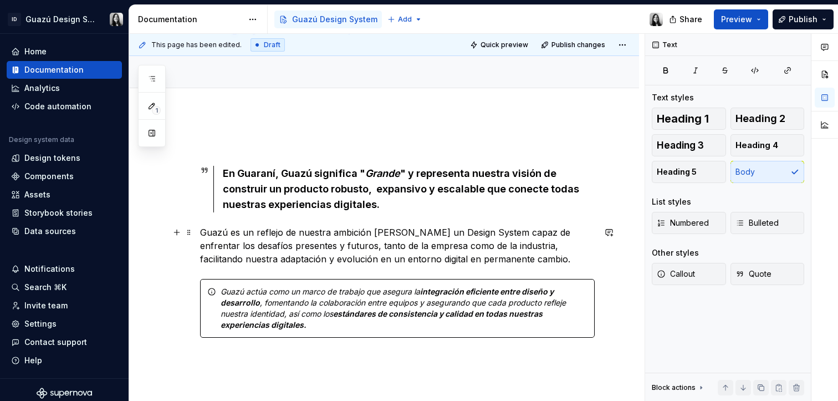
click at [586, 239] on p "Guazú es un reflejo de nuestra ambición [PERSON_NAME] un Design System capaz de…" at bounding box center [397, 246] width 395 height 40
click at [323, 318] on em ", fomentando la colaboración entre equipos y asegurando que cada producto refle…" at bounding box center [394, 308] width 347 height 21
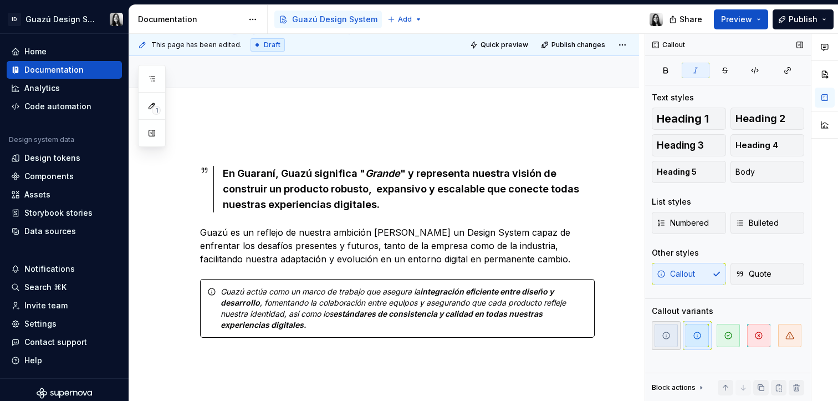
click at [667, 331] on icon "button" at bounding box center [666, 335] width 9 height 9
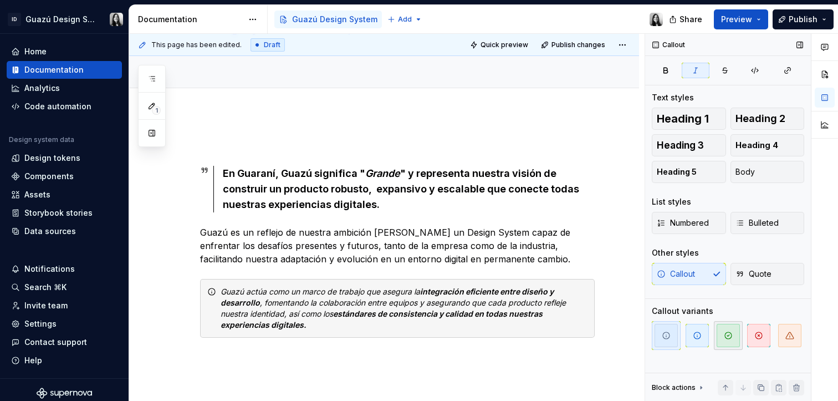
click at [725, 337] on icon "button" at bounding box center [728, 335] width 7 height 7
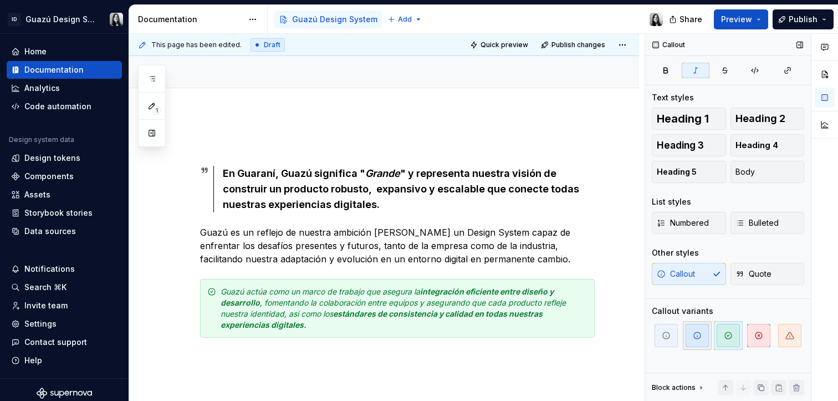
click at [692, 337] on span "button" at bounding box center [696, 335] width 23 height 23
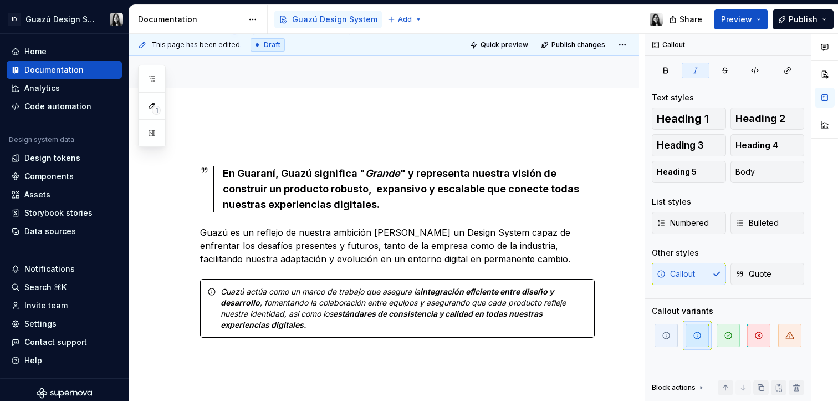
click at [602, 354] on div "En Guaraní, Guazú significa " Grande " y representa nuestra visión de construir…" at bounding box center [384, 291] width 510 height 359
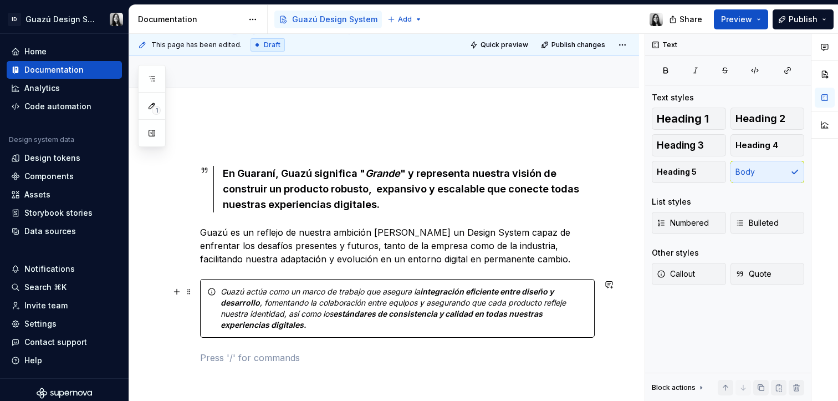
click at [411, 301] on em ", fomentando la colaboración entre equipos y asegurando que cada producto refle…" at bounding box center [394, 308] width 347 height 21
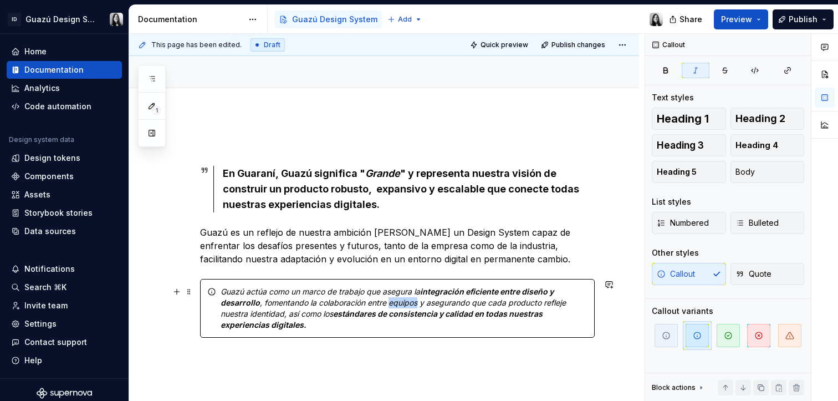
click at [411, 301] on em ", fomentando la colaboración entre equipos y asegurando que cada producto refle…" at bounding box center [394, 308] width 347 height 21
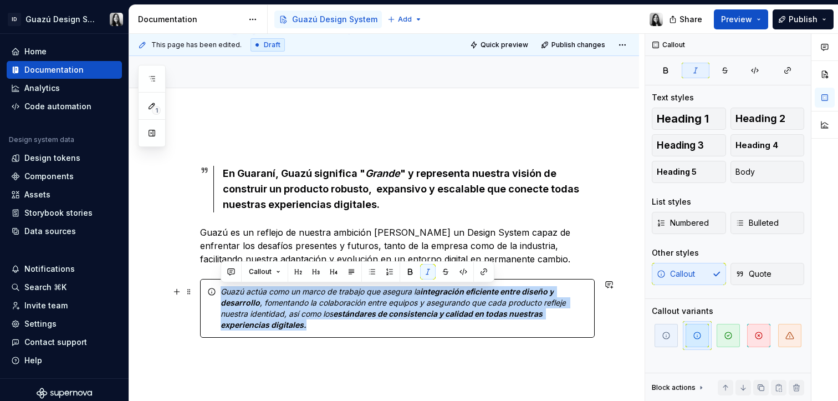
click at [411, 301] on em ", fomentando la colaboración entre equipos y asegurando que cada producto refle…" at bounding box center [394, 308] width 347 height 21
click at [427, 274] on button "button" at bounding box center [428, 272] width 16 height 16
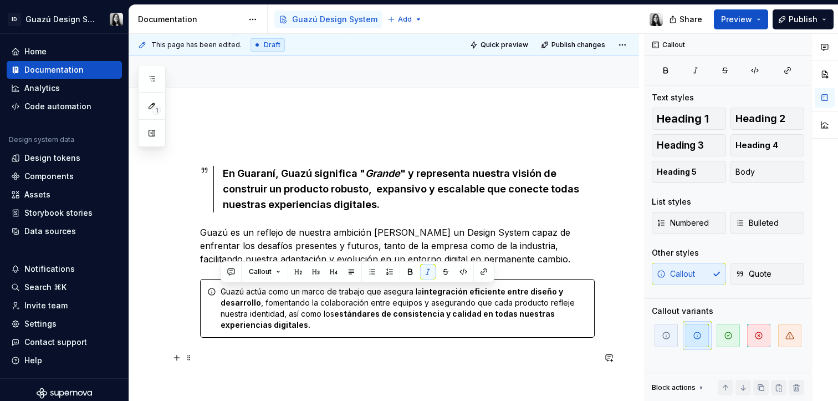
click at [465, 354] on p at bounding box center [397, 357] width 395 height 13
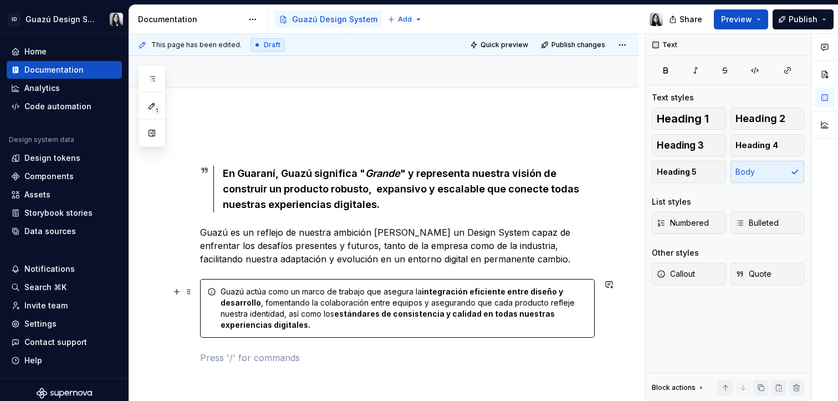
click at [231, 306] on strong "integración eficiente entre diseño y desarrollo" at bounding box center [393, 296] width 344 height 21
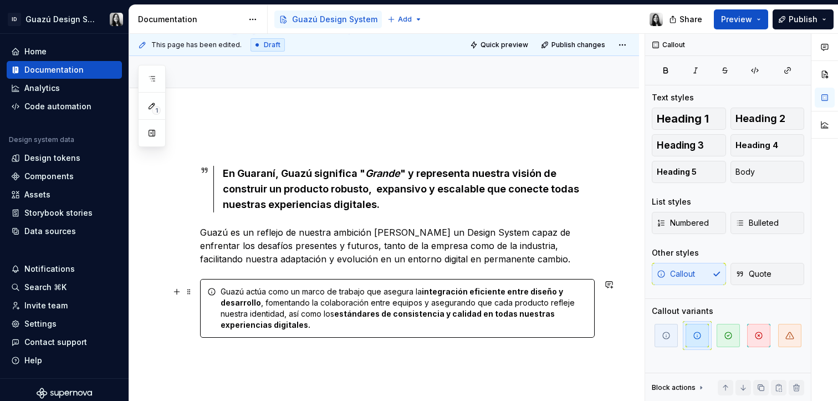
click at [213, 294] on icon at bounding box center [211, 291] width 9 height 9
click at [672, 342] on span "button" at bounding box center [665, 335] width 23 height 23
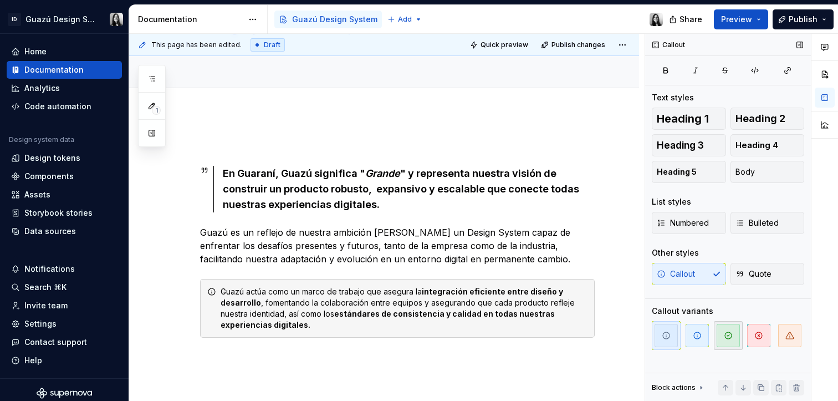
click at [731, 342] on span "button" at bounding box center [727, 335] width 23 height 23
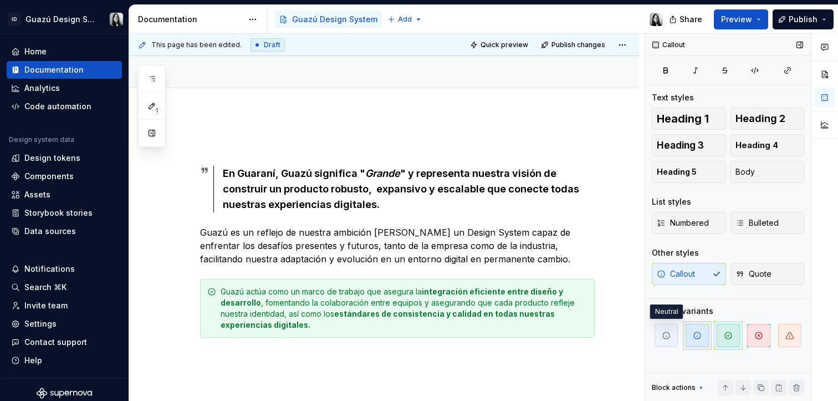
click at [685, 341] on span "button" at bounding box center [696, 335] width 23 height 23
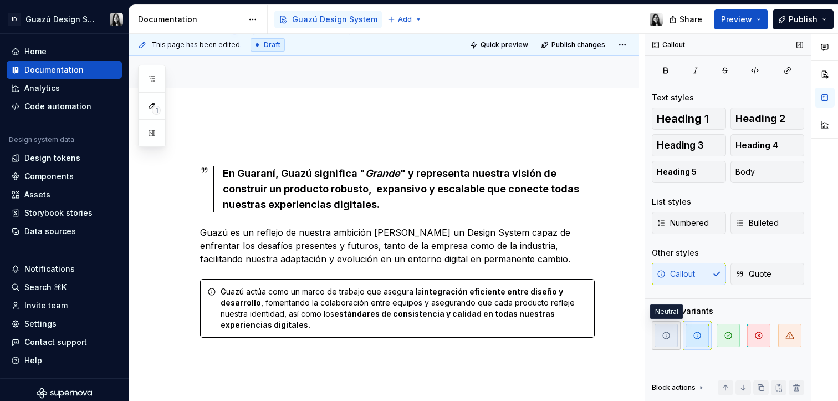
click at [666, 339] on icon "button" at bounding box center [666, 335] width 9 height 9
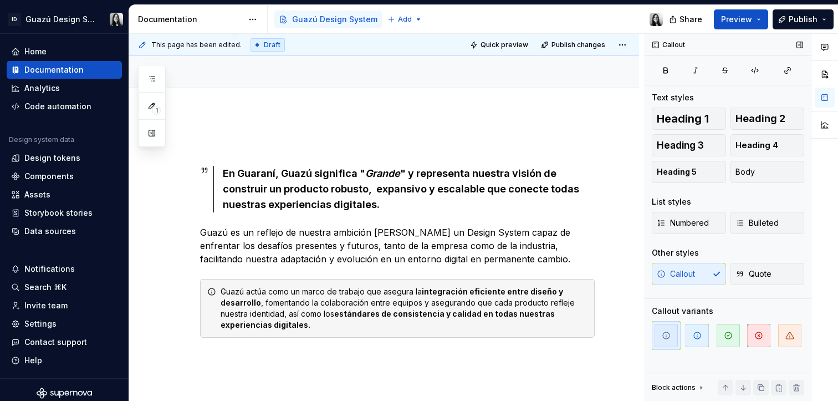
click at [752, 368] on div "Callout Text styles Heading 1 Heading 2 Heading 3 Heading 4 Heading 5 Body List…" at bounding box center [728, 217] width 166 height 367
click at [561, 365] on div "En Guaraní, Guazú significa " Grande " y representa nuestra visión de construir…" at bounding box center [397, 258] width 395 height 238
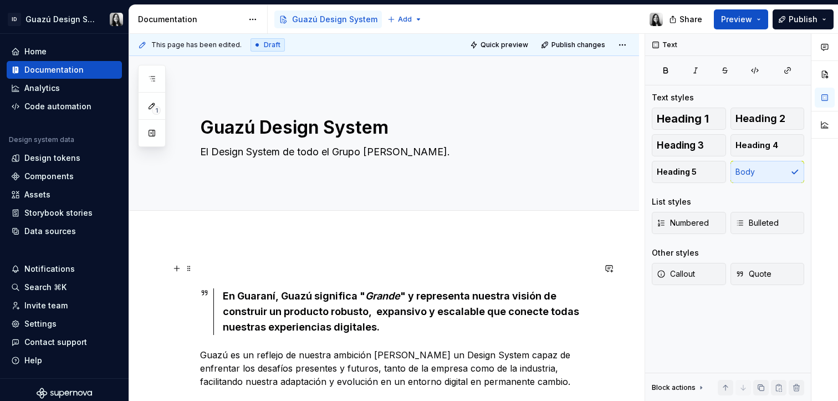
scroll to position [126, 0]
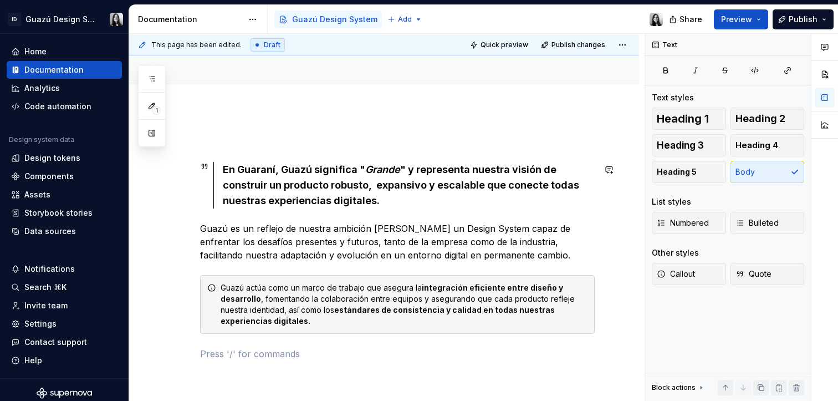
click at [247, 155] on div "En Guaraní, Guazú significa " Grande " y representa nuestra visión de construir…" at bounding box center [397, 247] width 395 height 225
click at [217, 143] on p at bounding box center [397, 141] width 395 height 13
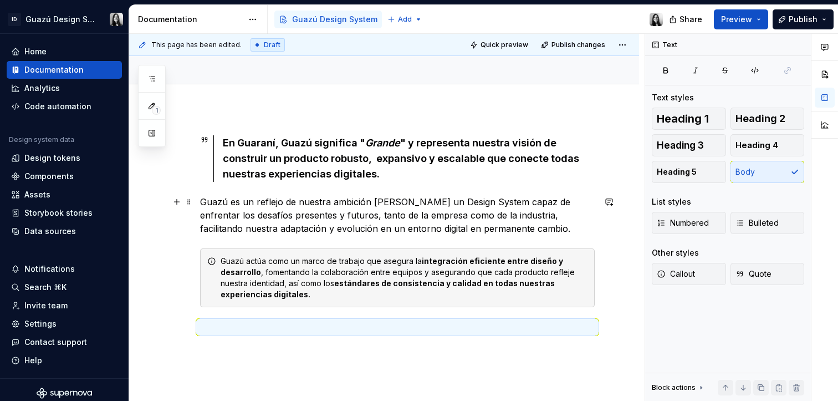
click at [325, 226] on p "Guazú es un reflejo de nuestra ambición [PERSON_NAME] un Design System capaz de…" at bounding box center [397, 215] width 395 height 40
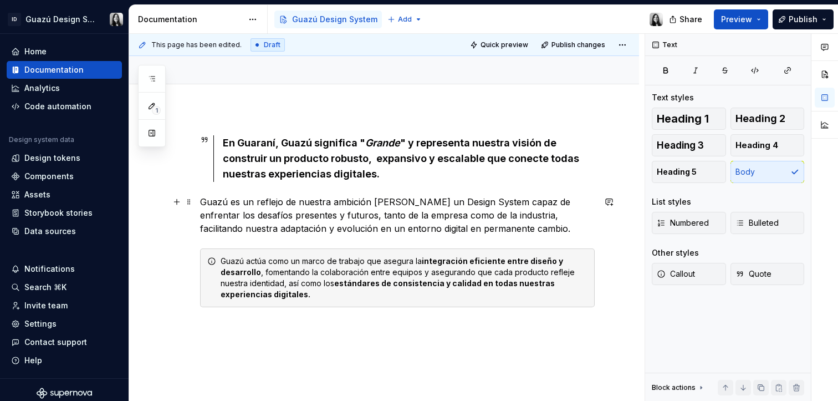
click at [289, 206] on p "Guazú es un reflejo de nuestra ambición [PERSON_NAME] un Design System capaz de…" at bounding box center [397, 215] width 395 height 40
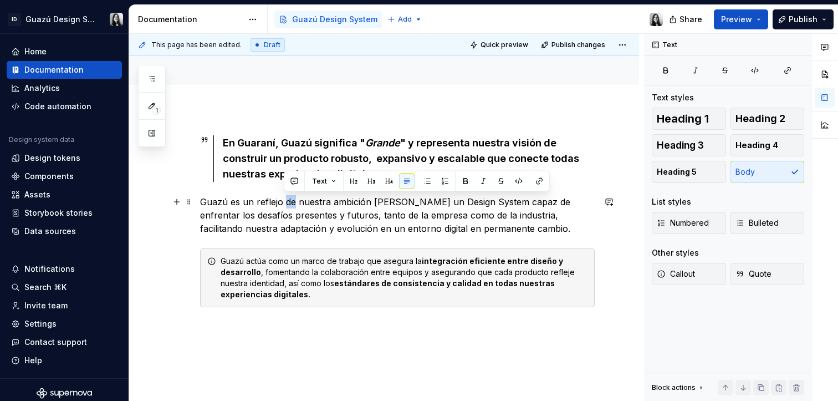
click at [289, 206] on p "Guazú es un reflejo de nuestra ambición [PERSON_NAME] un Design System capaz de…" at bounding box center [397, 215] width 395 height 40
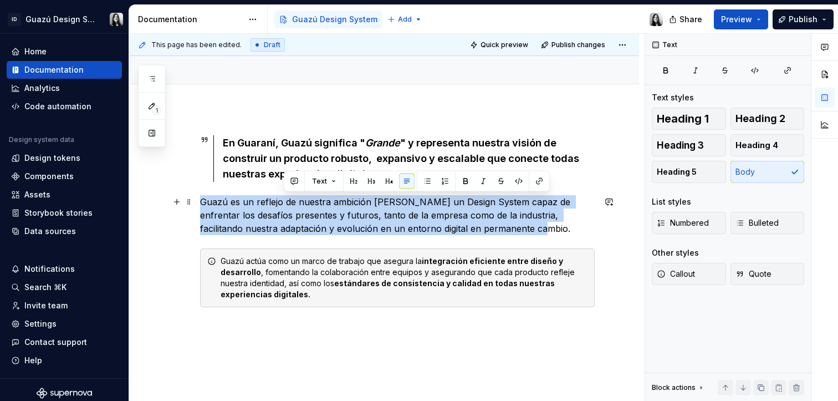
click at [289, 206] on p "Guazú es un reflejo de nuestra ambición [PERSON_NAME] un Design System capaz de…" at bounding box center [397, 215] width 395 height 40
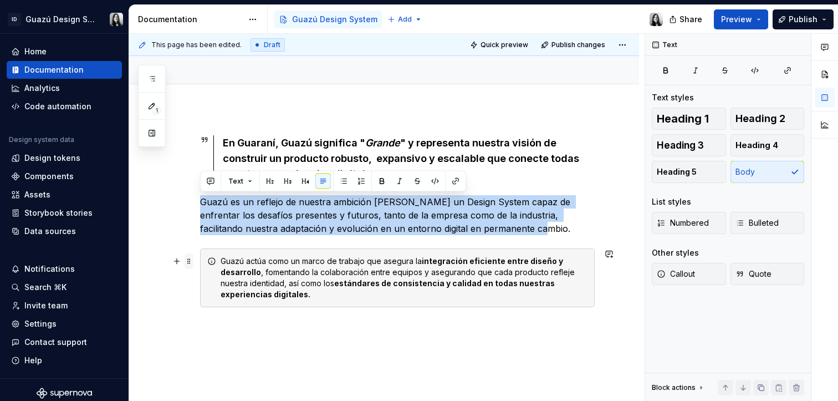
click at [189, 258] on span at bounding box center [189, 261] width 9 height 16
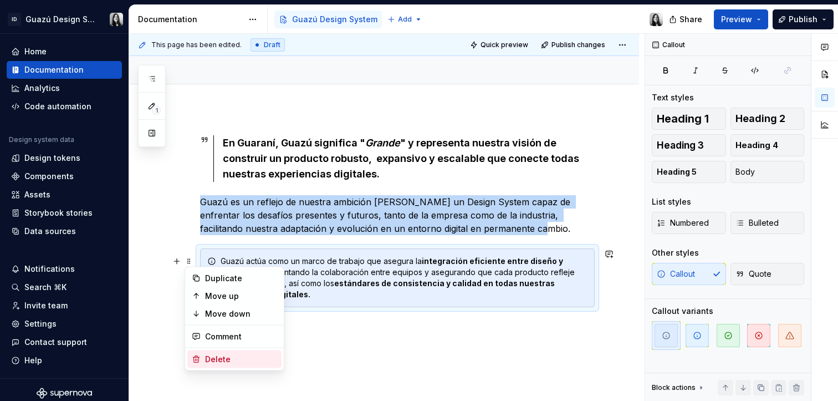
click at [225, 355] on div "Delete" at bounding box center [241, 359] width 72 height 11
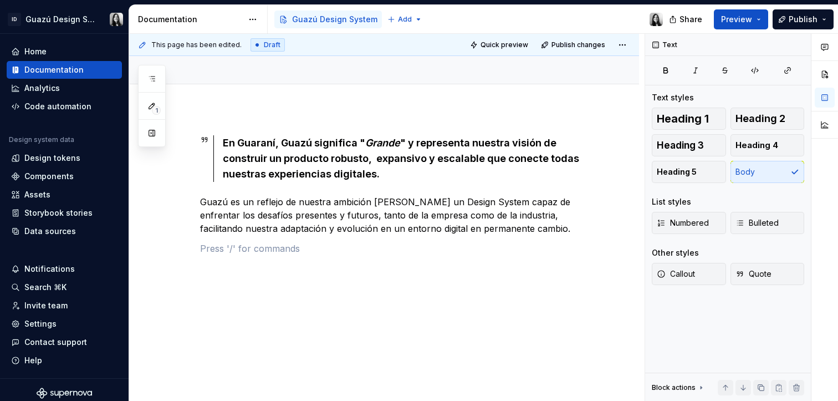
click at [362, 362] on div "En Guaraní, Guazú significa " Grande " y representa nuestra visión de construir…" at bounding box center [384, 259] width 510 height 300
click at [219, 258] on div "En Guaraní, Guazú significa " Grande " y representa nuestra visión de construir…" at bounding box center [397, 205] width 395 height 140
click at [222, 253] on p at bounding box center [397, 248] width 395 height 13
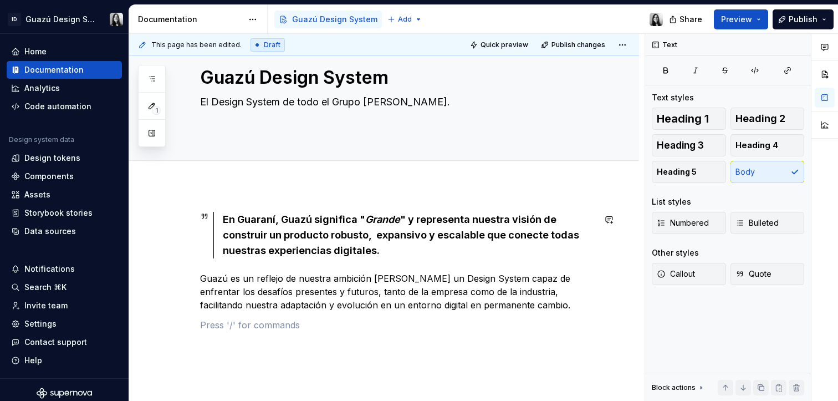
scroll to position [0, 0]
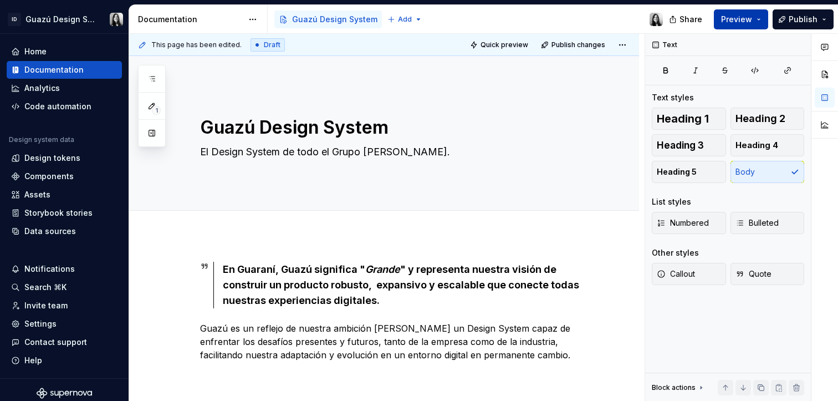
click at [755, 17] on button "Preview" at bounding box center [741, 19] width 54 height 20
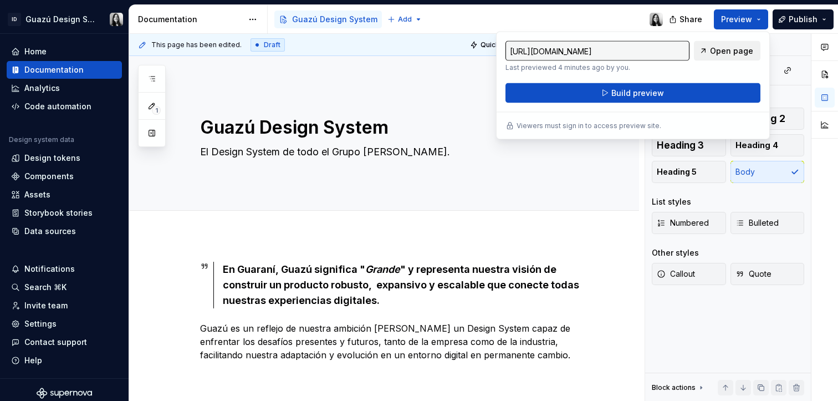
click at [731, 54] on span "Open page" at bounding box center [731, 50] width 43 height 11
click at [794, 24] on span "Publish" at bounding box center [803, 19] width 29 height 11
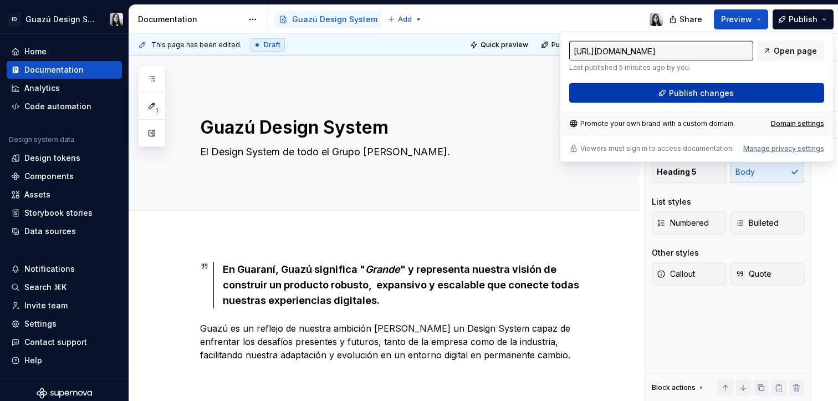
click at [746, 86] on button "Publish changes" at bounding box center [696, 93] width 255 height 20
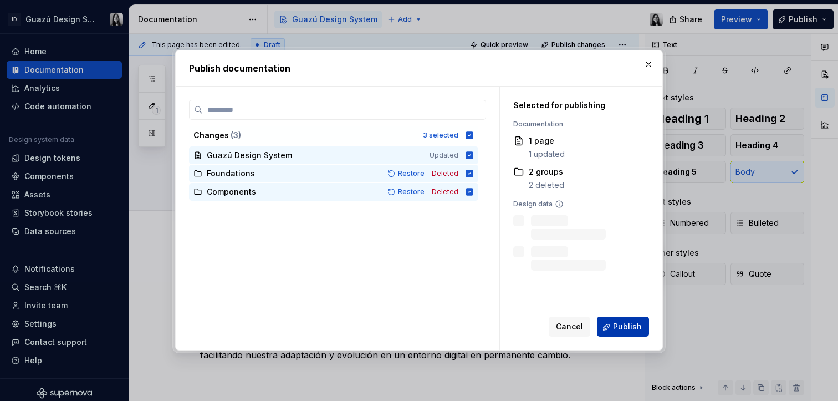
click at [610, 322] on button "Publish" at bounding box center [623, 327] width 52 height 20
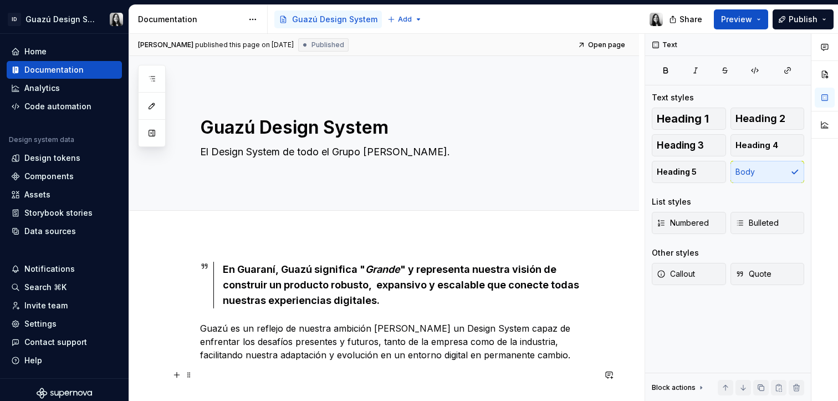
scroll to position [134, 0]
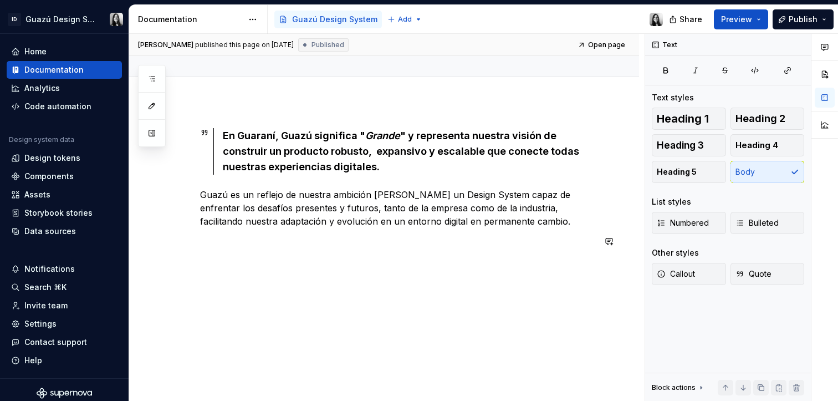
click at [442, 253] on div "En Guaraní, Guazú significa " Grande " y representa nuestra visión de construir…" at bounding box center [397, 198] width 395 height 140
click at [388, 240] on p at bounding box center [397, 240] width 395 height 13
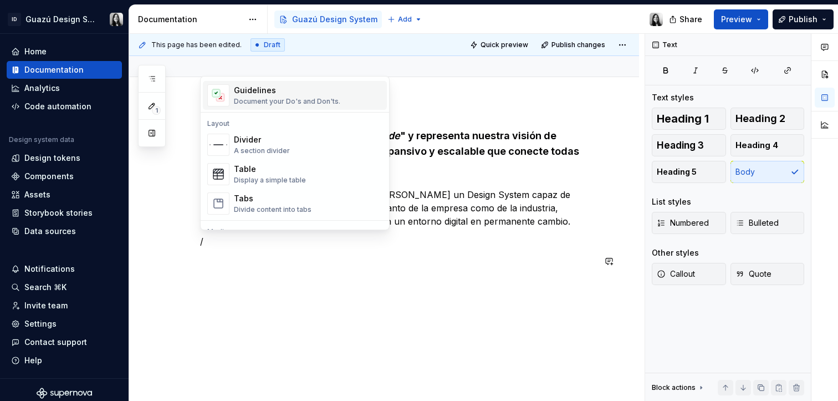
scroll to position [340, 0]
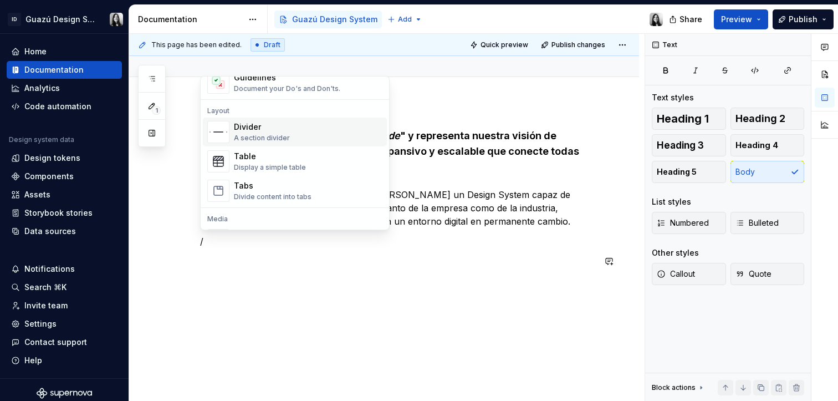
click at [316, 134] on div "Divider A section divider" at bounding box center [308, 132] width 149 height 22
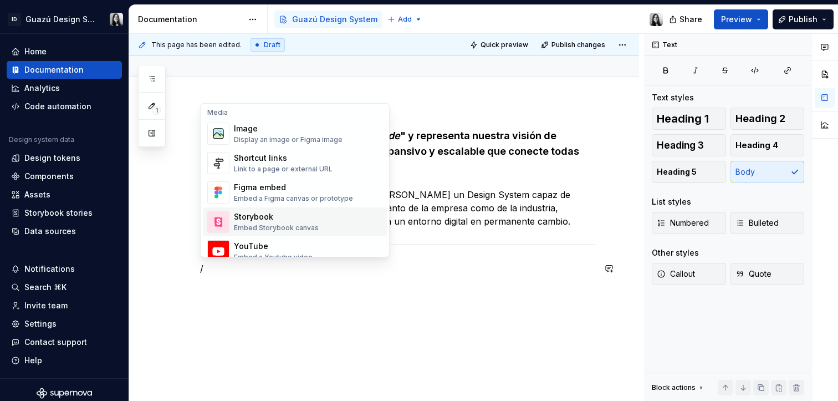
scroll to position [430, 0]
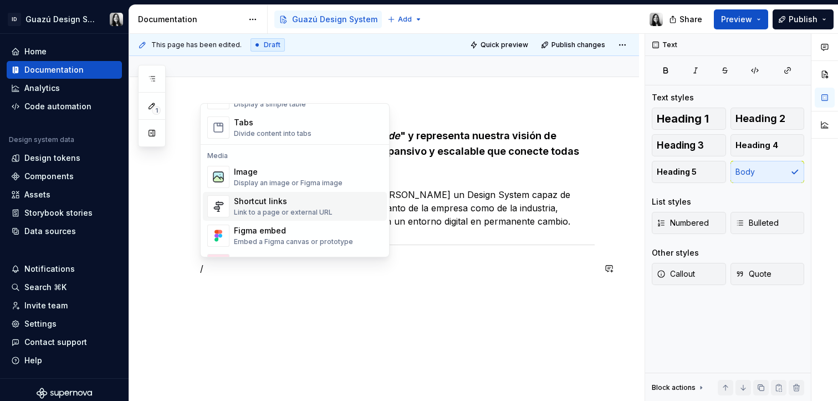
click at [286, 201] on div "Shortcut links" at bounding box center [283, 201] width 99 height 11
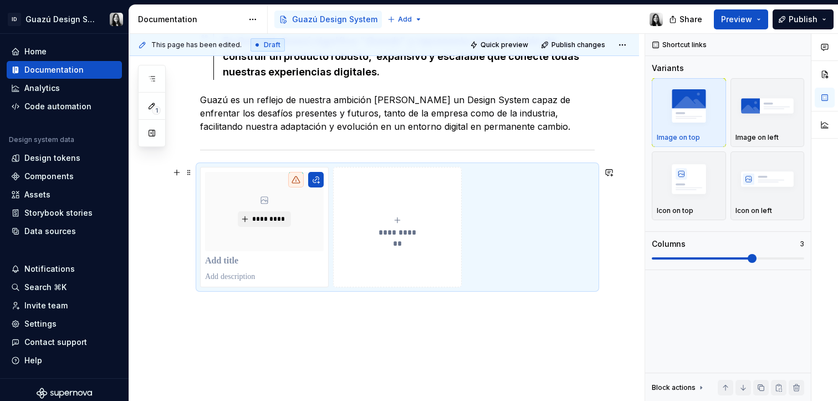
scroll to position [219, 0]
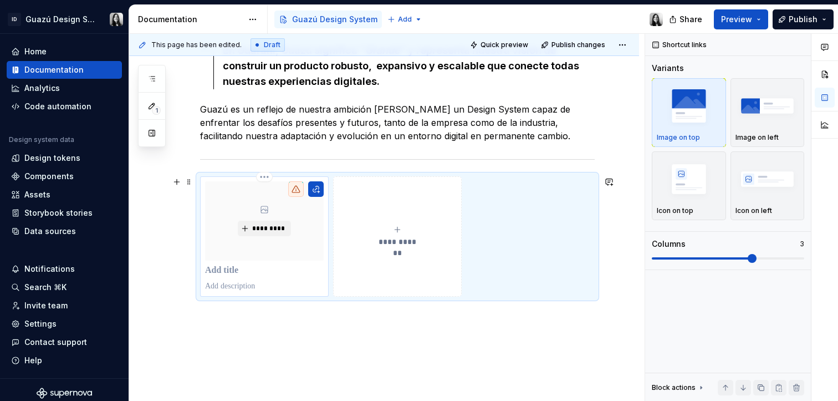
click at [213, 273] on p at bounding box center [264, 270] width 119 height 11
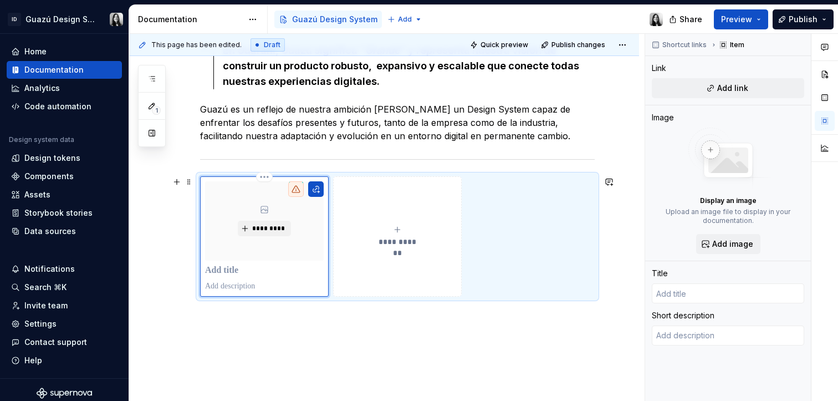
type textarea "*"
type input "C"
type textarea "*"
type input "Co"
type textarea "*"
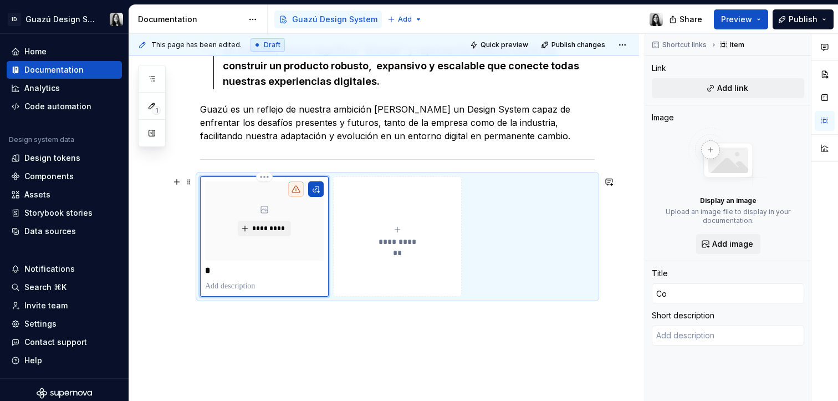
type input "Com"
click at [395, 241] on span "**********" at bounding box center [397, 241] width 48 height 11
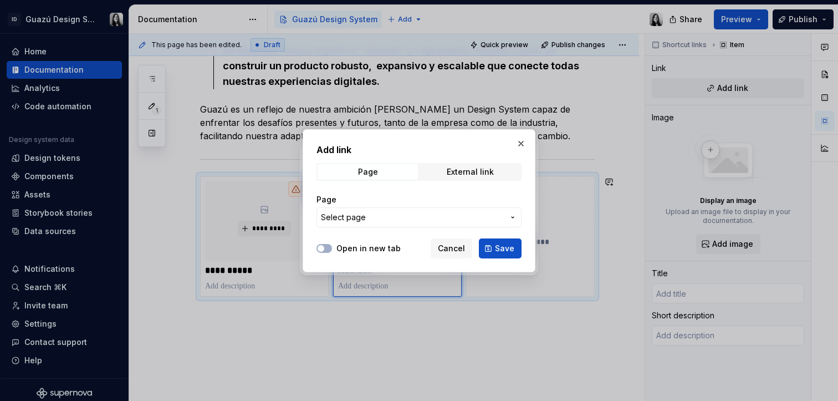
click at [363, 222] on button "Select page" at bounding box center [418, 217] width 205 height 20
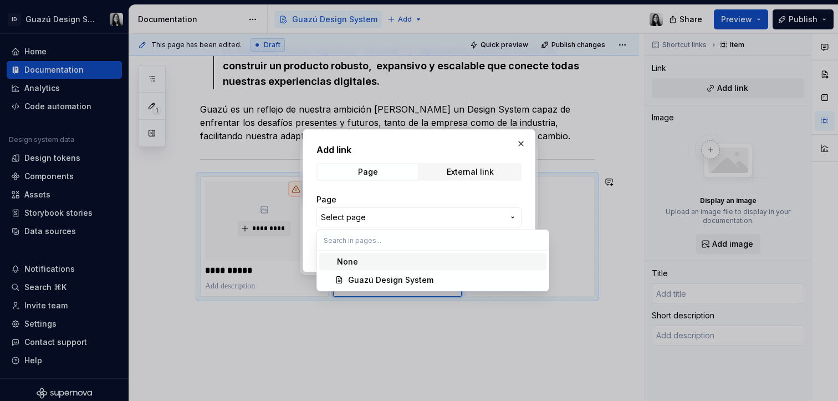
click at [364, 199] on div "Add link Page External link Page Select page Open in new tab Cancel Save" at bounding box center [419, 200] width 838 height 401
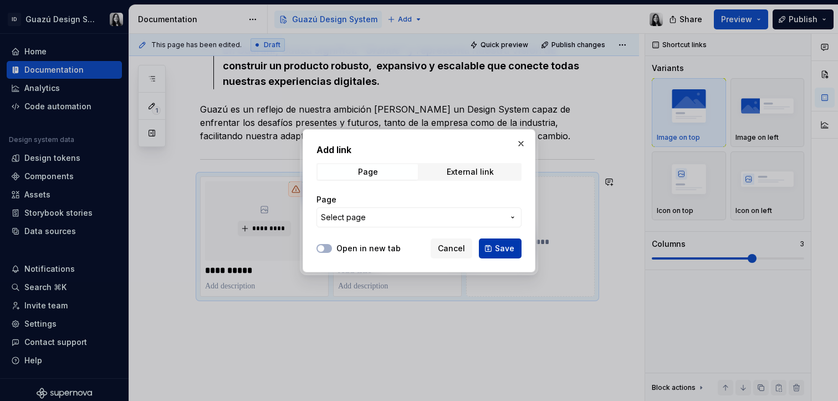
click at [497, 249] on span "Save" at bounding box center [504, 248] width 19 height 11
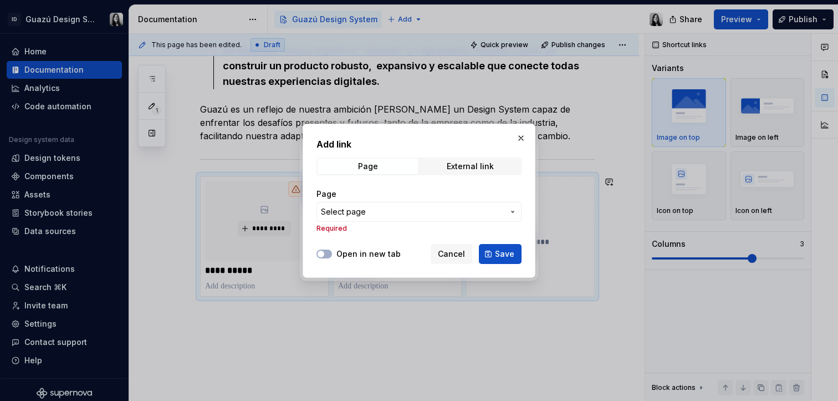
click at [407, 233] on div "Page Select page Required" at bounding box center [418, 211] width 205 height 58
click at [331, 252] on button "Open in new tab" at bounding box center [324, 253] width 16 height 9
click at [329, 252] on span "button" at bounding box center [327, 253] width 7 height 7
click at [477, 170] on div "External link" at bounding box center [470, 166] width 47 height 9
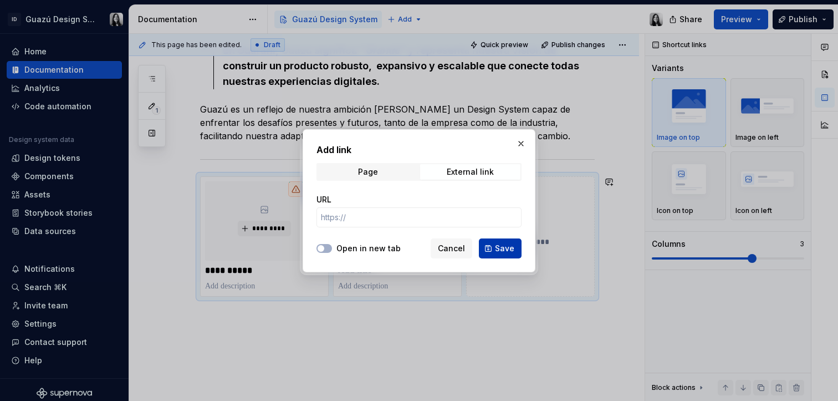
click at [498, 254] on button "Save" at bounding box center [500, 248] width 43 height 20
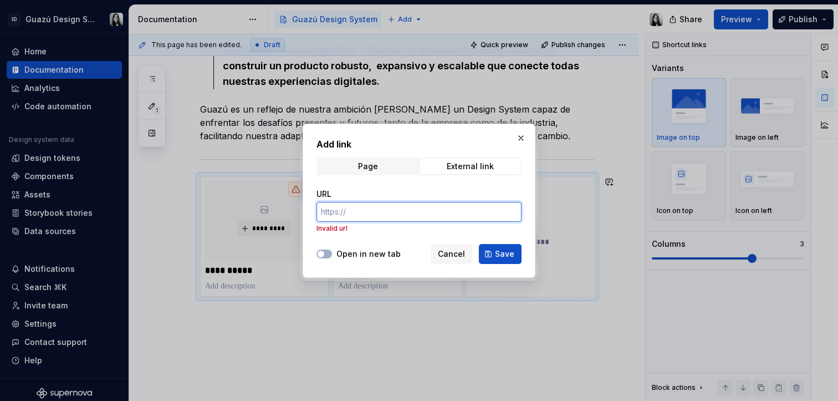
click at [376, 217] on input "URL" at bounding box center [418, 212] width 205 height 20
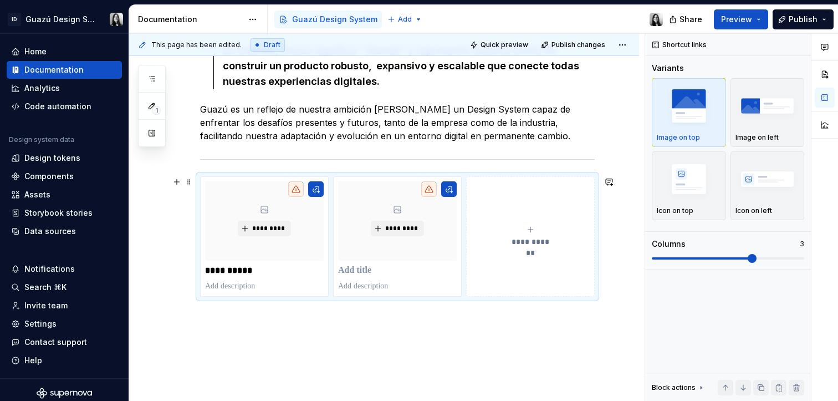
click at [550, 225] on div "**********" at bounding box center [530, 236] width 119 height 22
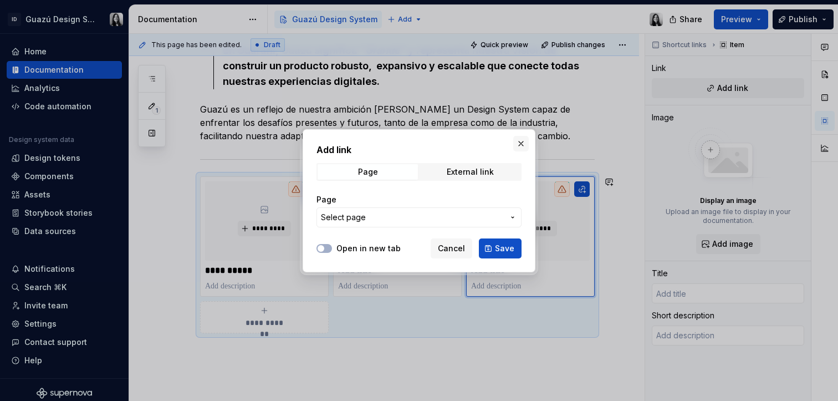
click at [525, 141] on button "button" at bounding box center [521, 144] width 16 height 16
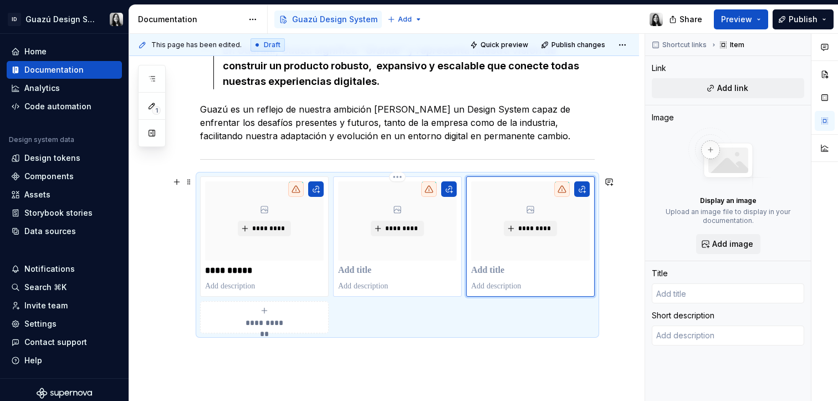
click at [364, 268] on p at bounding box center [397, 270] width 119 height 11
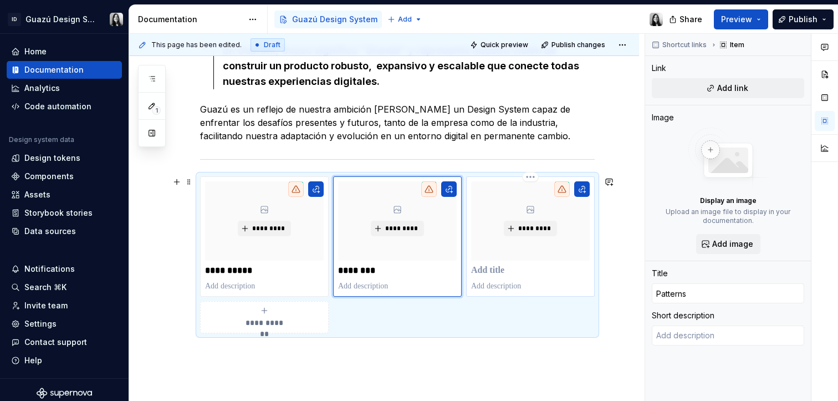
click at [481, 272] on p at bounding box center [530, 270] width 119 height 11
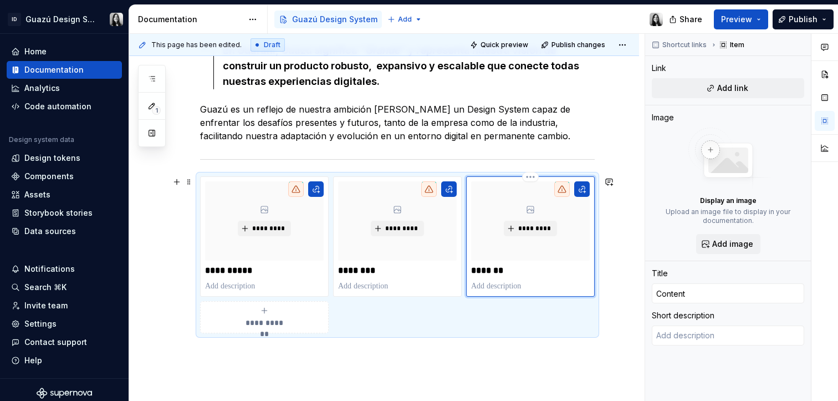
click at [484, 275] on p "*******" at bounding box center [530, 270] width 119 height 11
click at [275, 309] on div "**********" at bounding box center [264, 317] width 119 height 22
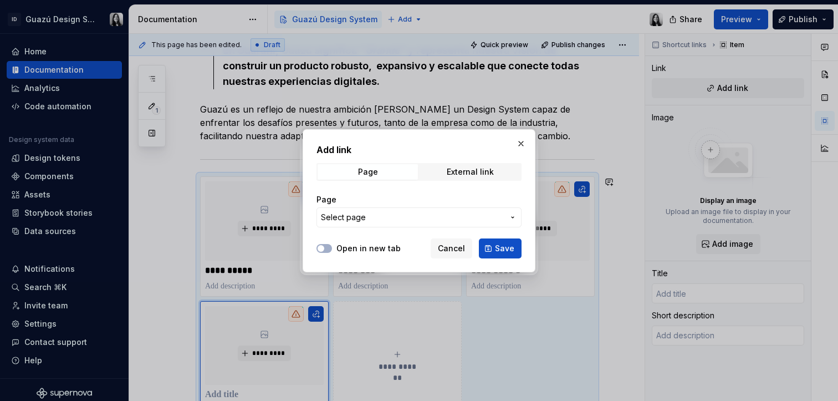
click at [367, 217] on span "Select page" at bounding box center [412, 217] width 183 height 11
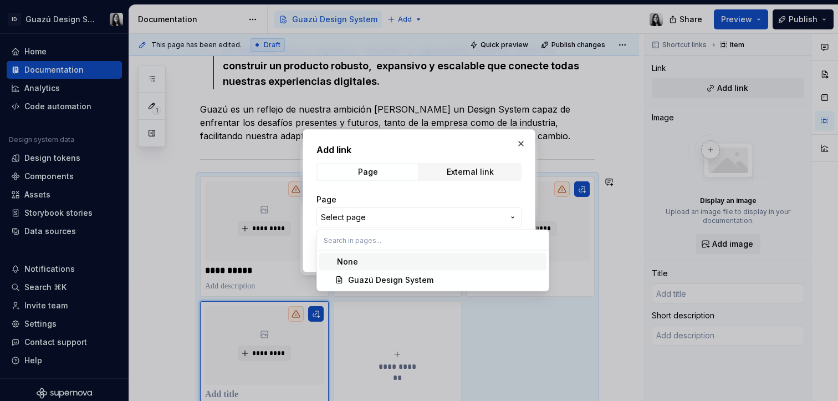
click at [396, 217] on div "Add link Page External link Page Select page Open in new tab Cancel Save" at bounding box center [419, 200] width 838 height 401
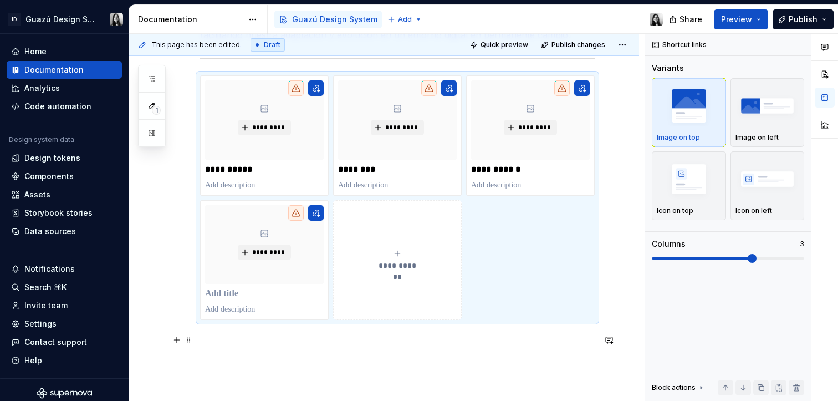
scroll to position [325, 0]
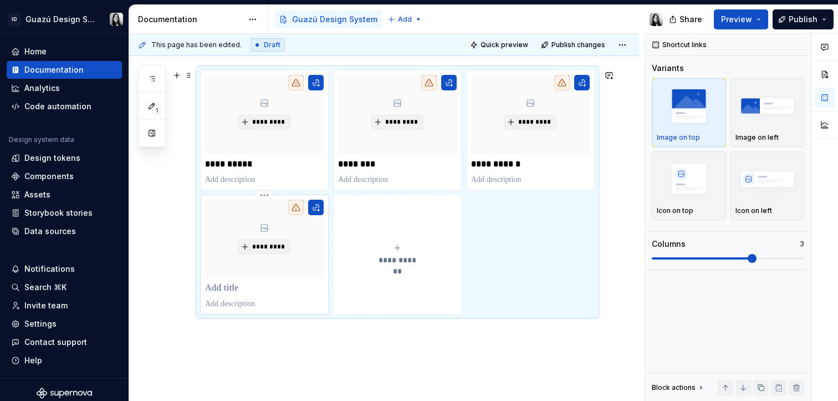
click at [236, 291] on p at bounding box center [264, 288] width 119 height 11
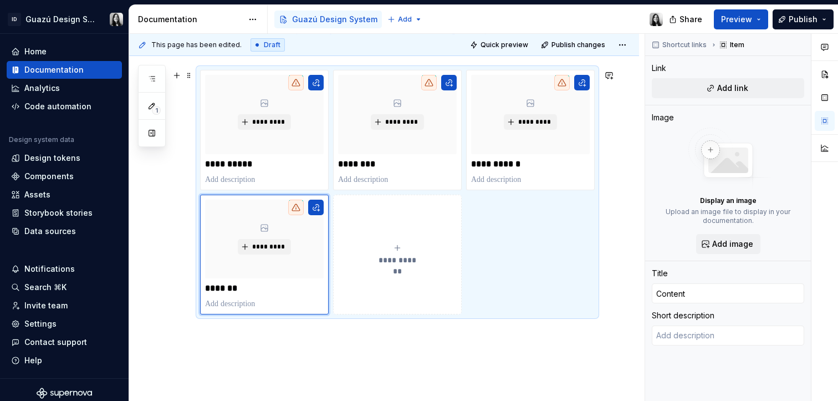
click at [387, 290] on button "**********" at bounding box center [397, 255] width 129 height 120
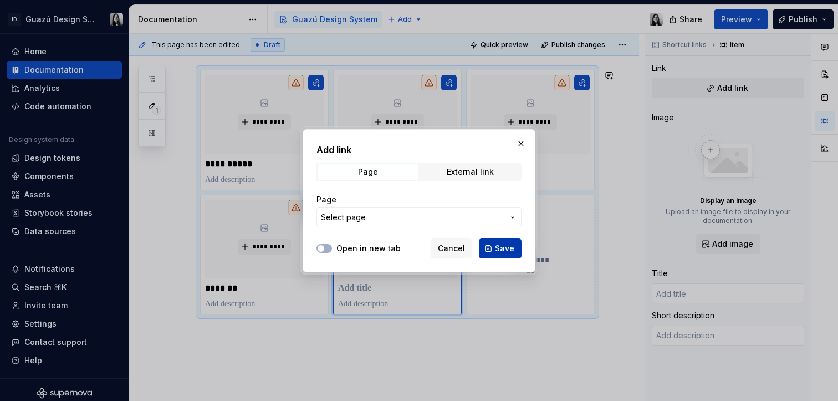
click at [501, 254] on button "Save" at bounding box center [500, 248] width 43 height 20
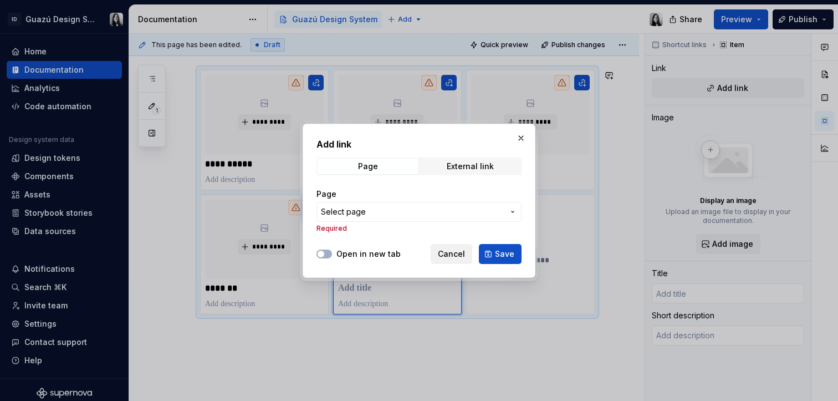
click at [455, 258] on span "Cancel" at bounding box center [451, 253] width 27 height 11
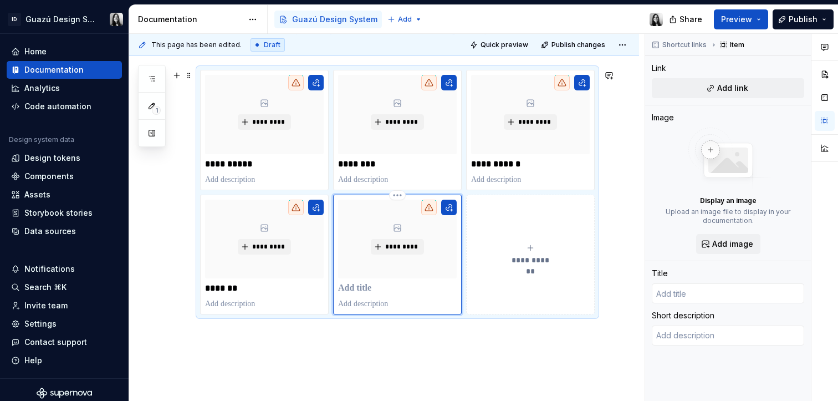
click at [359, 285] on p at bounding box center [397, 288] width 119 height 11
click at [507, 387] on div "**********" at bounding box center [386, 217] width 515 height 367
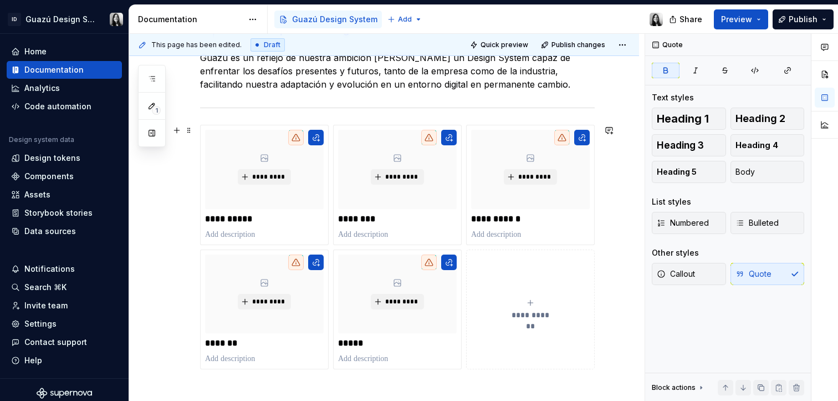
scroll to position [289, 0]
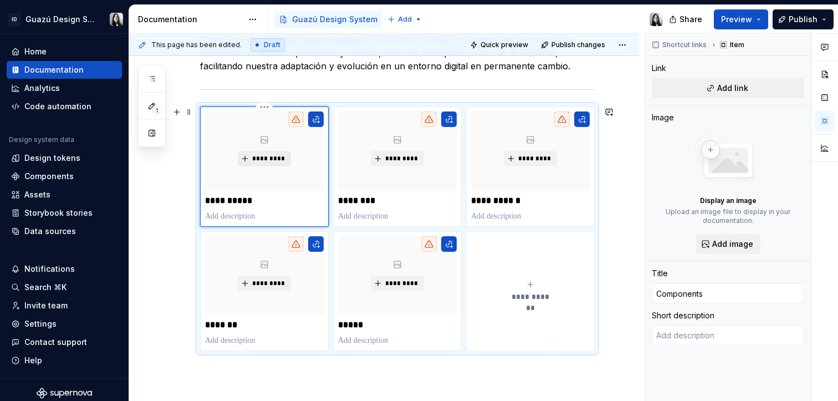
click at [265, 160] on span "*********" at bounding box center [269, 158] width 34 height 9
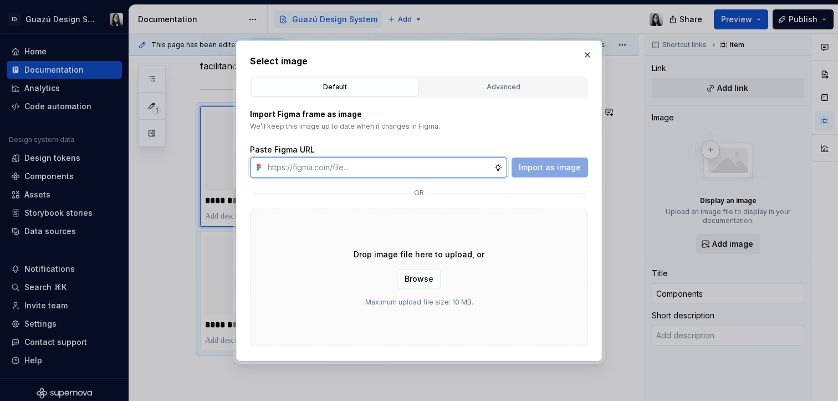
click at [452, 161] on input "text" at bounding box center [378, 167] width 231 height 20
paste input "[URL][DOMAIN_NAME]"
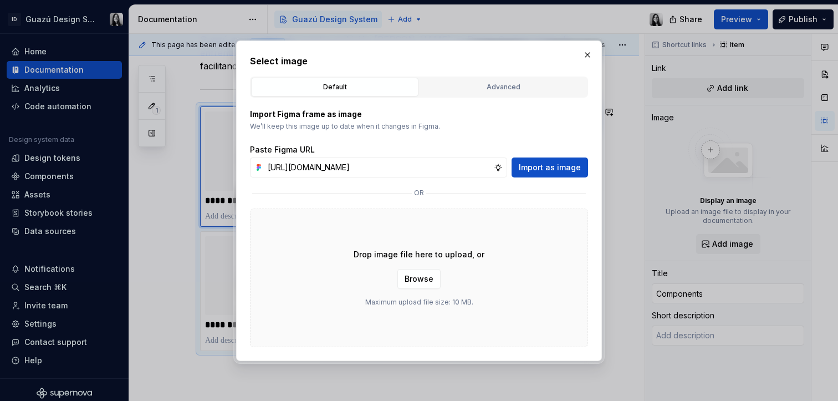
click at [555, 132] on div "Import Figma frame as image We’ll keep this image up to date when it changes in…" at bounding box center [419, 143] width 338 height 69
click at [561, 162] on span "Import as image" at bounding box center [550, 167] width 62 height 11
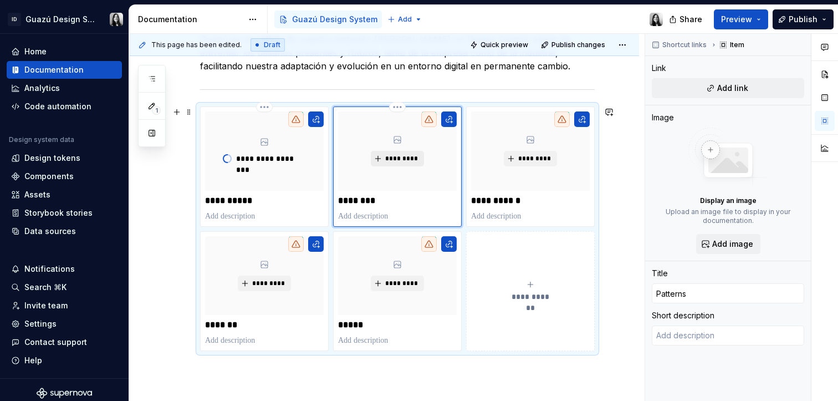
click at [401, 160] on span "*********" at bounding box center [402, 158] width 34 height 9
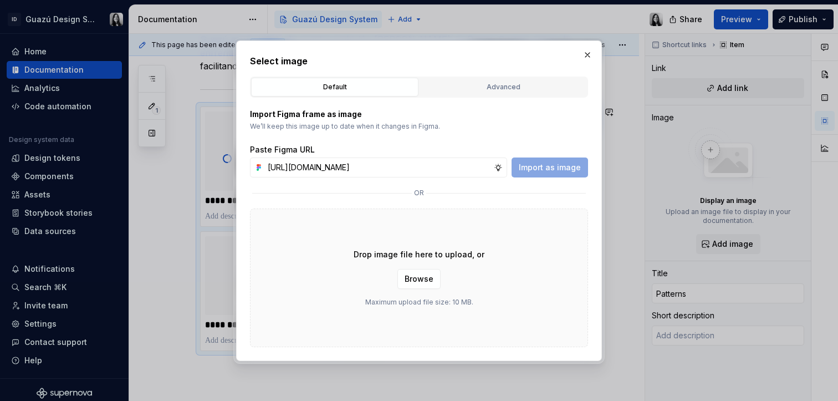
scroll to position [0, 253]
click at [545, 170] on span "Import as image" at bounding box center [550, 167] width 62 height 11
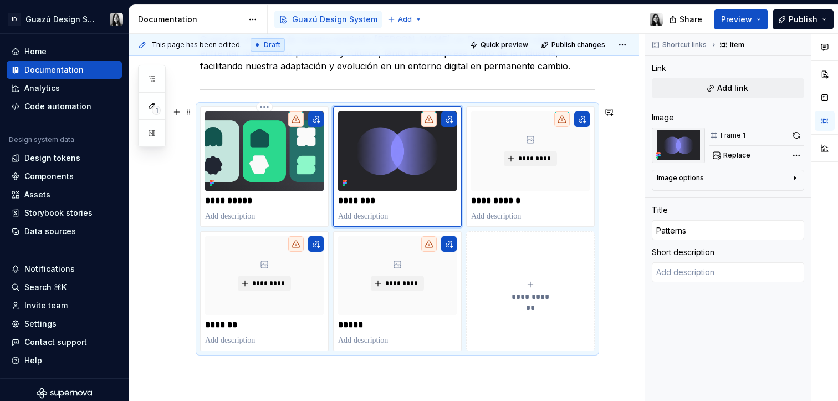
click at [626, 250] on div "**********" at bounding box center [384, 228] width 510 height 565
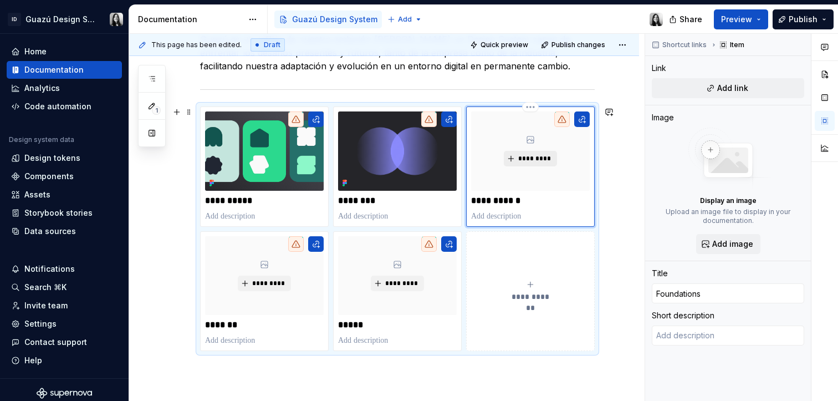
click at [541, 159] on span "*********" at bounding box center [535, 158] width 34 height 9
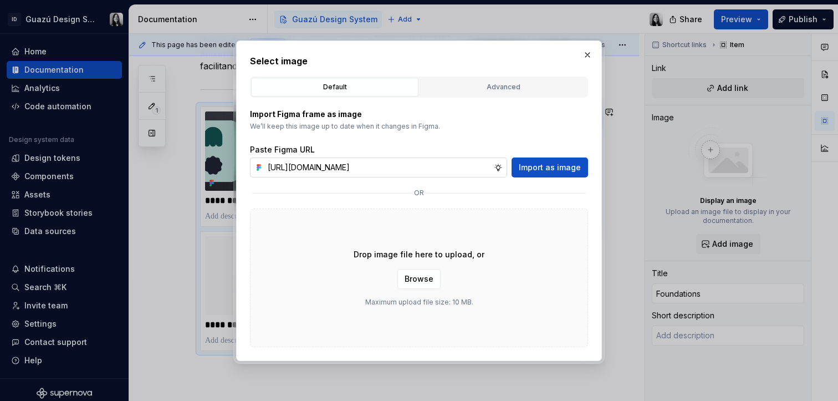
scroll to position [0, 254]
click at [522, 132] on div "Import Figma frame as image We’ll keep this image up to date when it changes in…" at bounding box center [419, 143] width 338 height 69
click at [539, 163] on span "Import as image" at bounding box center [550, 167] width 62 height 11
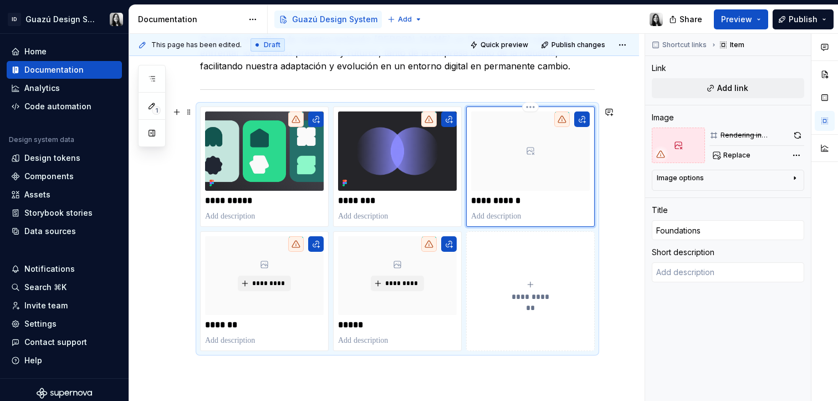
click at [533, 151] on icon at bounding box center [530, 150] width 7 height 7
click at [531, 193] on div "**********" at bounding box center [530, 166] width 119 height 110
drag, startPoint x: 608, startPoint y: 191, endPoint x: 601, endPoint y: 182, distance: 11.4
click at [609, 191] on div "**********" at bounding box center [386, 217] width 515 height 367
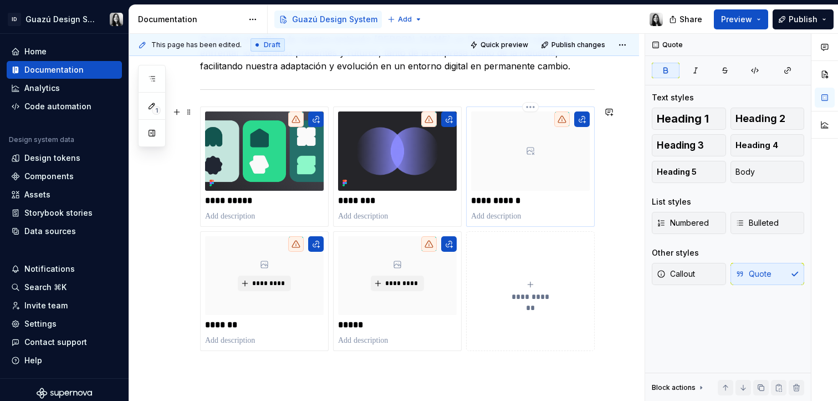
click at [510, 199] on p "**********" at bounding box center [530, 200] width 119 height 11
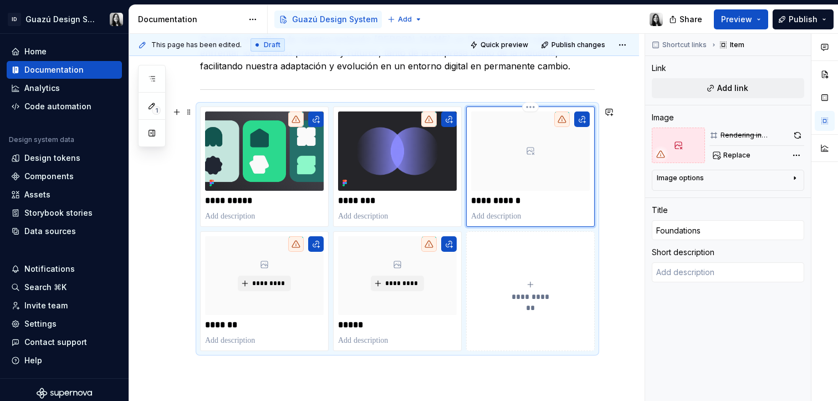
click at [526, 151] on icon at bounding box center [530, 150] width 9 height 9
click at [492, 216] on p at bounding box center [530, 216] width 119 height 11
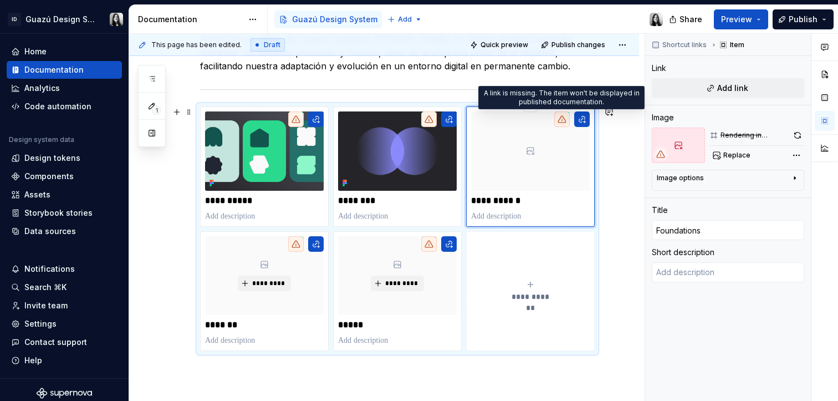
click at [562, 122] on icon at bounding box center [561, 119] width 9 height 9
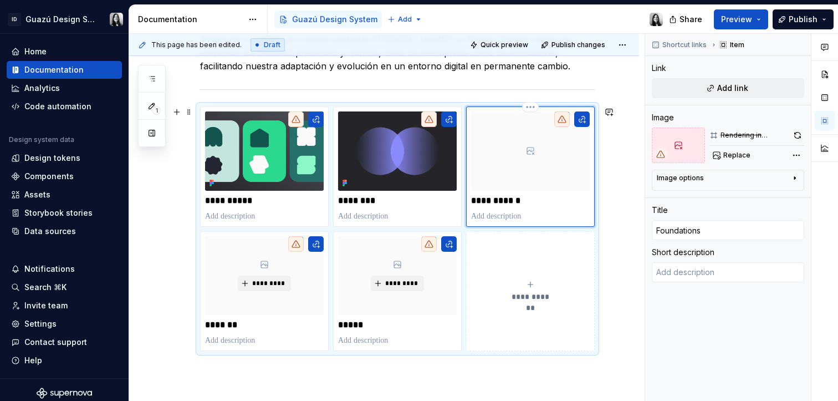
click at [529, 155] on icon at bounding box center [530, 150] width 9 height 9
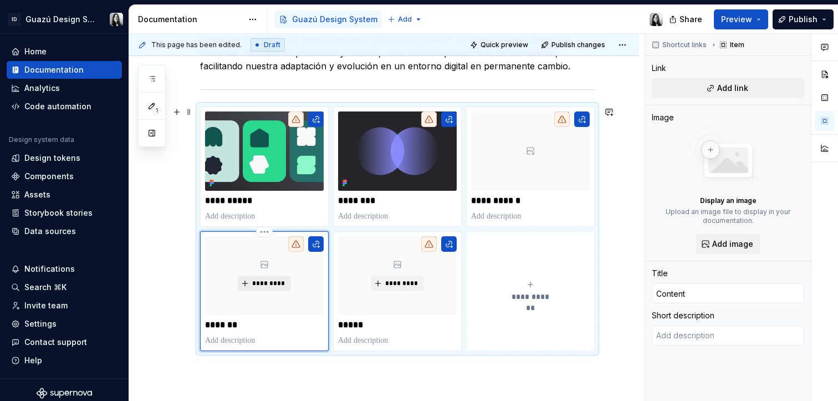
click at [269, 285] on span "*********" at bounding box center [269, 283] width 34 height 9
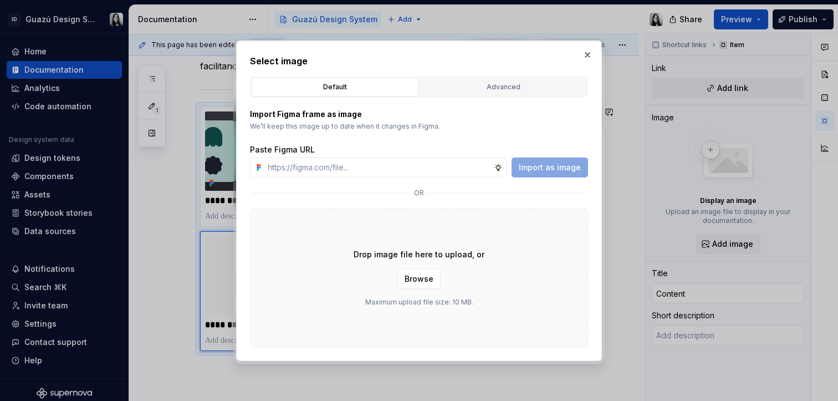
click at [471, 75] on div "Select image Default Advanced Import Figma frame as image We’ll keep this image…" at bounding box center [419, 200] width 338 height 293
click at [474, 84] on div "Advanced" at bounding box center [503, 86] width 160 height 11
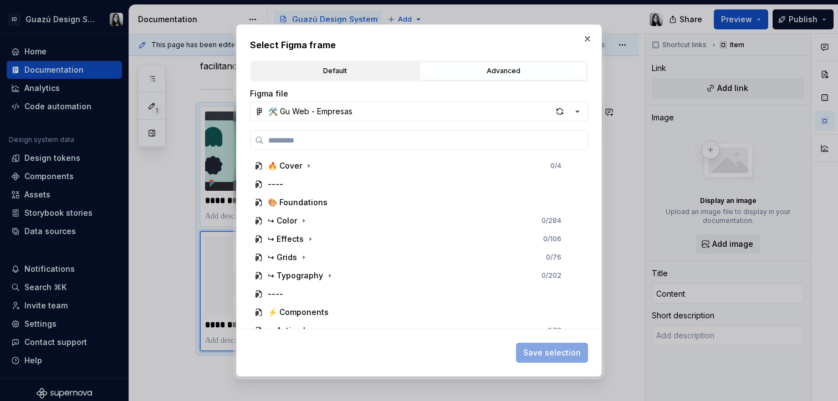
click at [331, 74] on div "Default" at bounding box center [335, 70] width 160 height 11
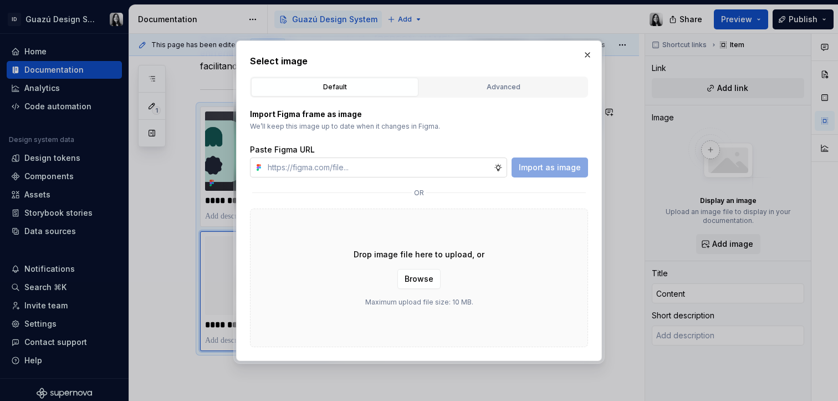
click at [350, 166] on input "text" at bounding box center [378, 167] width 231 height 20
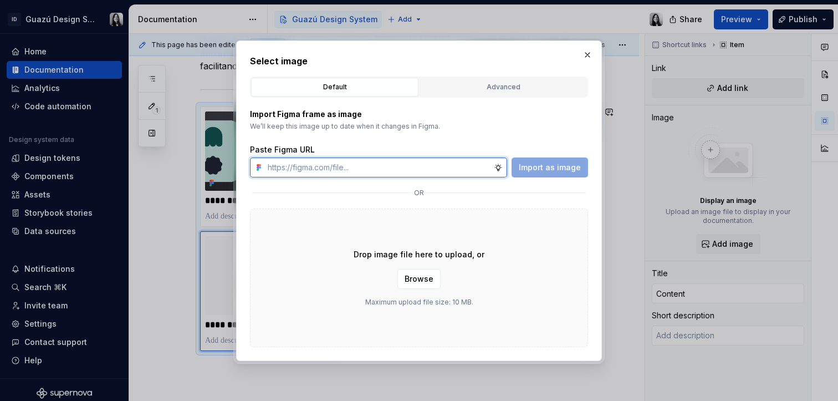
paste input "[URL][DOMAIN_NAME]"
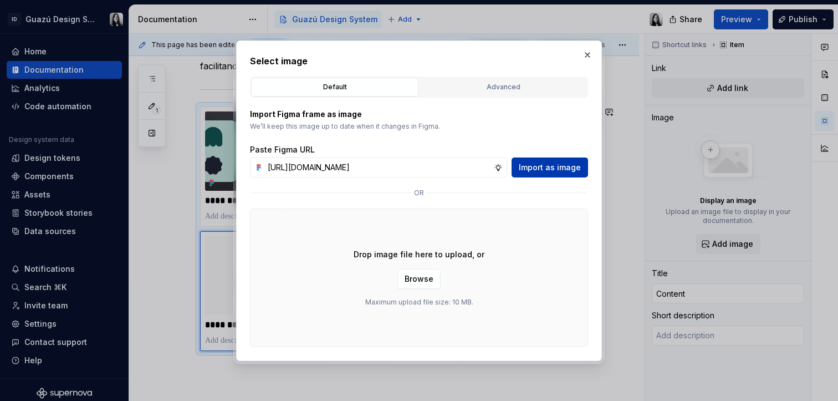
click at [540, 171] on span "Import as image" at bounding box center [550, 167] width 62 height 11
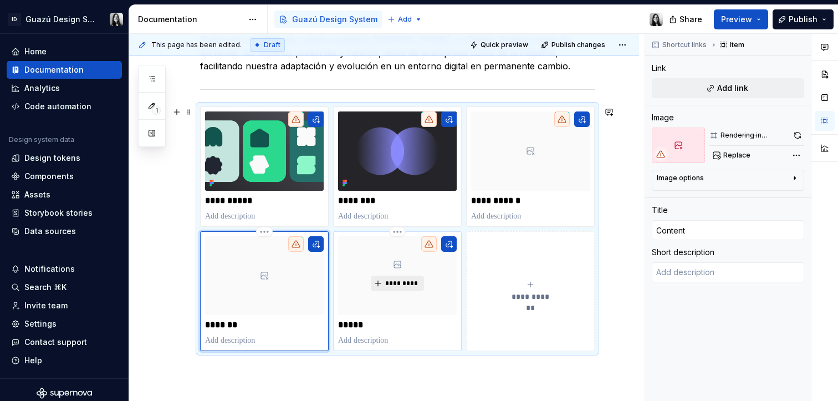
click at [406, 281] on span "*********" at bounding box center [402, 283] width 34 height 9
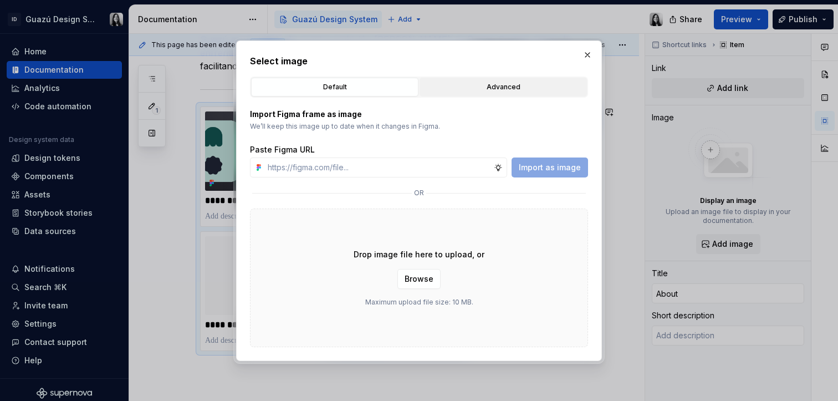
click at [474, 85] on div "Advanced" at bounding box center [503, 86] width 160 height 11
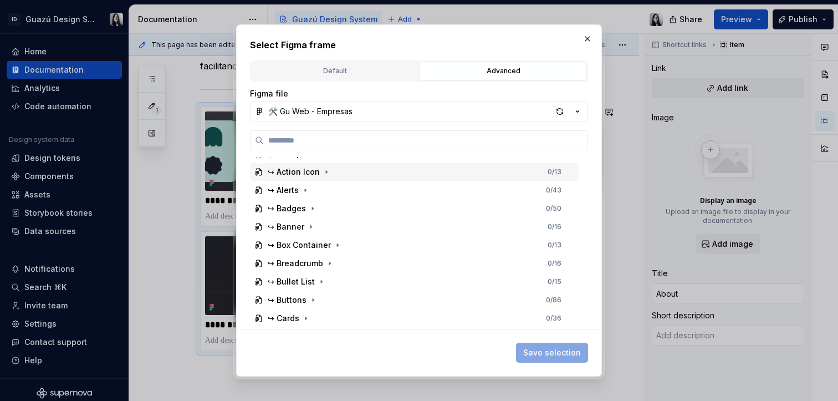
scroll to position [154, 0]
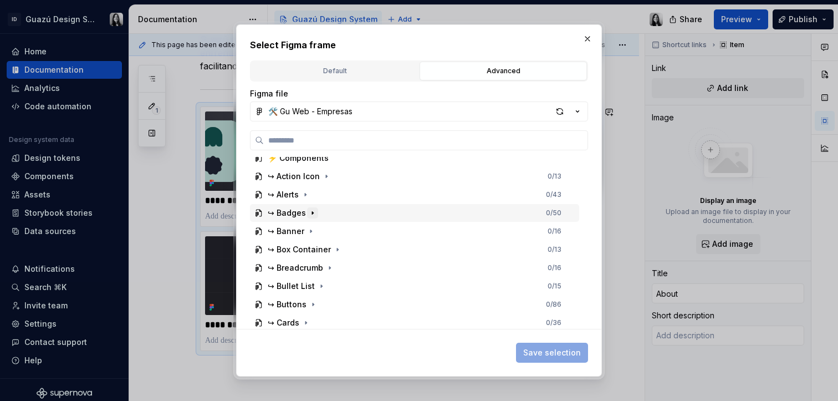
click at [309, 212] on icon "button" at bounding box center [312, 212] width 9 height 9
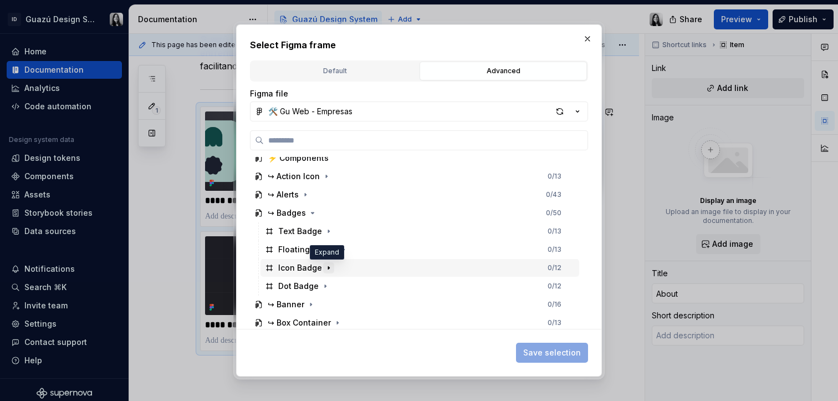
click at [327, 268] on icon "button" at bounding box center [328, 267] width 9 height 9
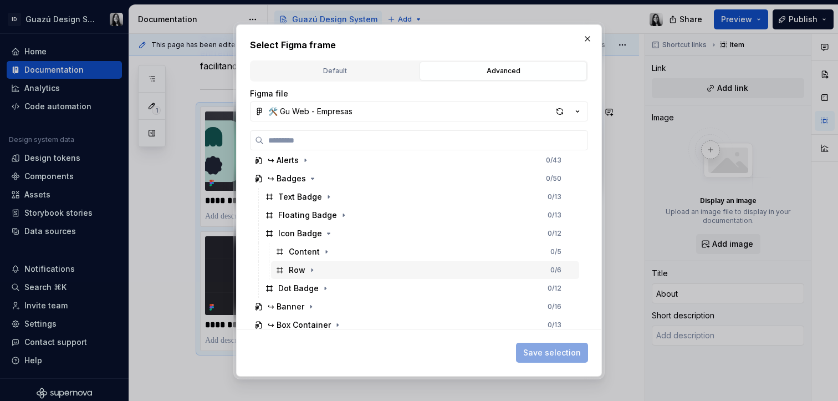
scroll to position [201, 0]
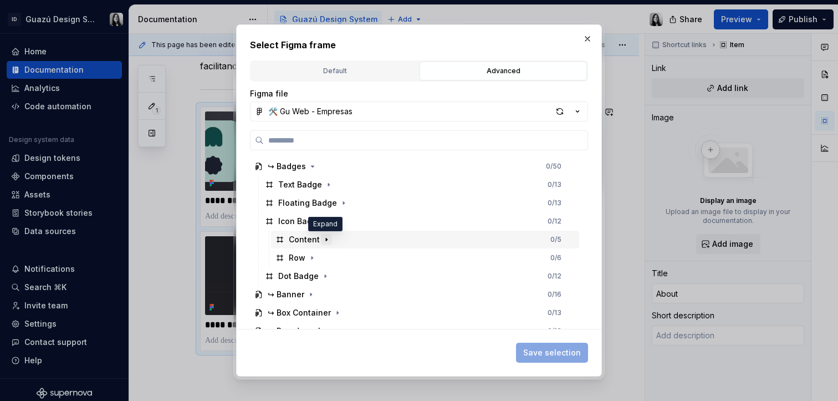
click at [326, 238] on icon "button" at bounding box center [326, 239] width 9 height 9
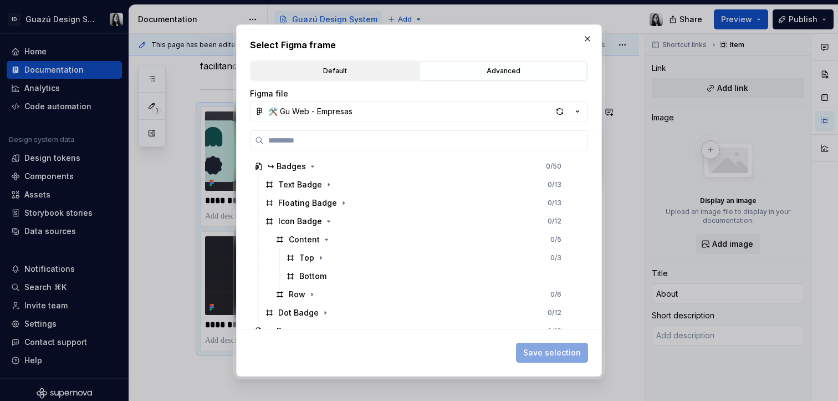
click at [349, 75] on div "Default" at bounding box center [335, 70] width 160 height 11
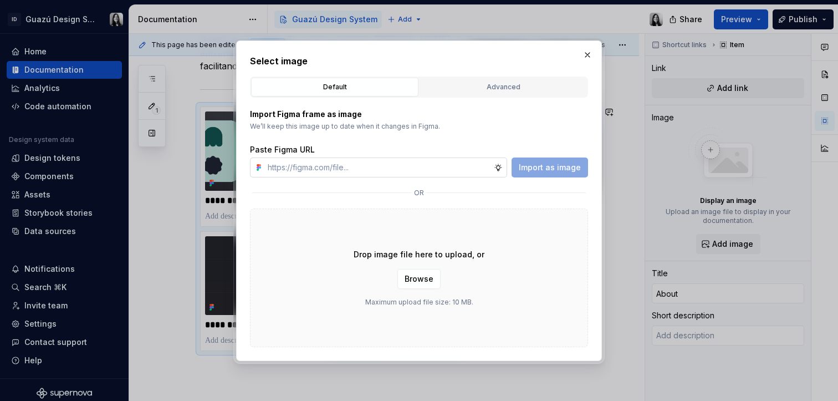
click at [429, 167] on input "text" at bounding box center [378, 167] width 231 height 20
click at [510, 141] on div "Import Figma frame as image We’ll keep this image up to date when it changes in…" at bounding box center [419, 143] width 338 height 69
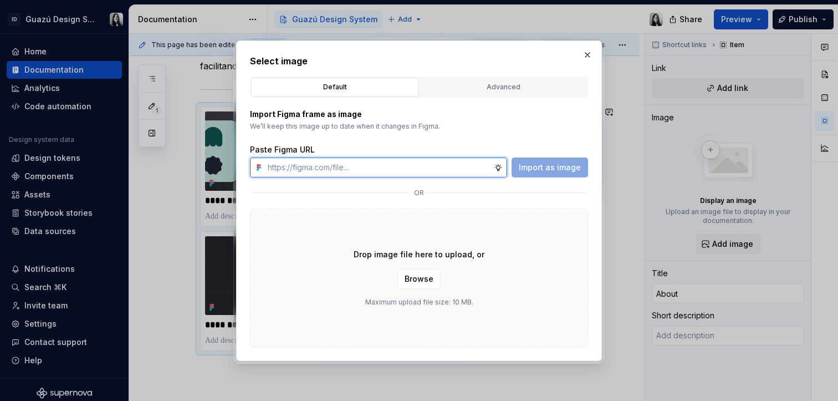
click at [352, 167] on input "text" at bounding box center [378, 167] width 231 height 20
paste input "[URL][DOMAIN_NAME]"
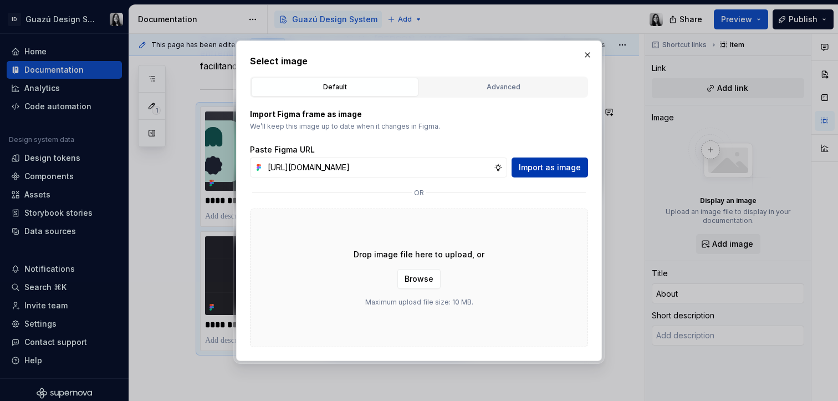
click at [556, 167] on span "Import as image" at bounding box center [550, 167] width 62 height 11
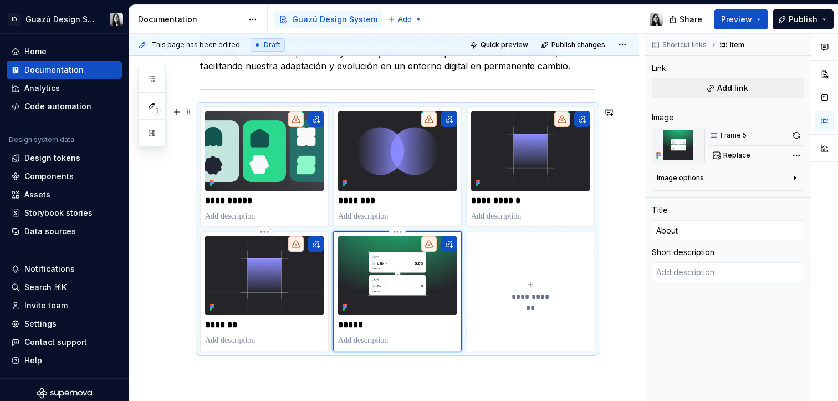
click at [627, 268] on div "**********" at bounding box center [384, 228] width 510 height 565
click at [416, 384] on div "**********" at bounding box center [397, 182] width 395 height 418
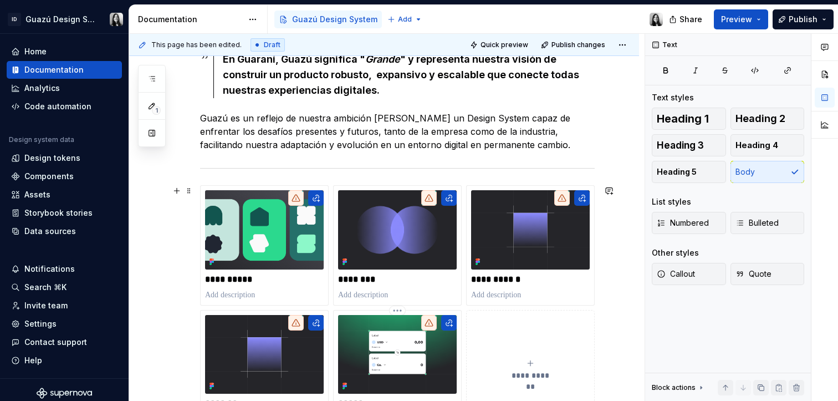
scroll to position [0, 0]
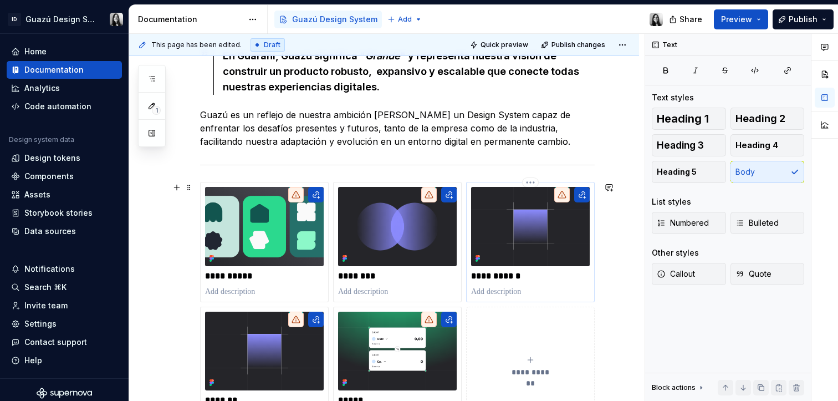
scroll to position [346, 0]
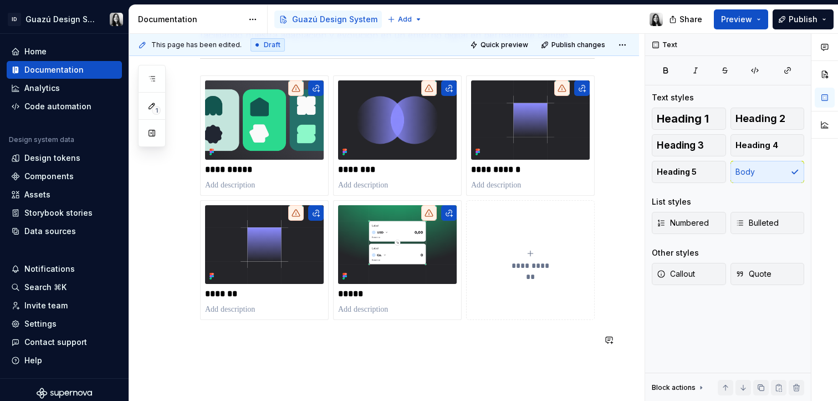
click at [395, 353] on div "**********" at bounding box center [397, 137] width 395 height 444
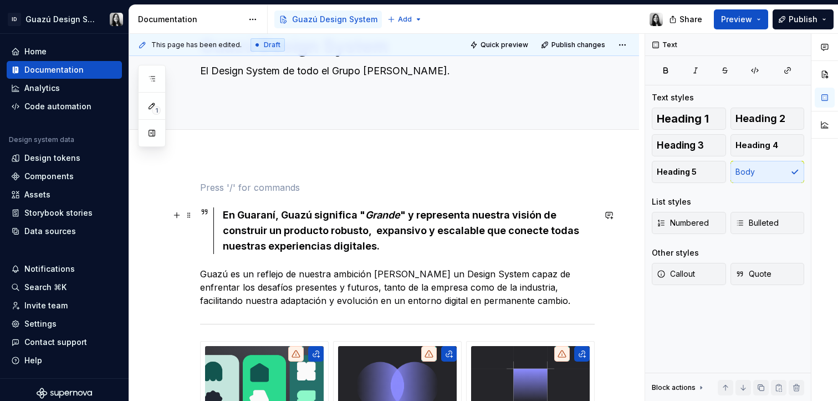
scroll to position [0, 0]
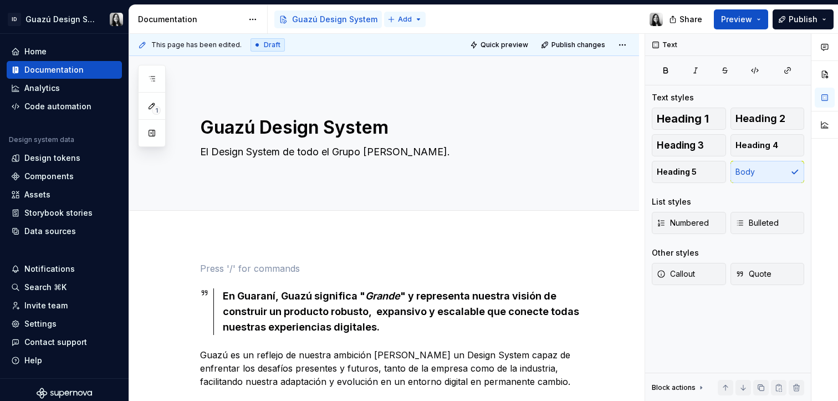
click at [402, 17] on html "**********" at bounding box center [419, 200] width 838 height 401
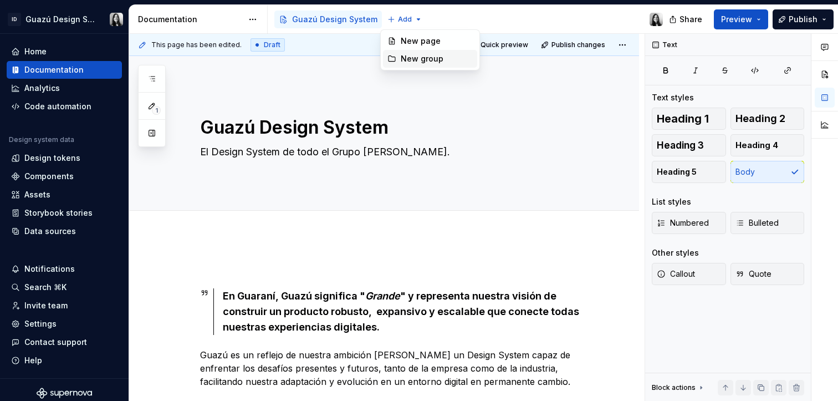
click at [415, 62] on div "New group" at bounding box center [437, 58] width 72 height 11
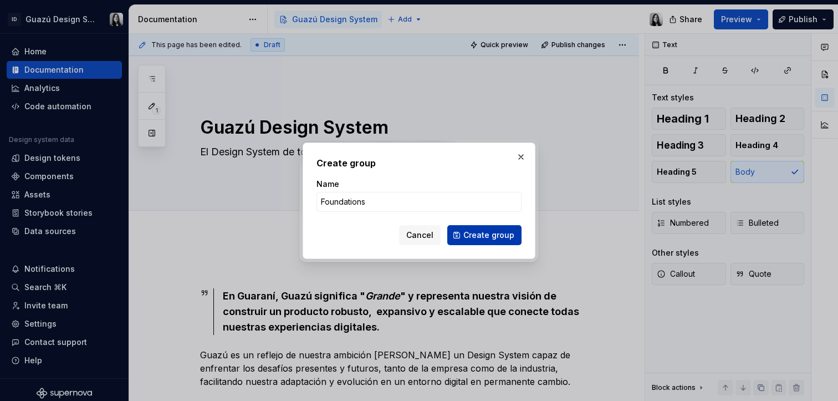
click at [510, 232] on span "Create group" at bounding box center [488, 234] width 51 height 11
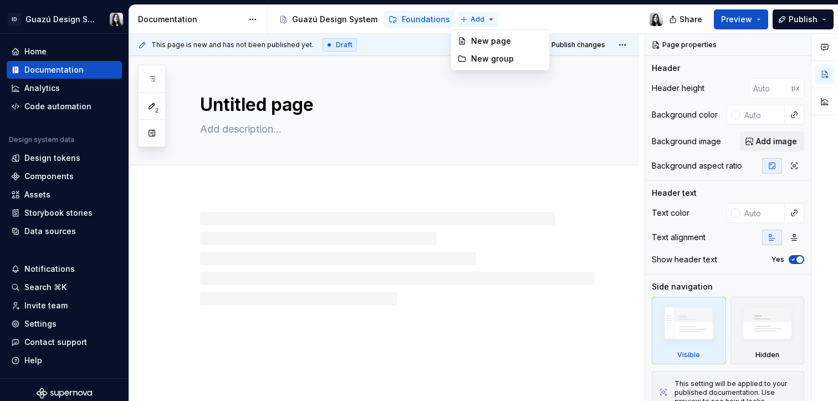
click at [473, 19] on html "ID Guazú Design System Home Documentation Analytics Code automation Design syst…" at bounding box center [419, 200] width 838 height 401
click at [481, 59] on div "New group" at bounding box center [507, 58] width 72 height 11
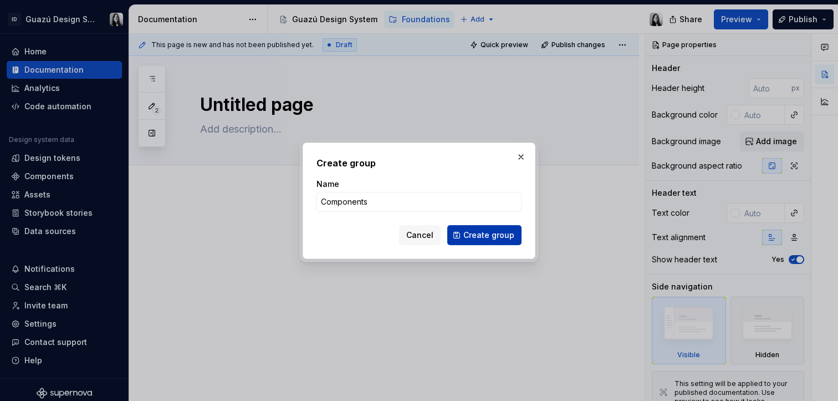
click at [485, 236] on span "Create group" at bounding box center [488, 234] width 51 height 11
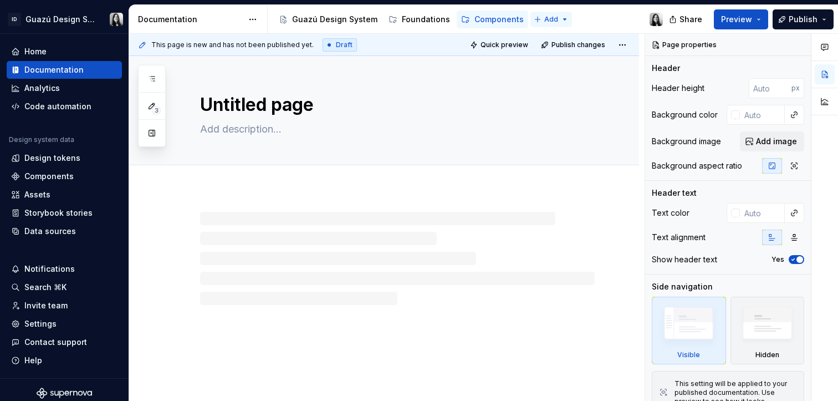
click at [548, 18] on html "ID Guazú Design System Home Documentation Analytics Code automation Design syst…" at bounding box center [419, 200] width 838 height 401
click at [553, 36] on div "New page" at bounding box center [578, 40] width 72 height 11
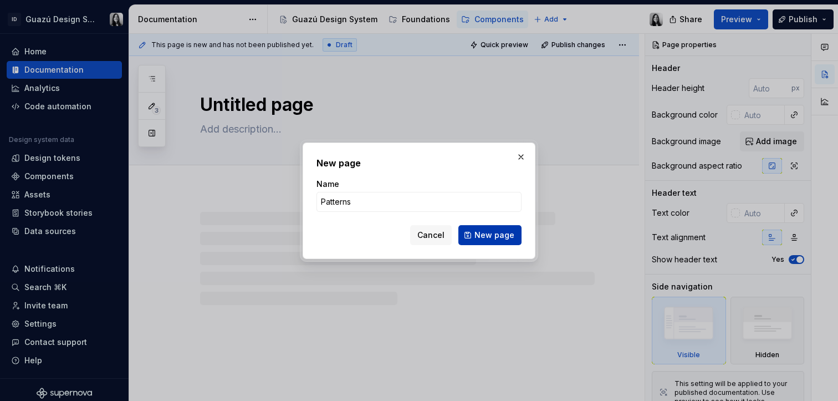
click at [495, 232] on span "New page" at bounding box center [494, 234] width 40 height 11
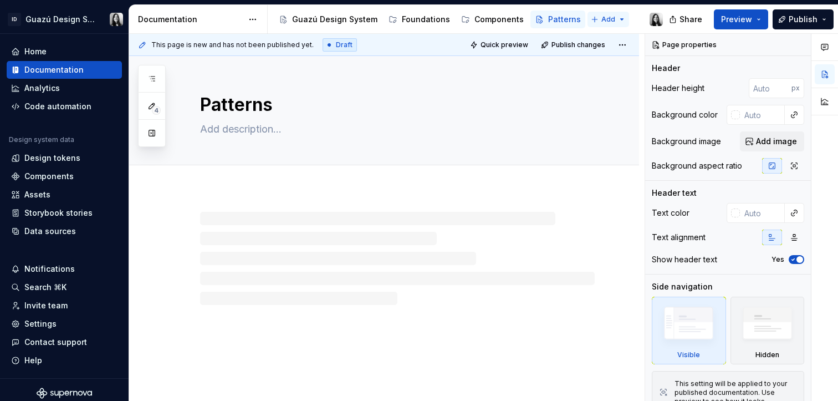
click at [605, 21] on html "ID Guazú Design System Home Documentation Analytics Code automation Design syst…" at bounding box center [419, 200] width 838 height 401
click at [602, 62] on div "New group" at bounding box center [634, 58] width 72 height 11
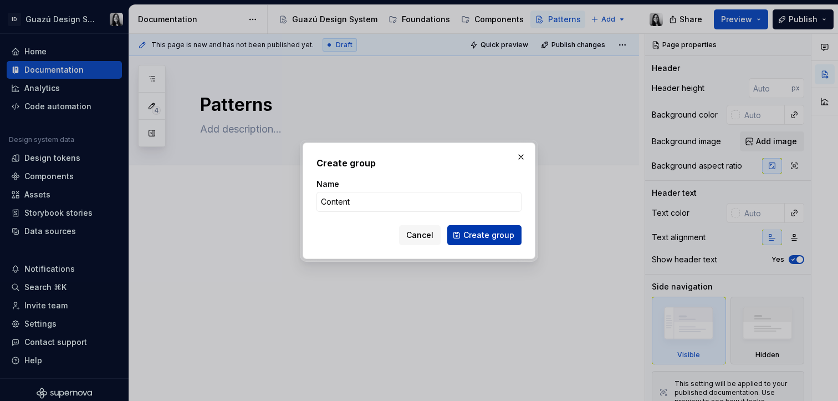
click at [501, 234] on span "Create group" at bounding box center [488, 234] width 51 height 11
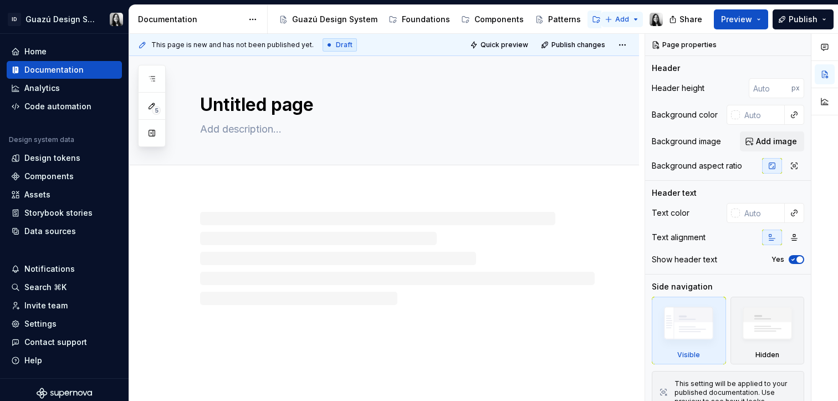
click at [625, 14] on html "ID Guazú Design System Home Documentation Analytics Code automation Design syst…" at bounding box center [419, 200] width 838 height 401
click at [627, 64] on div "New group" at bounding box center [659, 58] width 72 height 11
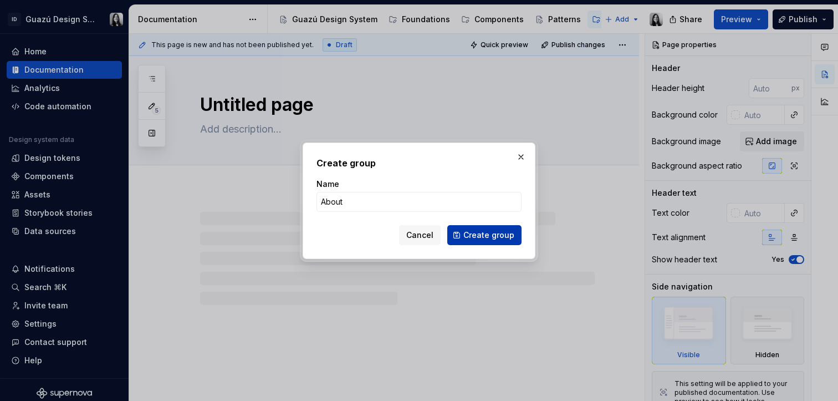
click at [480, 235] on span "Create group" at bounding box center [488, 234] width 51 height 11
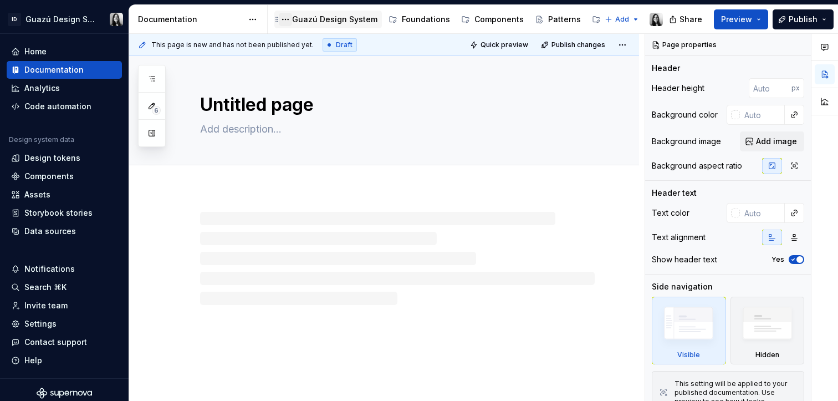
click at [284, 18] on button "Page tree" at bounding box center [285, 19] width 13 height 13
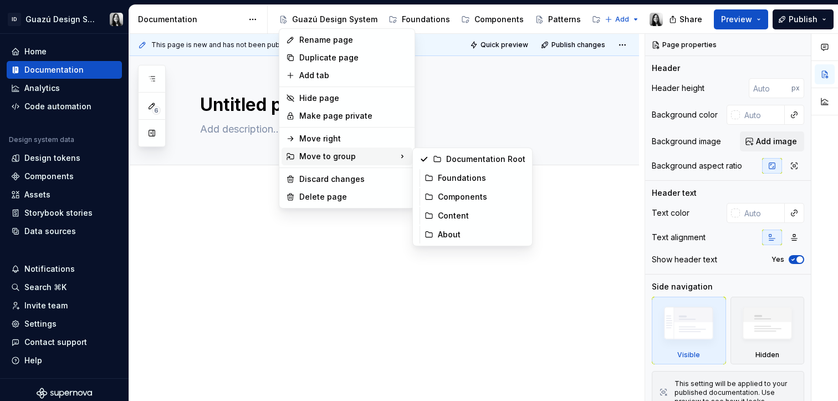
click at [358, 297] on html "ID Guazú Design System Home Documentation Analytics Code automation Design syst…" at bounding box center [419, 200] width 838 height 401
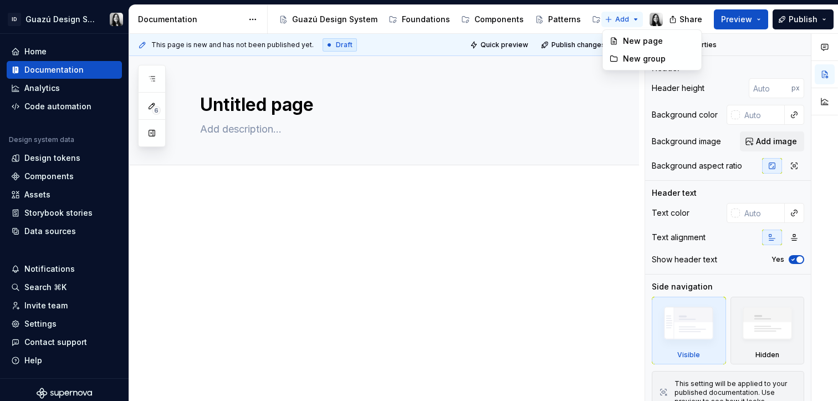
click at [637, 21] on html "ID Guazú Design System Home Documentation Analytics Code automation Design syst…" at bounding box center [419, 200] width 838 height 401
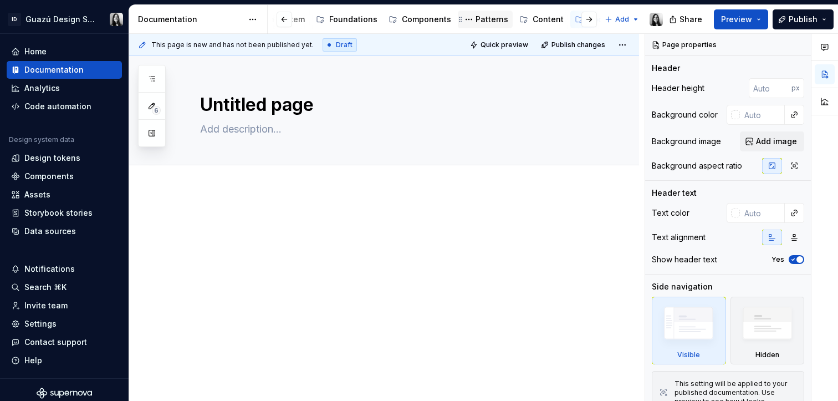
scroll to position [0, 73]
drag, startPoint x: 567, startPoint y: 19, endPoint x: 554, endPoint y: 71, distance: 53.2
click at [427, 93] on div "Documentation Accessibility guide for tree Page tree. Navigate the tree with th…" at bounding box center [483, 203] width 709 height 396
click at [735, 16] on span "Preview" at bounding box center [736, 19] width 31 height 11
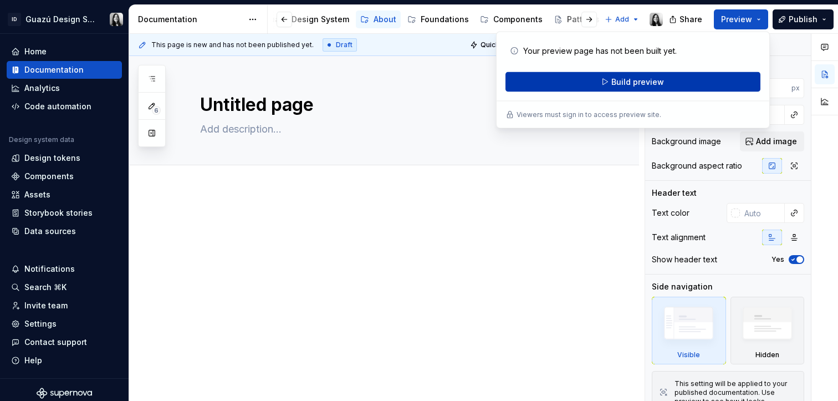
click at [631, 79] on span "Build preview" at bounding box center [637, 81] width 53 height 11
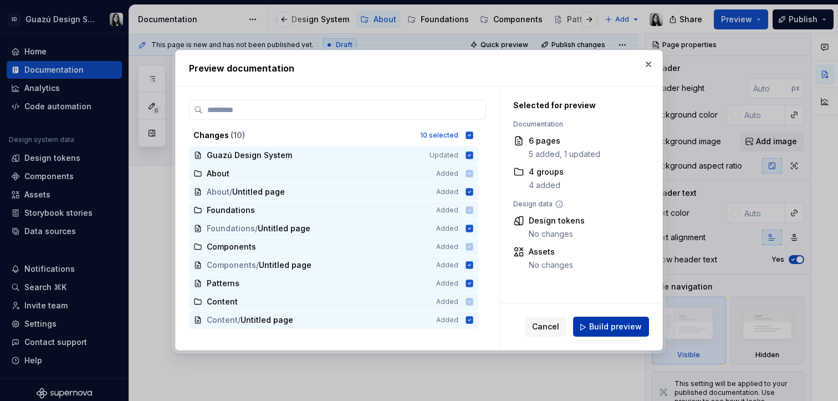
click at [602, 329] on span "Build preview" at bounding box center [615, 326] width 53 height 11
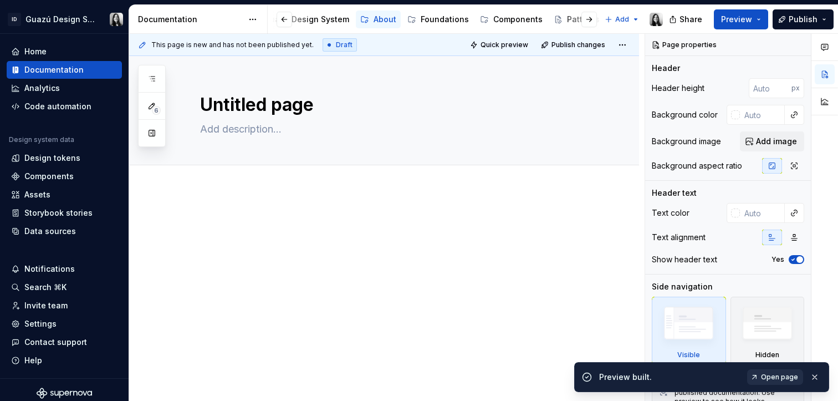
click at [776, 378] on span "Open page" at bounding box center [779, 376] width 37 height 9
